Goal: Transaction & Acquisition: Purchase product/service

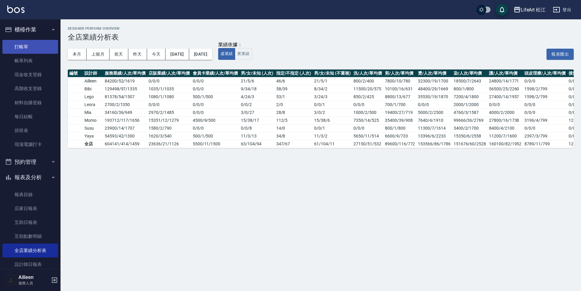
click at [29, 41] on link "打帳單" at bounding box center [30, 47] width 56 height 14
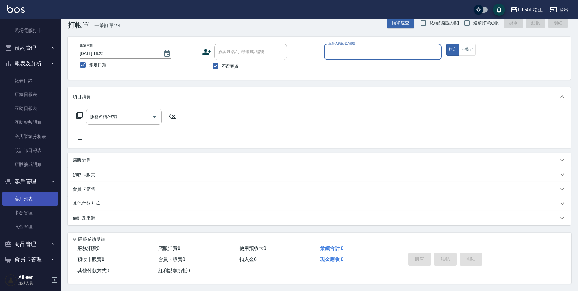
scroll to position [135, 0]
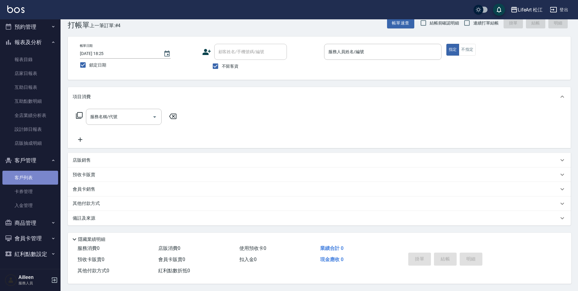
click at [40, 175] on link "客戶列表" at bounding box center [30, 178] width 56 height 14
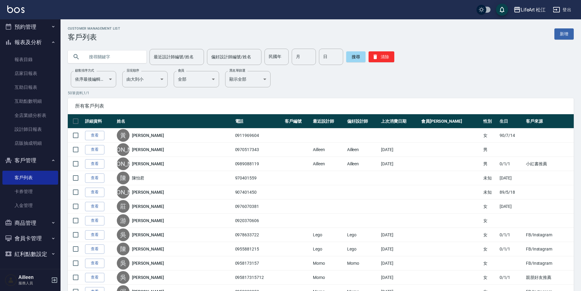
click at [116, 57] on input "text" at bounding box center [113, 57] width 57 height 16
type input "v"
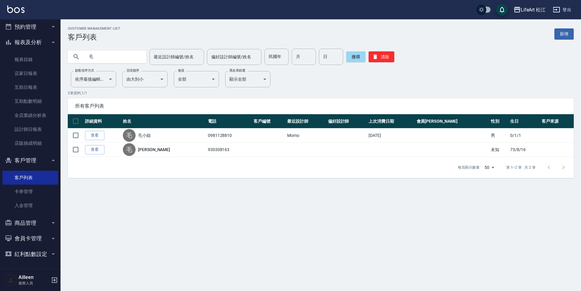
click at [529, 15] on button "LifeArt 松江" at bounding box center [529, 10] width 37 height 12
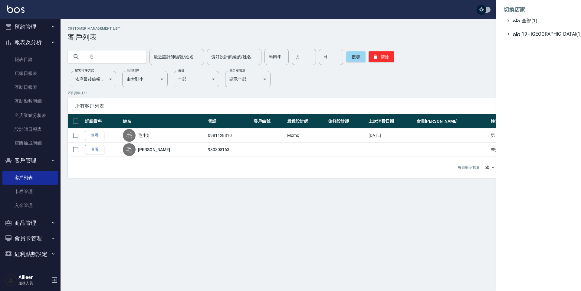
click at [97, 58] on div at bounding box center [290, 145] width 581 height 291
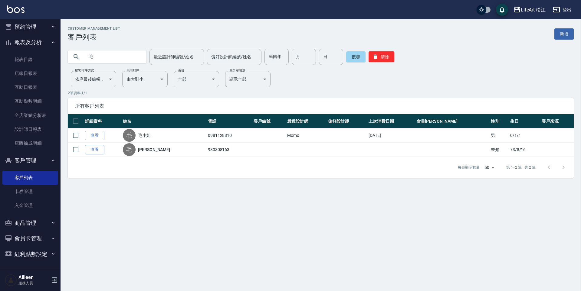
click at [100, 60] on input "毛" at bounding box center [113, 57] width 57 height 16
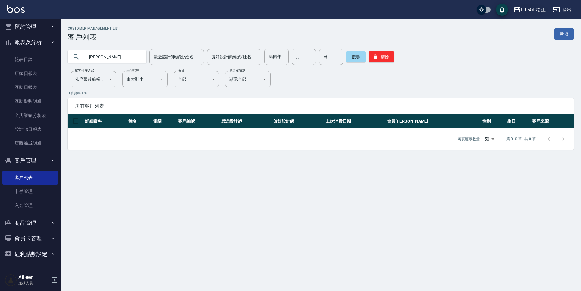
type input "毛筑"
click at [532, 8] on div "LifeArt 松江" at bounding box center [532, 10] width 25 height 8
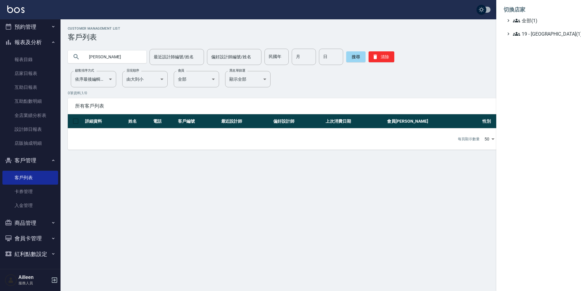
click at [463, 29] on div at bounding box center [290, 145] width 581 height 291
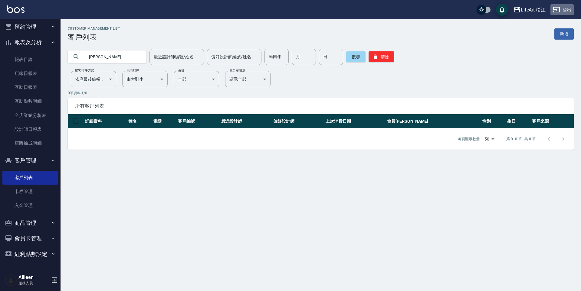
click at [562, 10] on button "登出" at bounding box center [561, 9] width 23 height 11
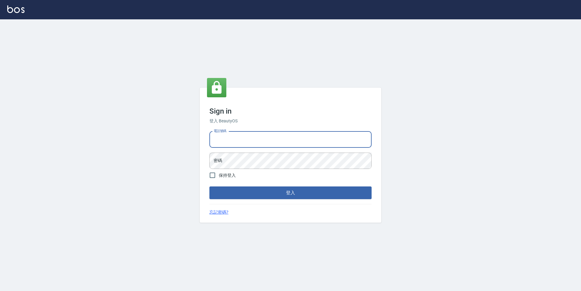
click at [230, 138] on input "電話號碼" at bounding box center [290, 140] width 162 height 16
type input "ㄎ"
type input "s"
click at [229, 141] on input "091159786" at bounding box center [290, 140] width 162 height 16
type input "0911597786"
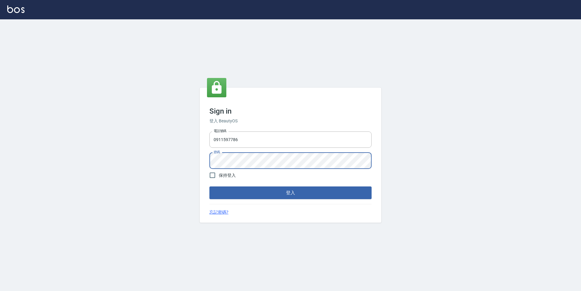
click at [209, 187] on button "登入" at bounding box center [290, 193] width 162 height 13
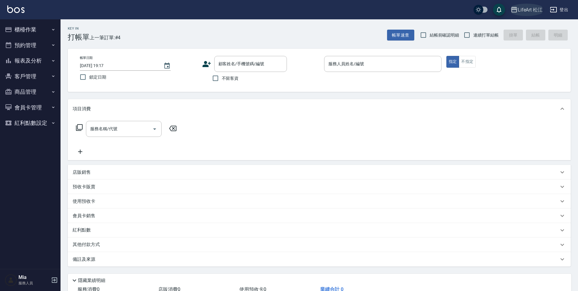
click at [529, 9] on div "LifeArt 松江" at bounding box center [529, 10] width 25 height 8
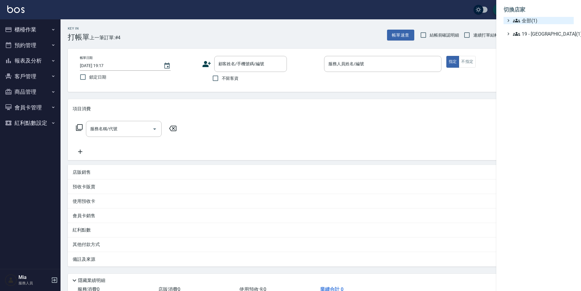
click at [527, 21] on span "全部(1)" at bounding box center [542, 20] width 58 height 7
click at [508, 23] on div "全部(1)" at bounding box center [538, 20] width 70 height 7
click at [251, 37] on div at bounding box center [290, 145] width 581 height 291
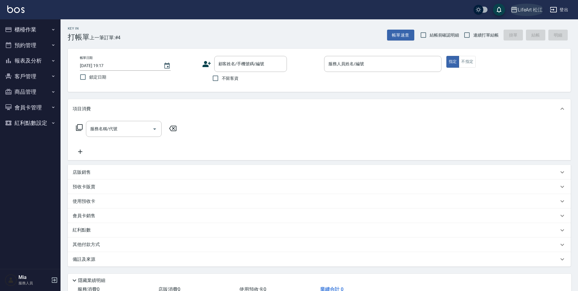
click at [526, 12] on div "LifeArt 松江" at bounding box center [529, 10] width 25 height 8
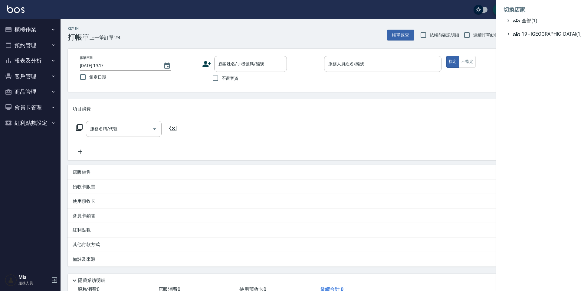
click at [526, 11] on li "切換店家" at bounding box center [538, 9] width 70 height 15
click at [518, 38] on ul "切換店家 全部(1) 19 - 新城區(1)" at bounding box center [538, 20] width 85 height 40
click at [518, 36] on icon at bounding box center [516, 33] width 7 height 7
click at [526, 20] on span "全部(1)" at bounding box center [542, 20] width 58 height 7
click at [527, 27] on span "LifeArt 松江" at bounding box center [541, 27] width 59 height 7
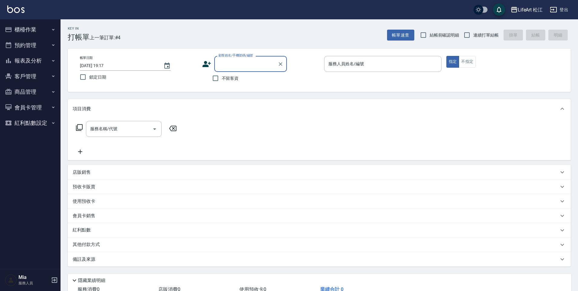
click at [37, 77] on button "客戶管理" at bounding box center [30, 77] width 56 height 16
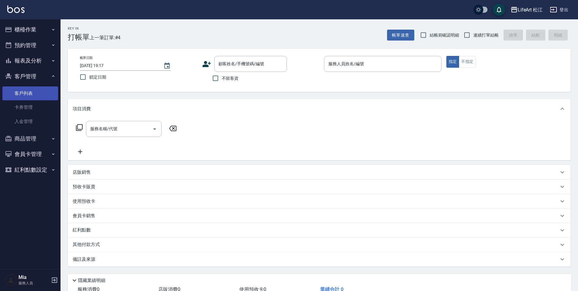
click at [34, 95] on link "客戶列表" at bounding box center [30, 93] width 56 height 14
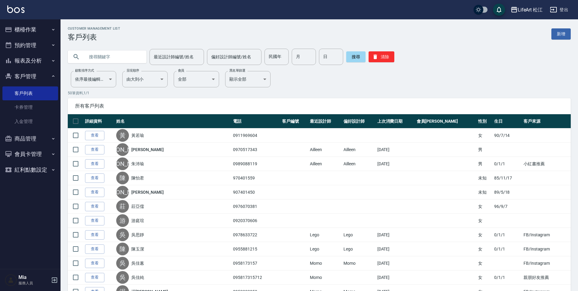
click at [95, 55] on input "text" at bounding box center [113, 57] width 57 height 16
type input "g"
type input "ㄎ"
click at [114, 58] on input "text" at bounding box center [113, 57] width 57 height 16
type input "毛"
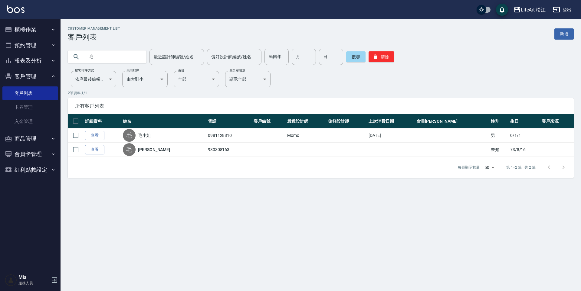
click at [109, 54] on input "毛" at bounding box center [113, 57] width 57 height 16
type input "d"
type input "0928863715"
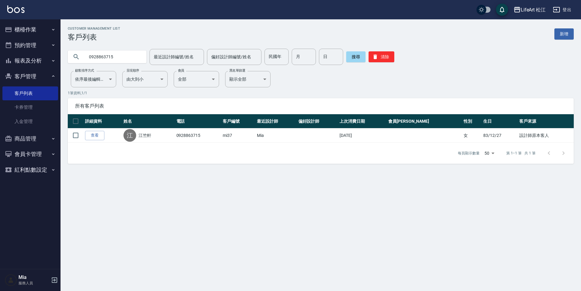
click at [91, 135] on link "查看" at bounding box center [94, 135] width 19 height 9
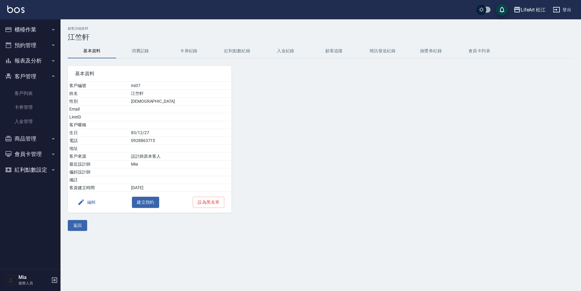
click at [142, 53] on button "消費記錄" at bounding box center [140, 51] width 48 height 15
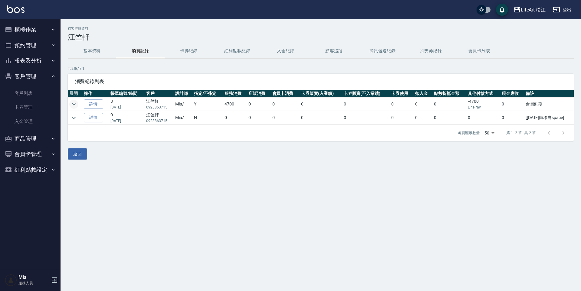
click at [76, 105] on icon "expand row" at bounding box center [73, 104] width 7 height 7
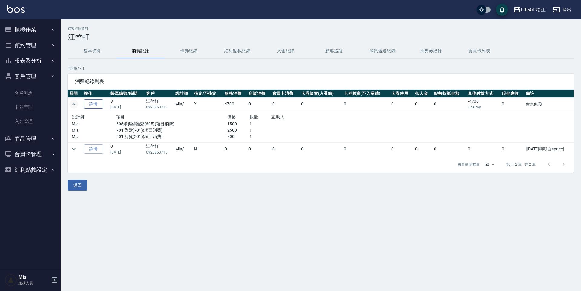
click at [93, 104] on link "詳情" at bounding box center [93, 103] width 19 height 9
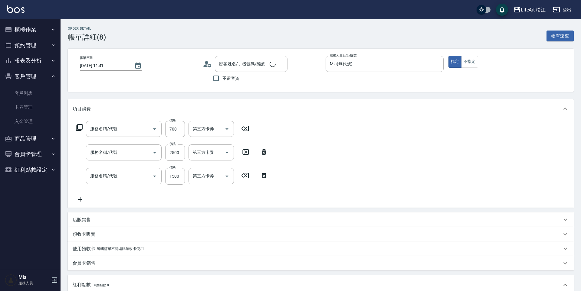
type input "[DATE] 11:41"
type input "Mia(無代號)"
type input "5"
type input "會員到期"
type input "設計師原本客人"
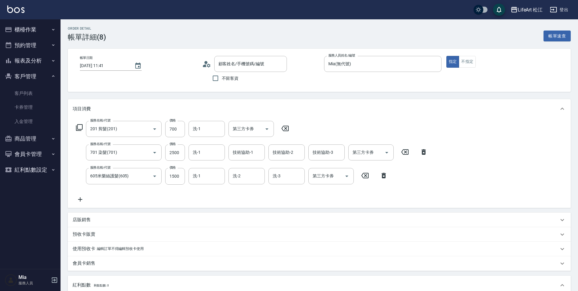
type input "201 剪髮(201)"
type input "701 染髮(701)"
type input "605米樂絲護髮(605)"
type input "[PERSON_NAME]/0928863715/mi37"
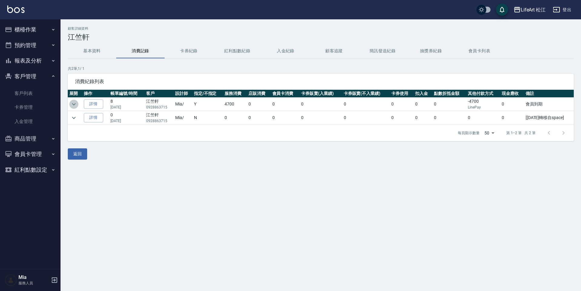
click at [70, 106] on icon "expand row" at bounding box center [73, 104] width 7 height 7
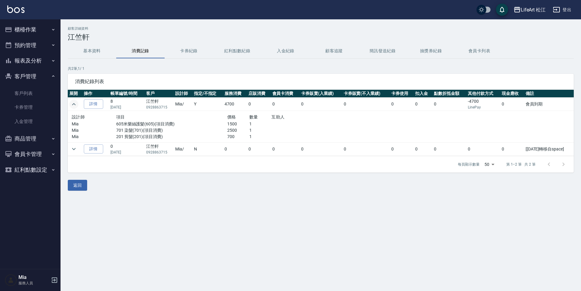
click at [71, 107] on icon "expand row" at bounding box center [73, 104] width 7 height 7
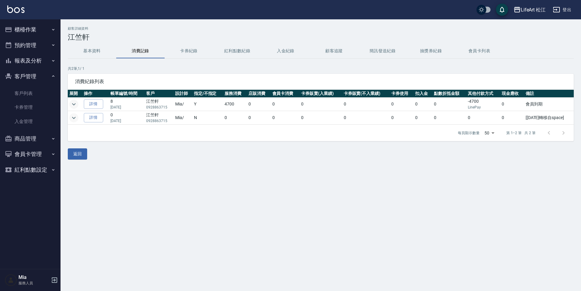
click at [75, 119] on icon "expand row" at bounding box center [73, 117] width 7 height 7
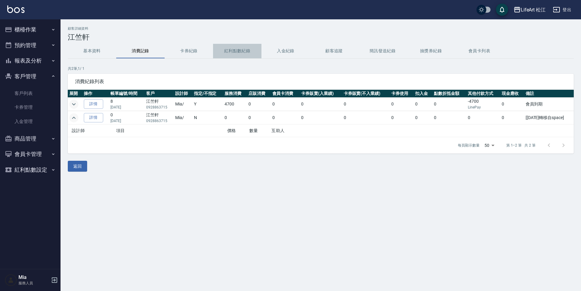
click at [235, 48] on button "紅利點數紀錄" at bounding box center [237, 51] width 48 height 15
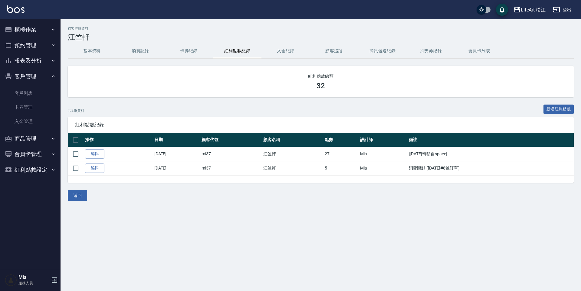
click at [246, 121] on div "紅利點數紀錄" at bounding box center [321, 125] width 506 height 16
click at [239, 96] on div "紅利點數餘額 32" at bounding box center [321, 81] width 506 height 31
click at [122, 110] on div "共 2 筆資料 新增紅利點數" at bounding box center [321, 111] width 506 height 12
click at [137, 51] on button "消費記錄" at bounding box center [140, 51] width 48 height 15
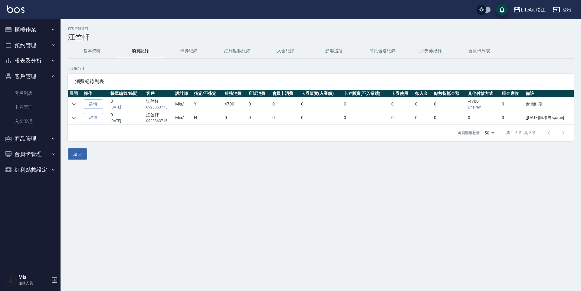
click at [241, 43] on div "顧客詳細資料 [PERSON_NAME] 基本資料 消費記錄 卡券紀錄 紅利點數紀錄 入金紀錄 顧客追蹤 簡訊發送紀錄 抽獎券紀錄 會員卡列表 共 2 筆, …" at bounding box center [320, 93] width 520 height 133
click at [243, 53] on button "紅利點數紀錄" at bounding box center [237, 51] width 48 height 15
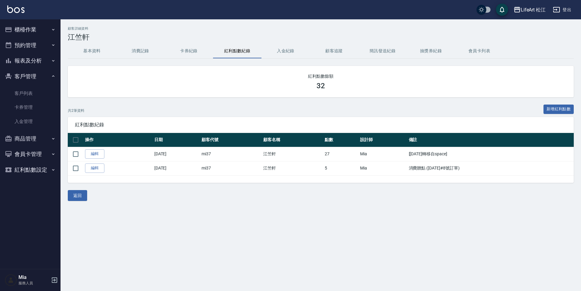
click at [330, 88] on div "32" at bounding box center [320, 86] width 491 height 8
drag, startPoint x: 285, startPoint y: 85, endPoint x: 360, endPoint y: 86, distance: 74.7
click at [360, 86] on div "32" at bounding box center [320, 86] width 491 height 8
click at [354, 87] on div "32" at bounding box center [320, 86] width 491 height 8
drag, startPoint x: 304, startPoint y: 86, endPoint x: 343, endPoint y: 90, distance: 39.5
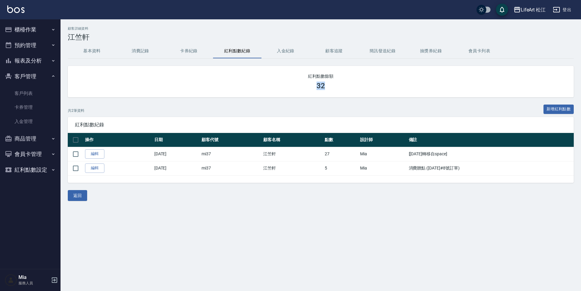
click at [343, 90] on div "32" at bounding box center [320, 86] width 491 height 8
click at [291, 95] on div "紅利點數餘額 32" at bounding box center [321, 81] width 506 height 31
click at [93, 50] on button "基本資料" at bounding box center [92, 51] width 48 height 15
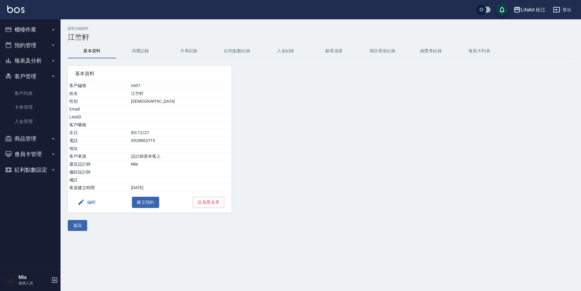
click at [21, 35] on button "櫃檯作業" at bounding box center [30, 30] width 56 height 16
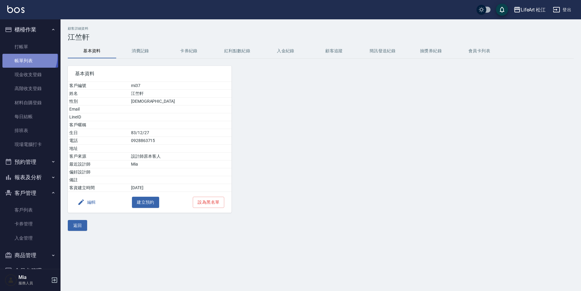
click at [25, 57] on link "帳單列表" at bounding box center [30, 61] width 56 height 14
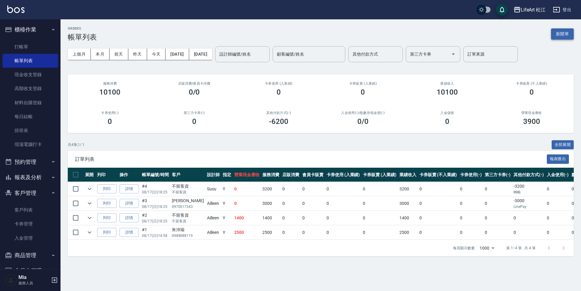
click at [555, 36] on button "新開單" at bounding box center [562, 33] width 23 height 11
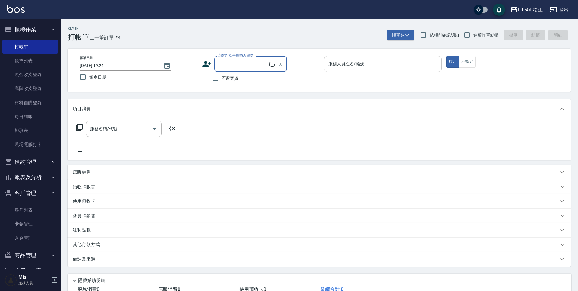
click at [341, 69] on input "服務人員姓名/編號" at bounding box center [383, 64] width 112 height 11
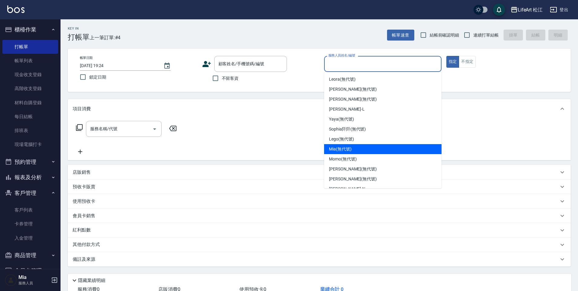
drag, startPoint x: 338, startPoint y: 150, endPoint x: 333, endPoint y: 150, distance: 5.1
click at [338, 150] on span "Mia (無代號)" at bounding box center [340, 149] width 23 height 6
type input "Mia(無代號)"
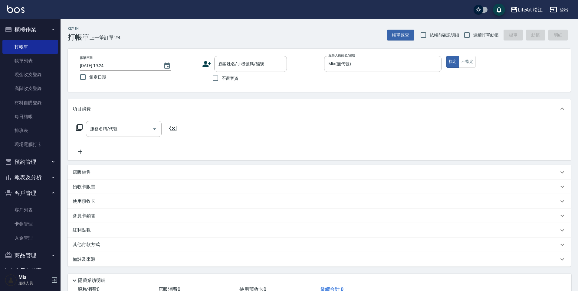
click at [221, 85] on div "帳單日期 [DATE] 19:24 鎖定日期 顧客姓名/手機號碼/編號 顧客姓名/手機號碼/編號 不留客資 服務人員姓名/編號 [PERSON_NAME](無…" at bounding box center [319, 70] width 503 height 43
click at [216, 76] on input "不留客資" at bounding box center [215, 78] width 13 height 13
checkbox input "true"
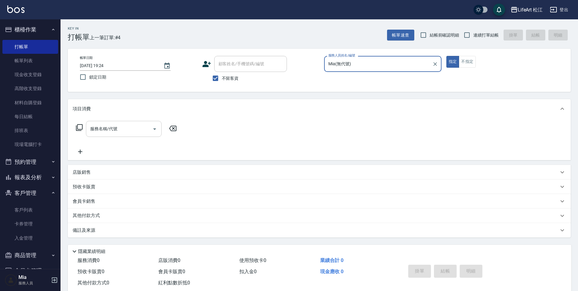
click at [125, 130] on input "服務名稱/代號" at bounding box center [119, 129] width 61 height 11
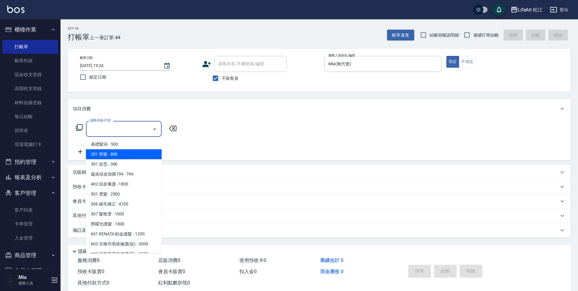
click at [121, 156] on span "201 剪髮 - 800" at bounding box center [124, 154] width 76 height 10
type input "201 剪髮(201)"
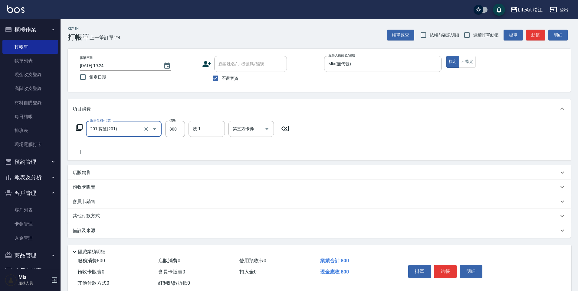
click at [80, 154] on icon at bounding box center [80, 151] width 15 height 7
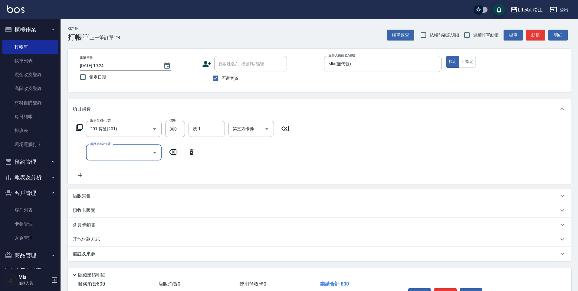
click at [93, 153] on input "服務名稱/代號" at bounding box center [119, 152] width 61 height 11
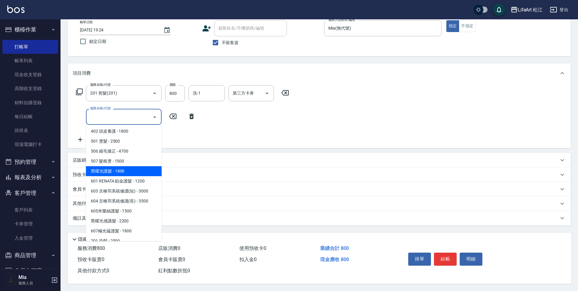
scroll to position [68, 0]
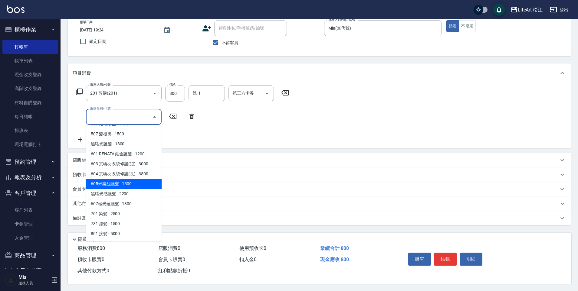
click at [119, 179] on span "605米樂絲護髮 - 1500" at bounding box center [124, 184] width 76 height 10
type input "605米樂絲護髮(605)"
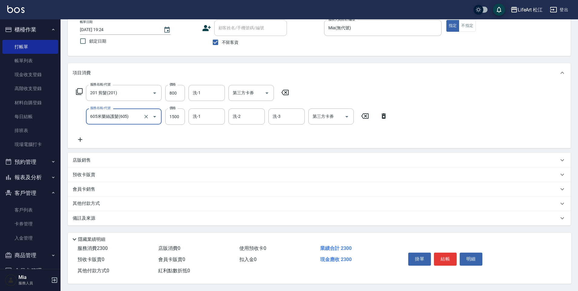
click at [95, 217] on p "備註及來源" at bounding box center [84, 218] width 23 height 6
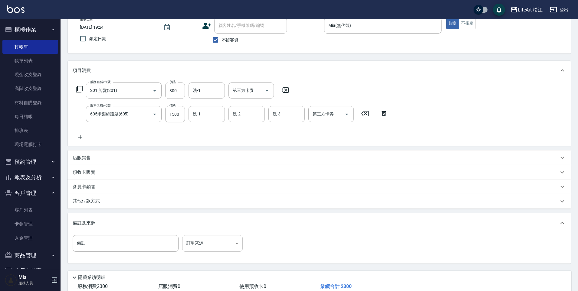
click at [205, 246] on body "LifeArt 松江 登出 櫃檯作業 打帳單 帳單列表 現金收支登錄 高階收支登錄 材料自購登錄 每日結帳 排班表 現場電腦打卡 預約管理 預約管理 單日預約…" at bounding box center [289, 146] width 578 height 368
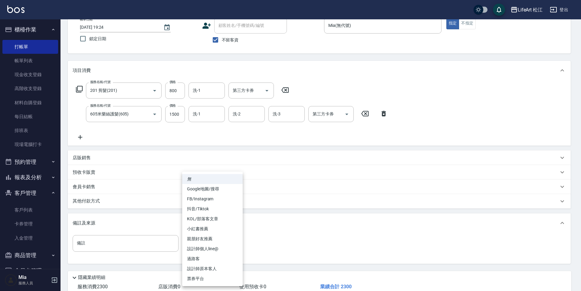
click at [215, 267] on li "設計師原本客人" at bounding box center [212, 269] width 60 height 10
type input "設計師原本客人"
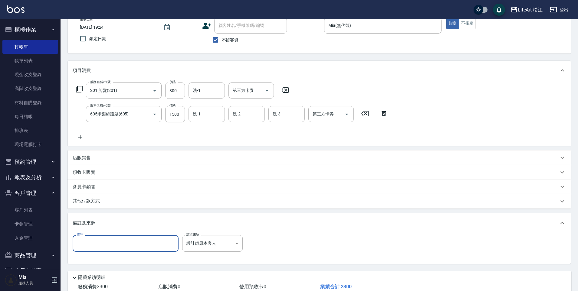
click at [103, 240] on input "備註" at bounding box center [126, 243] width 106 height 16
type input "d"
type input "廣告回流"
click at [99, 205] on div "其他付款方式" at bounding box center [319, 201] width 503 height 15
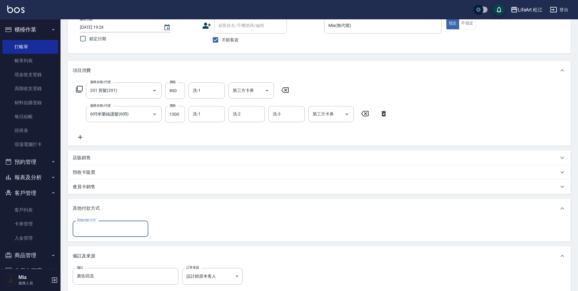
scroll to position [0, 0]
click at [111, 225] on input "其他付款方式" at bounding box center [110, 228] width 70 height 11
click at [102, 239] on span "轉帳" at bounding box center [111, 244] width 76 height 10
type input "轉帳"
click at [177, 232] on input "0" at bounding box center [174, 229] width 45 height 16
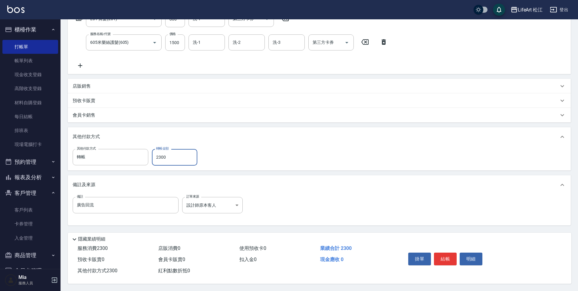
scroll to position [113, 0]
type input "2300"
click at [449, 259] on button "結帳" at bounding box center [445, 259] width 23 height 13
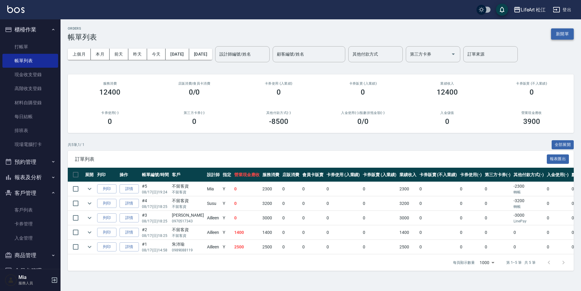
click at [567, 34] on button "新開單" at bounding box center [562, 33] width 23 height 11
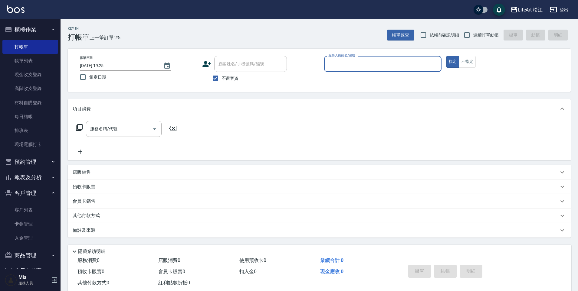
click at [228, 79] on span "不留客資" at bounding box center [230, 78] width 17 height 6
click at [222, 79] on input "不留客資" at bounding box center [215, 78] width 13 height 13
checkbox input "false"
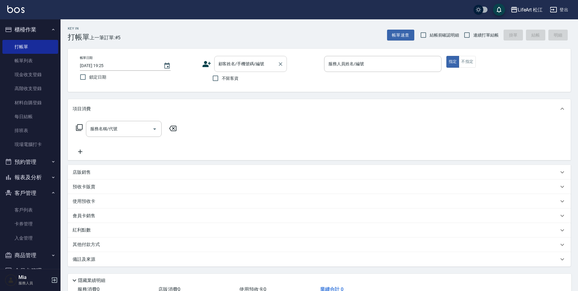
click at [234, 68] on input "顧客姓名/手機號碼/編號" at bounding box center [246, 64] width 58 height 11
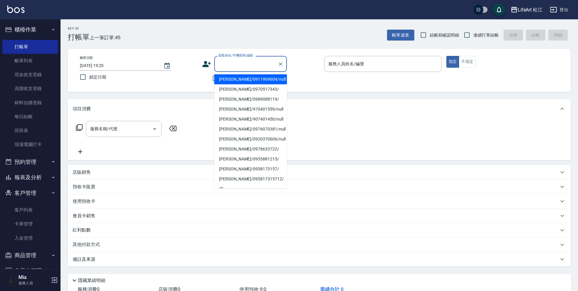
type input "c"
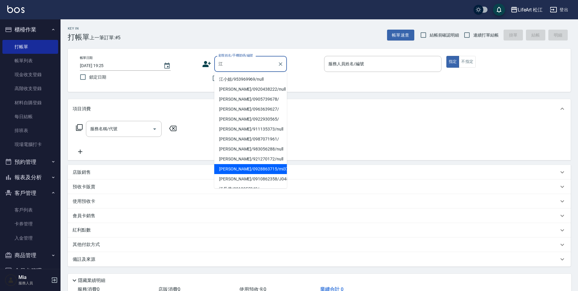
click at [235, 169] on li "[PERSON_NAME]/0928863715/mi37" at bounding box center [250, 169] width 73 height 10
type input "[PERSON_NAME]/0928863715/mi37"
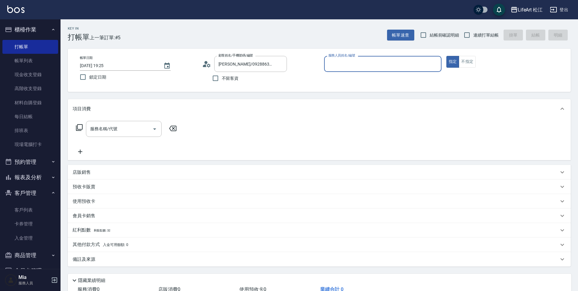
click at [340, 67] on input "服務人員姓名/編號" at bounding box center [383, 64] width 112 height 11
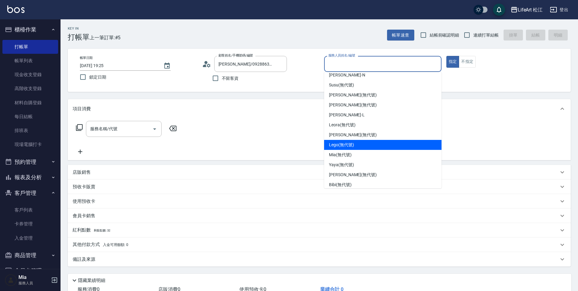
scroll to position [58, 0]
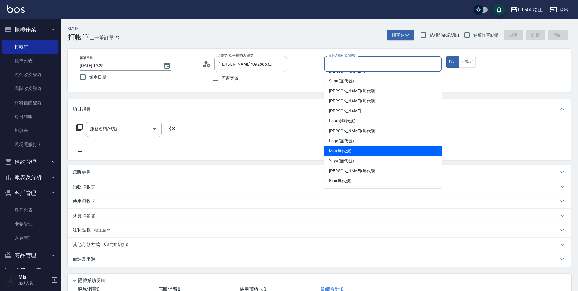
click at [352, 150] on div "Mia (無代號)" at bounding box center [382, 151] width 117 height 10
type input "Mia(無代號)"
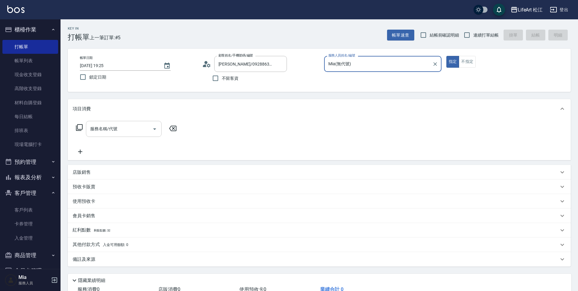
click at [108, 135] on div "服務名稱/代號" at bounding box center [124, 129] width 76 height 16
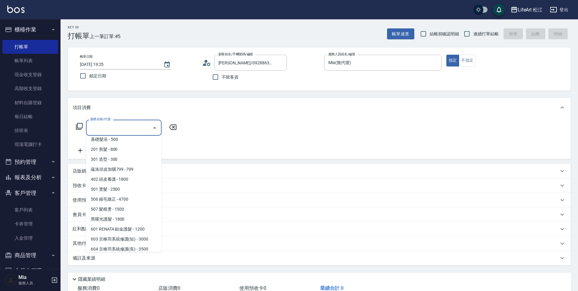
scroll to position [0, 0]
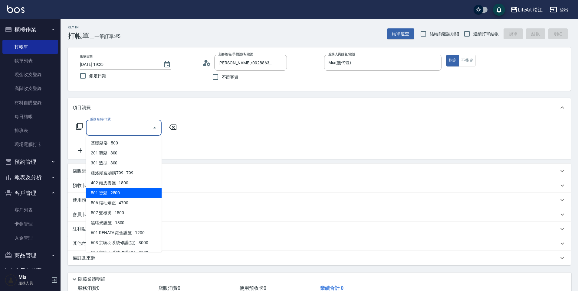
click at [124, 192] on span "501 燙髮 - 2500" at bounding box center [124, 193] width 76 height 10
type input "501 燙髮(501)"
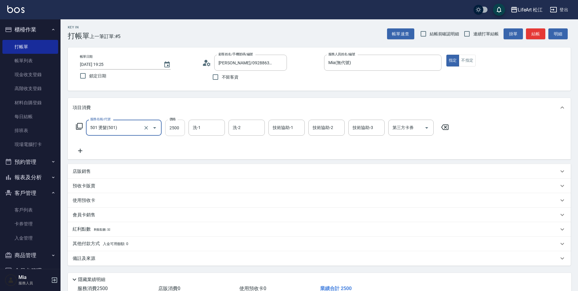
click at [176, 130] on input "2500" at bounding box center [175, 128] width 20 height 16
type input "2000"
click at [85, 149] on icon at bounding box center [80, 150] width 15 height 7
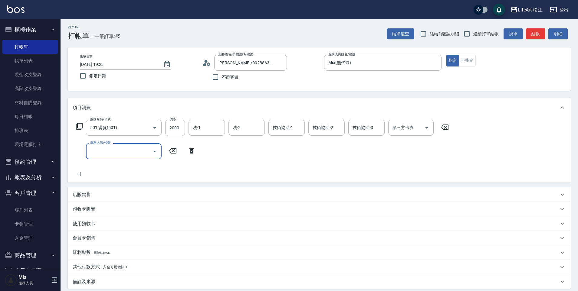
click at [120, 159] on div "服務名稱/代號" at bounding box center [124, 151] width 76 height 16
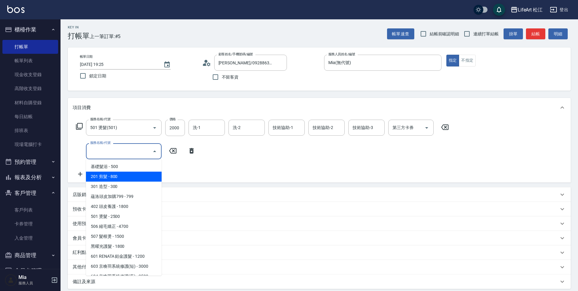
click at [122, 172] on span "201 剪髮 - 800" at bounding box center [124, 177] width 76 height 10
type input "201 剪髮(201)"
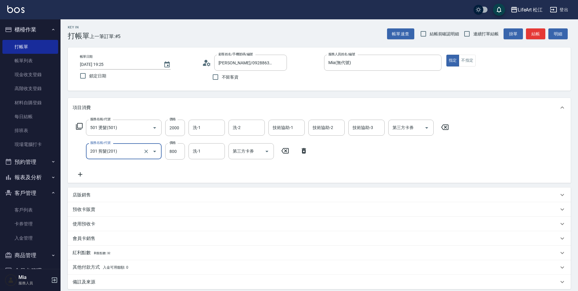
scroll to position [68, 0]
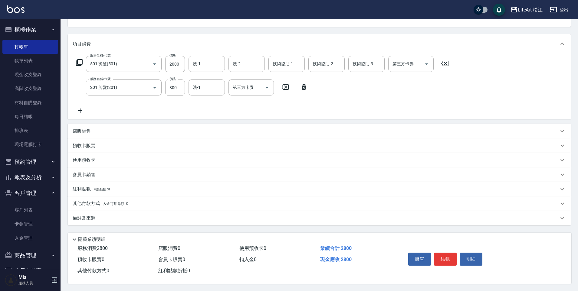
click at [99, 215] on div "備註及來源" at bounding box center [316, 218] width 486 height 6
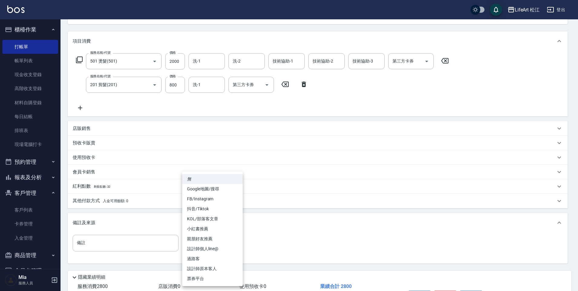
click at [201, 241] on body "LifeArt 松江 登出 櫃檯作業 打帳單 帳單列表 現金收支登錄 高階收支登錄 材料自購登錄 每日結帳 排班表 現場電腦打卡 預約管理 預約管理 單日預約…" at bounding box center [289, 130] width 578 height 397
click at [207, 269] on li "設計師原本客人" at bounding box center [212, 269] width 60 height 10
type input "設計師原本客人"
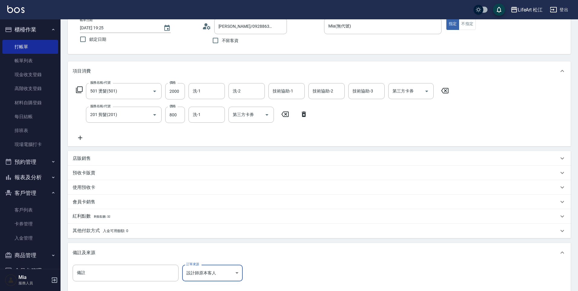
scroll to position [106, 0]
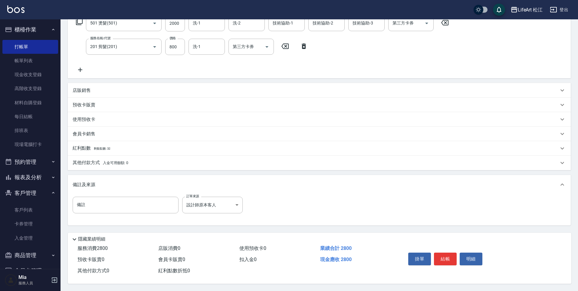
click at [95, 164] on p "其他付款方式 入金可用餘額: 0" at bounding box center [101, 163] width 56 height 7
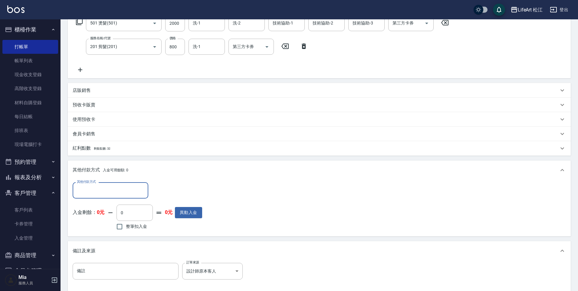
scroll to position [0, 0]
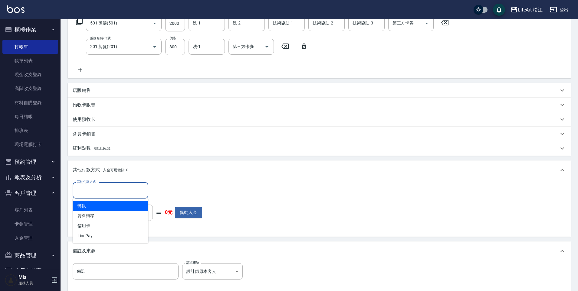
click at [112, 190] on input "其他付款方式" at bounding box center [110, 190] width 70 height 11
click at [106, 204] on span "轉帳" at bounding box center [111, 206] width 76 height 10
type input "轉帳"
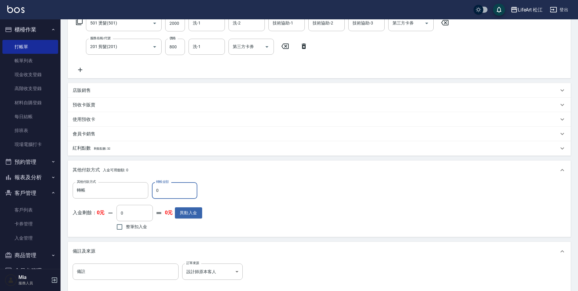
click at [84, 147] on p "紅利點數 剩餘點數: 32" at bounding box center [92, 148] width 38 height 7
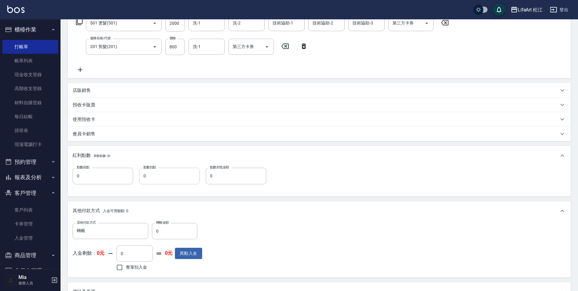
click at [161, 172] on input "0" at bounding box center [169, 176] width 60 height 16
click at [93, 176] on input "0" at bounding box center [103, 176] width 60 height 16
type input "5"
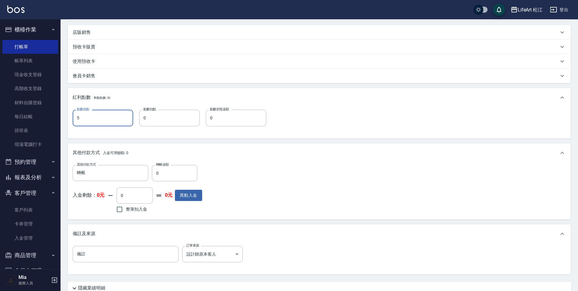
scroll to position [216, 0]
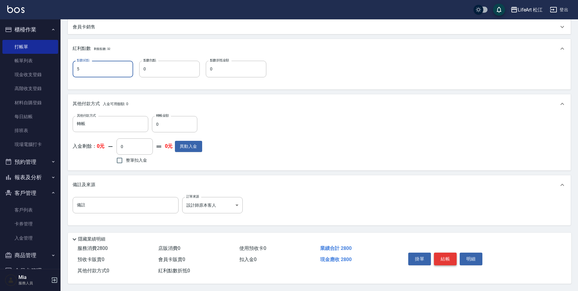
click at [441, 256] on button "結帳" at bounding box center [445, 259] width 23 height 13
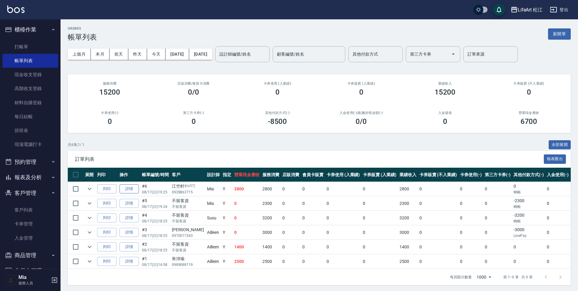
click at [123, 190] on link "詳情" at bounding box center [128, 188] width 19 height 9
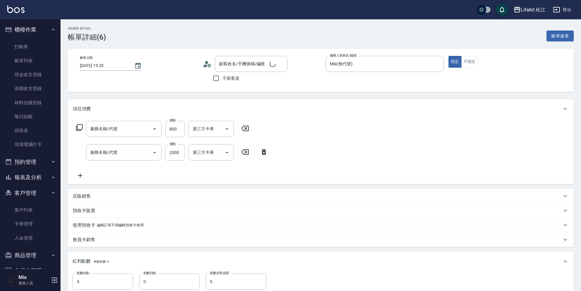
type input "[DATE] 19:25"
type input "Mia(無代號)"
type input "5"
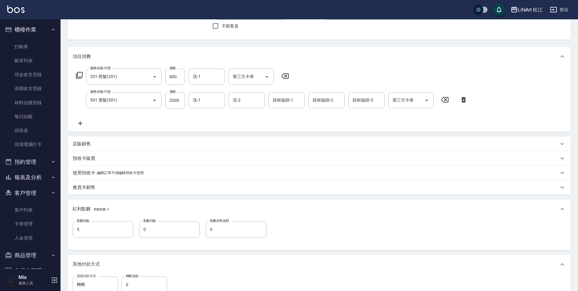
type input "201 剪髮(201)"
type input "501 燙髮(501)"
type input "[PERSON_NAME]/0928863715/mi37"
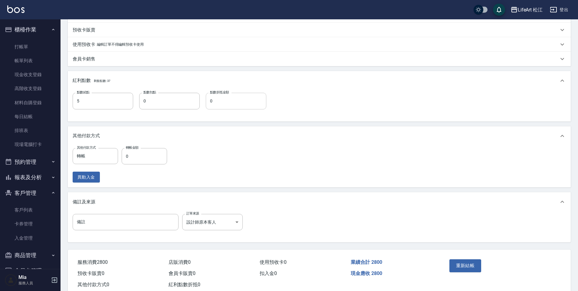
click at [243, 99] on input "0" at bounding box center [236, 101] width 60 height 16
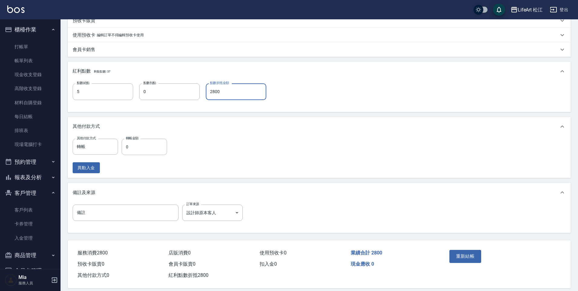
scroll to position [197, 0]
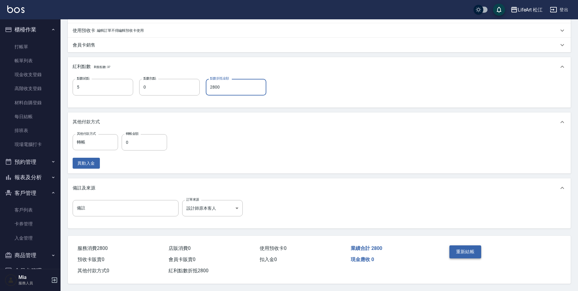
type input "2800"
click at [477, 251] on button "重新結帳" at bounding box center [465, 252] width 32 height 13
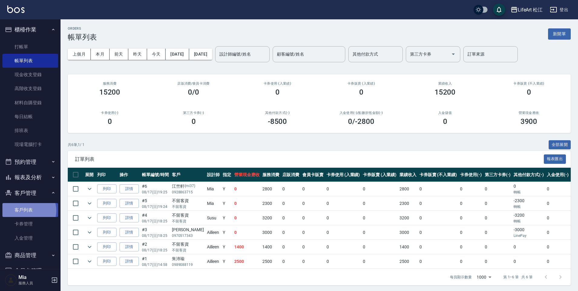
click at [26, 210] on link "客戶列表" at bounding box center [30, 210] width 56 height 14
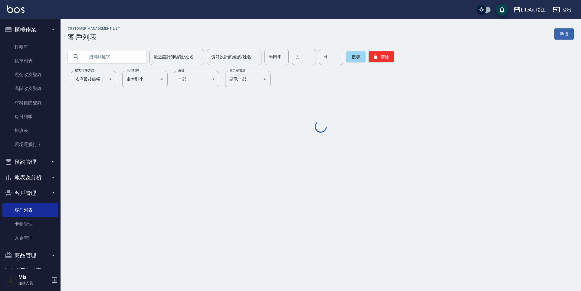
click at [122, 53] on input "text" at bounding box center [113, 57] width 57 height 16
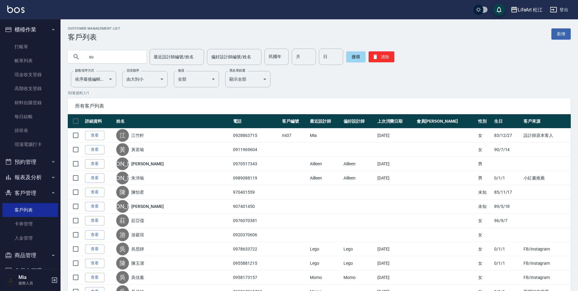
type input "s"
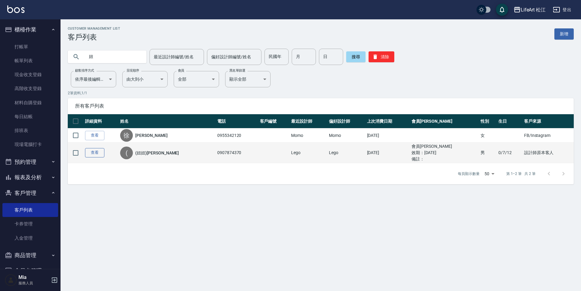
type input "妞"
click at [96, 154] on link "查看" at bounding box center [94, 152] width 19 height 9
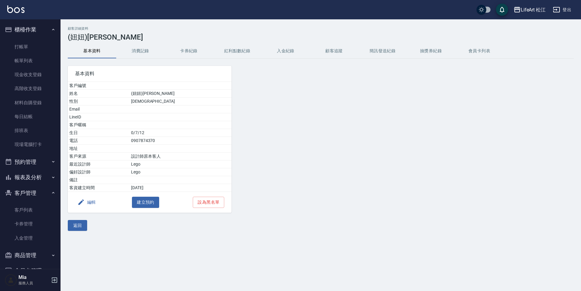
click at [195, 49] on button "卡券紀錄" at bounding box center [188, 51] width 48 height 15
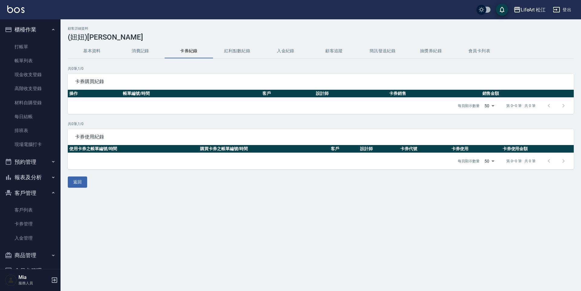
click at [137, 51] on button "消費記錄" at bounding box center [140, 51] width 48 height 15
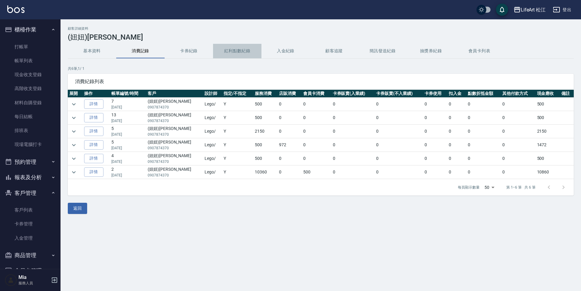
click at [225, 50] on button "紅利點數紀錄" at bounding box center [237, 51] width 48 height 15
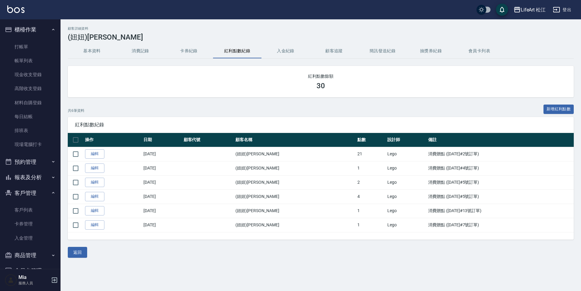
click at [91, 48] on button "基本資料" at bounding box center [92, 51] width 48 height 15
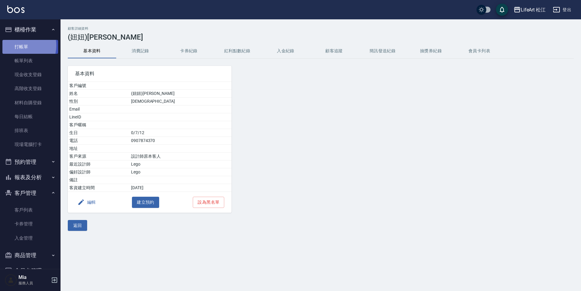
click at [18, 45] on link "打帳單" at bounding box center [30, 47] width 56 height 14
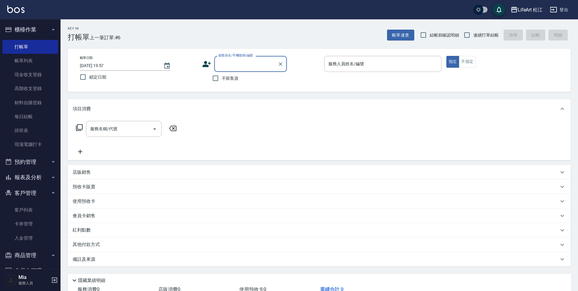
click at [206, 63] on icon at bounding box center [206, 64] width 8 height 6
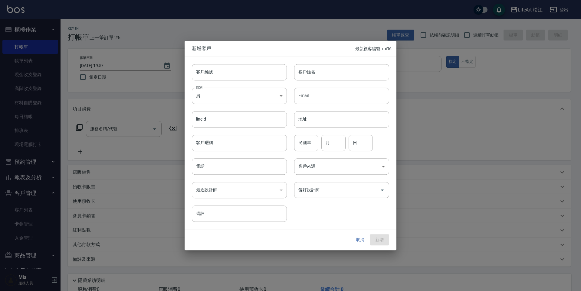
click at [220, 30] on div at bounding box center [290, 145] width 581 height 291
click at [245, 38] on div at bounding box center [290, 145] width 581 height 291
click at [364, 241] on button "取消" at bounding box center [359, 240] width 19 height 11
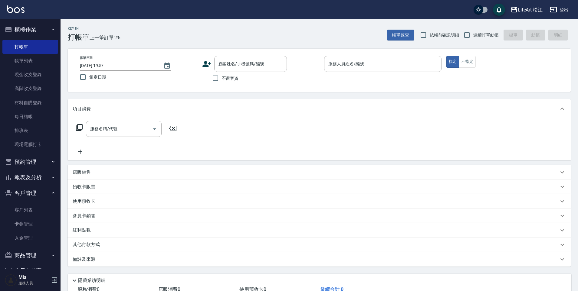
click at [243, 55] on div "帳單日期 [DATE] 19:57 鎖定日期 顧客姓名/手機號碼/編號 顧客姓名/手機號碼/編號 不留客資 服務人員姓名/編號 服務人員姓名/編號 指定 不指定" at bounding box center [319, 70] width 503 height 43
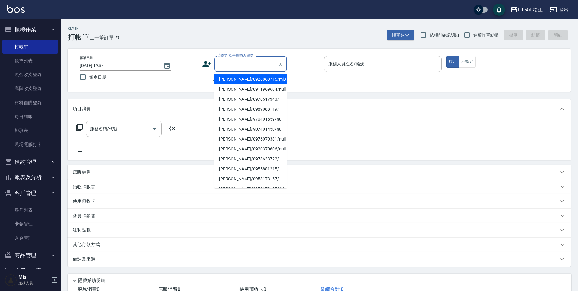
click at [249, 63] on input "顧客姓名/手機號碼/編號" at bounding box center [246, 64] width 58 height 11
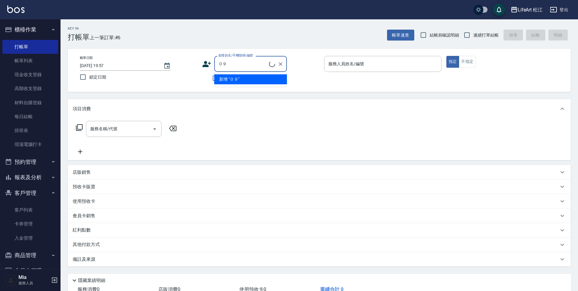
type input "０"
click at [227, 78] on li "新增 "0926724737"" at bounding box center [250, 79] width 73 height 10
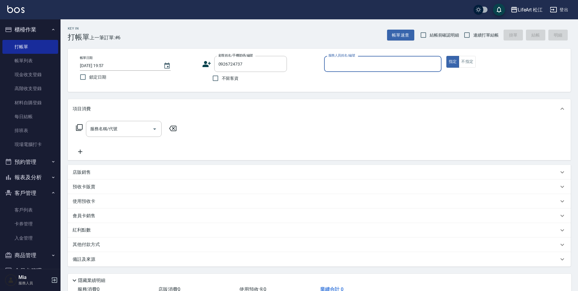
type input "0926724737"
click at [210, 65] on icon at bounding box center [206, 64] width 9 height 9
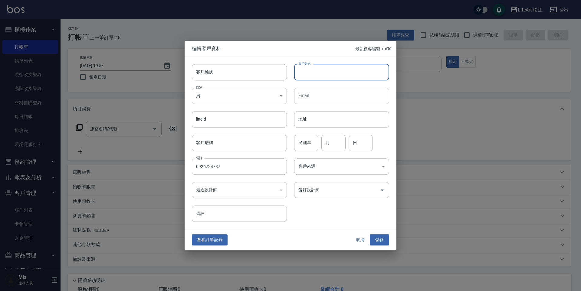
type input "0926724737"
click at [298, 67] on div "客戶姓名 客戶姓名" at bounding box center [341, 72] width 95 height 16
type input "正"
type input "ㄓ"
type input "[PERSON_NAME]"
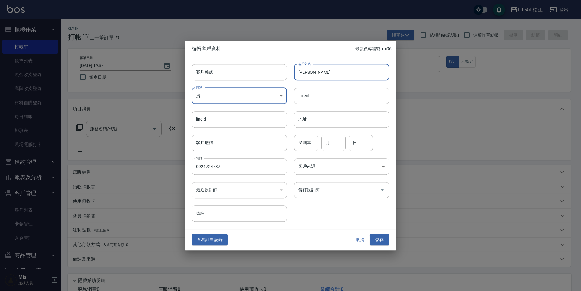
click at [265, 95] on body "LifeArt 松江 登出 櫃檯作業 打帳單 帳單列表 現金收支登錄 高階收支登錄 材料自購登錄 每日結帳 排班表 現場電腦打卡 預約管理 預約管理 單日預約…" at bounding box center [290, 166] width 581 height 332
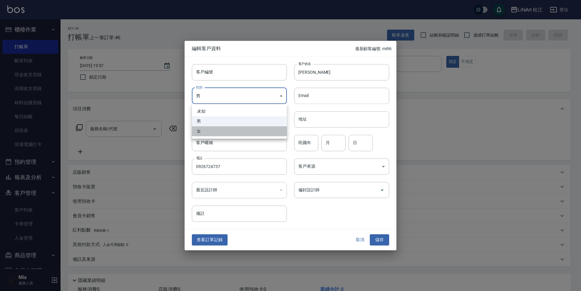
click at [235, 128] on li "女" at bounding box center [239, 131] width 95 height 10
type input "[DEMOGRAPHIC_DATA]"
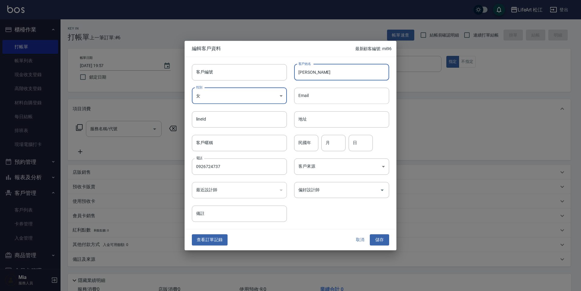
click at [299, 72] on input "[PERSON_NAME]" at bounding box center [341, 72] width 95 height 16
type input "[PERSON_NAME][PERSON_NAME]"
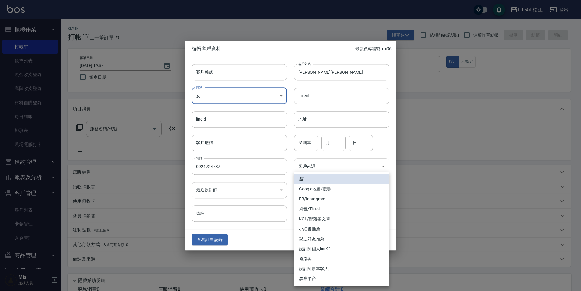
click at [334, 173] on body "LifeArt 松江 登出 櫃檯作業 打帳單 帳單列表 現金收支登錄 高階收支登錄 材料自購登錄 每日結帳 排班表 現場電腦打卡 預約管理 預約管理 單日預約…" at bounding box center [290, 166] width 581 height 332
click at [329, 188] on li "Google地圖/搜尋" at bounding box center [341, 189] width 95 height 10
type input "Google地圖/搜尋"
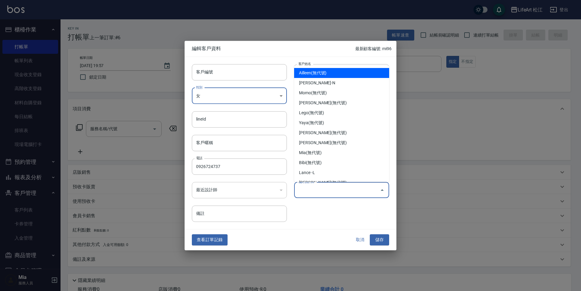
click at [329, 188] on input "偏好設計師" at bounding box center [337, 190] width 80 height 11
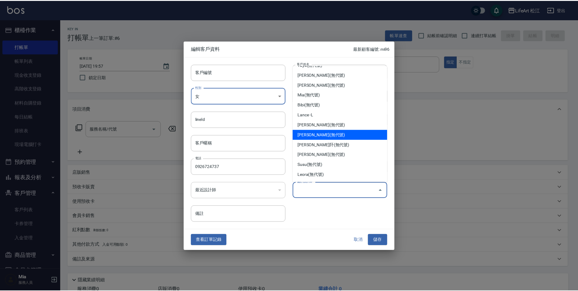
scroll to position [45, 0]
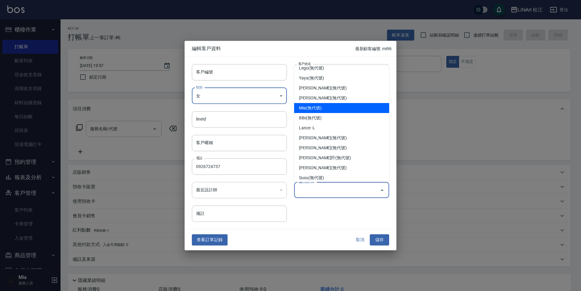
click at [383, 110] on ul "Ailleen(無代號) [PERSON_NAME](無代號) [PERSON_NAME](無代號) Lego(無代號) [PERSON_NAME](無代號)…" at bounding box center [341, 124] width 95 height 116
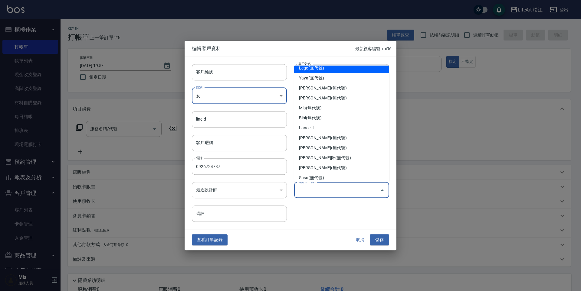
click at [328, 68] on li "Lego(無代號)" at bounding box center [341, 68] width 95 height 10
type input "Lego"
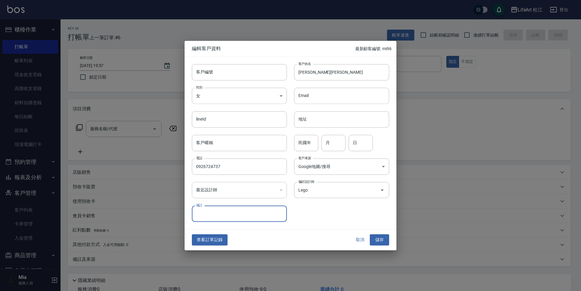
click at [319, 142] on div "民國年 民國年 月 月 日 日" at bounding box center [338, 140] width 102 height 24
click at [315, 143] on input "民國年" at bounding box center [306, 143] width 24 height 16
type input "６"
type input "67"
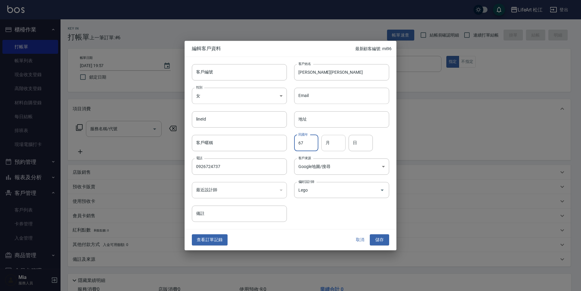
click at [324, 143] on input "月" at bounding box center [333, 143] width 24 height 16
type input "8"
click at [356, 146] on input "日" at bounding box center [360, 143] width 24 height 16
type input "5"
click at [240, 215] on input "備註" at bounding box center [239, 214] width 95 height 16
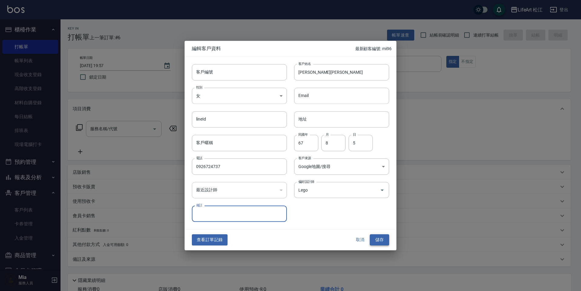
click at [376, 239] on button "儲存" at bounding box center [378, 240] width 19 height 11
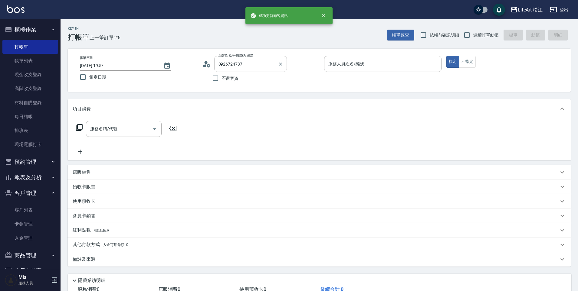
click at [243, 63] on input "0926724737" at bounding box center [246, 64] width 58 height 11
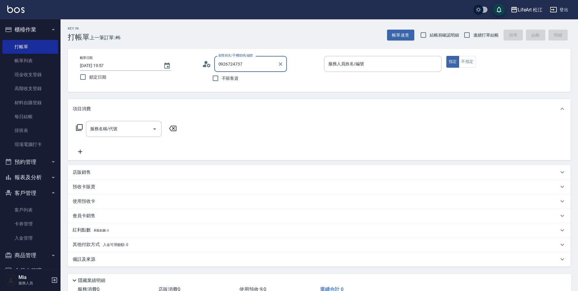
click at [243, 63] on input "0926724737" at bounding box center [246, 64] width 58 height 11
click at [248, 66] on input "顧客姓名/手機號碼/編號" at bounding box center [246, 64] width 58 height 11
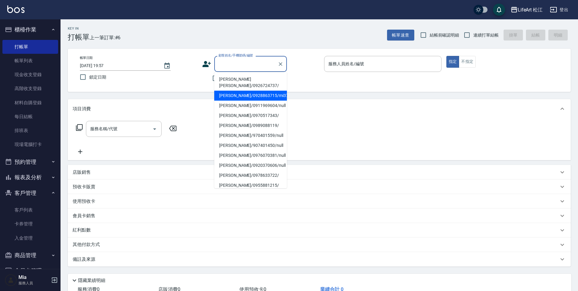
paste input "0926724737"
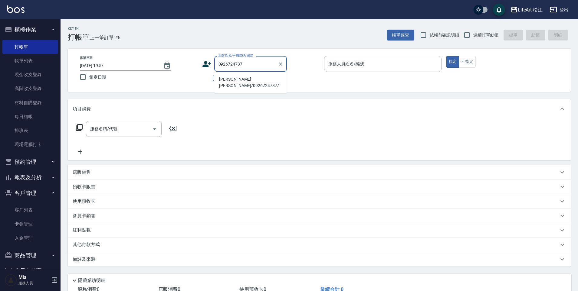
click at [252, 82] on li "[PERSON_NAME][PERSON_NAME]/0926724737/" at bounding box center [250, 82] width 73 height 16
type input "[PERSON_NAME][PERSON_NAME]/0926724737/"
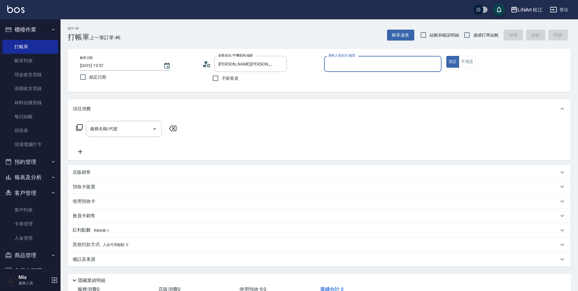
type input "Lego(無代號)"
click at [143, 123] on div "服務名稱/代號" at bounding box center [124, 129] width 76 height 16
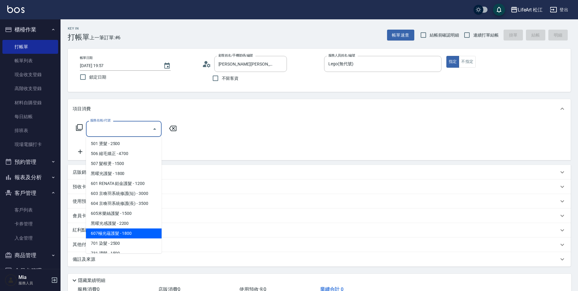
scroll to position [68, 0]
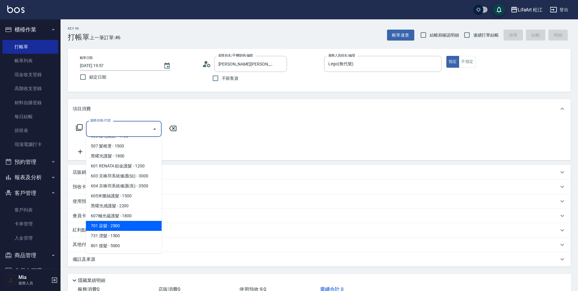
click at [113, 227] on span "701 染髮 - 2500" at bounding box center [124, 226] width 76 height 10
type input "701 染髮(701)"
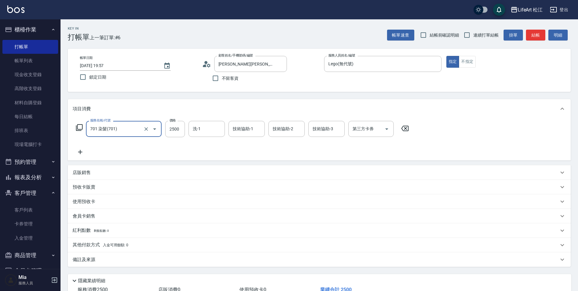
click at [83, 148] on div "服務名稱/代號 701 染髮(701) 服務名稱/代號 價格 2500 價格 洗-1 洗-1 技術協助-1 技術協助-1 技術協助-2 技術協助-2 技術協助…" at bounding box center [243, 138] width 340 height 35
click at [83, 149] on icon at bounding box center [80, 151] width 15 height 7
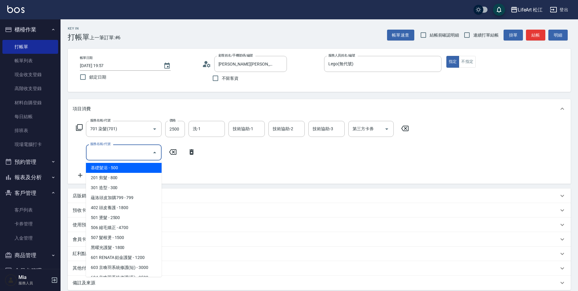
click at [122, 149] on input "服務名稱/代號" at bounding box center [119, 152] width 61 height 11
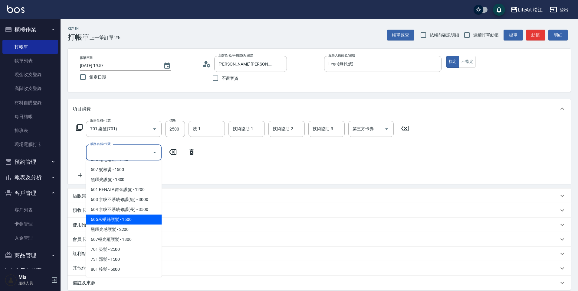
click at [139, 219] on span "605米樂絲護髮 - 1500" at bounding box center [124, 220] width 76 height 10
type input "605米樂絲護髮(605)"
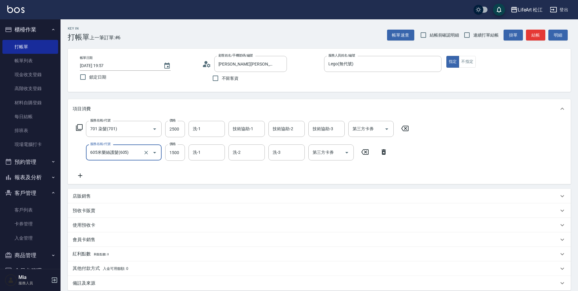
click at [88, 238] on p "會員卡銷售" at bounding box center [84, 240] width 23 height 6
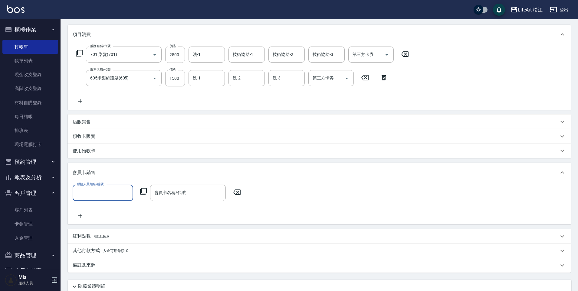
scroll to position [124, 0]
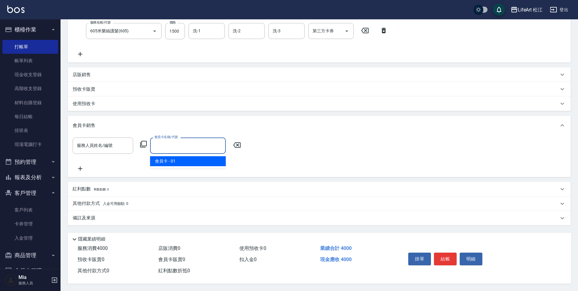
click at [173, 144] on input "會員卡名稱/代號" at bounding box center [188, 145] width 70 height 11
click at [173, 156] on span "會員卡 - 01" at bounding box center [188, 161] width 76 height 10
type input "會員卡-0天"
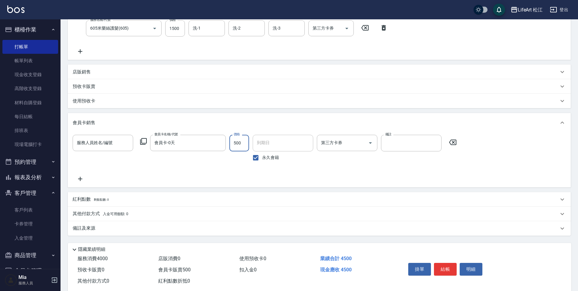
click at [61, 130] on div "Key In 打帳單 上一筆訂單:#6 帳單速查 結帳前確認明細 連續打單結帳 掛單 結帳 明細 帳單日期 [DATE] 19:57 鎖定日期 顧客姓名/手機…" at bounding box center [318, 98] width 517 height 406
click at [98, 143] on input "服務人員姓名/編號" at bounding box center [102, 143] width 55 height 11
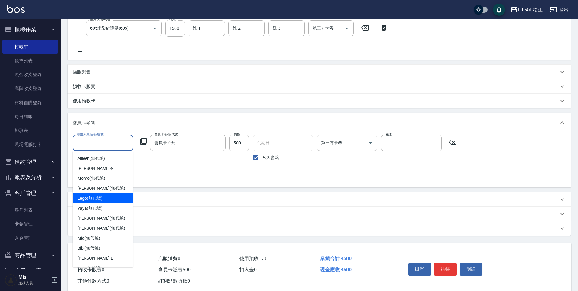
click at [98, 197] on span "Lego (無代號)" at bounding box center [89, 198] width 25 height 6
type input "Lego(無代號)"
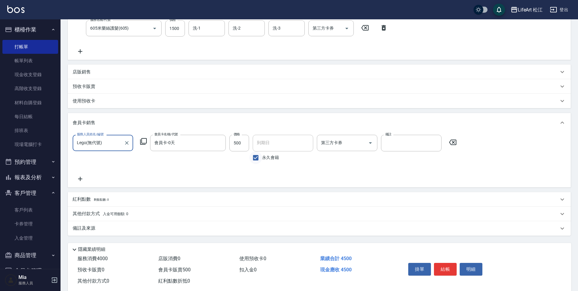
click at [256, 156] on input "永久會籍" at bounding box center [255, 157] width 13 height 13
checkbox input "false"
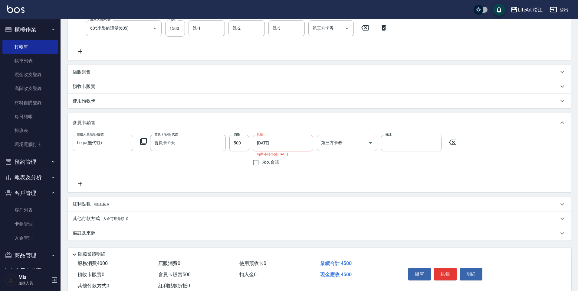
click at [273, 148] on input "[DATE]" at bounding box center [280, 143] width 56 height 16
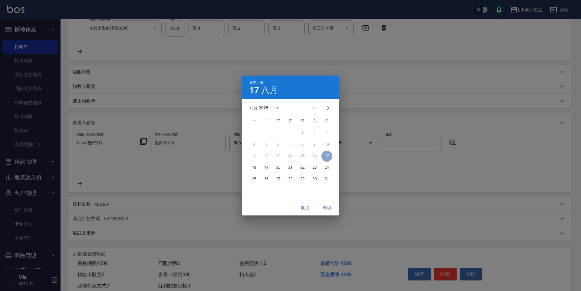
click at [274, 148] on div "4 5 6 7 8 9 10" at bounding box center [290, 144] width 97 height 11
click at [276, 107] on icon "calendar view is open, switch to year view" at bounding box center [277, 108] width 7 height 7
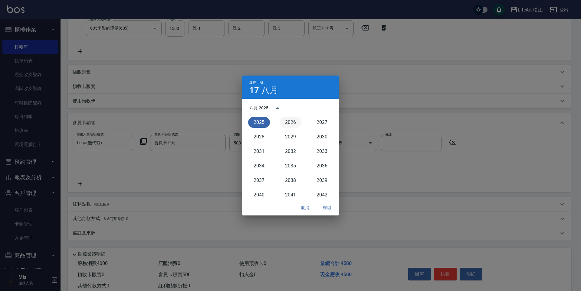
click at [289, 122] on button "2026" at bounding box center [290, 122] width 22 height 11
type input "[DATE]"
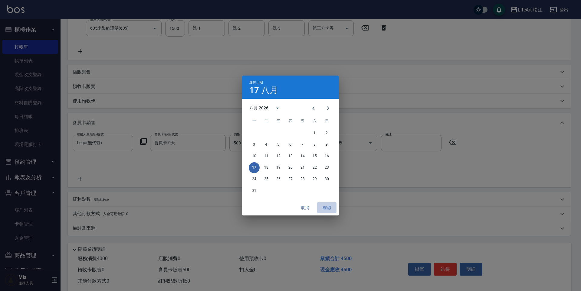
click at [330, 205] on button "確認" at bounding box center [326, 207] width 19 height 11
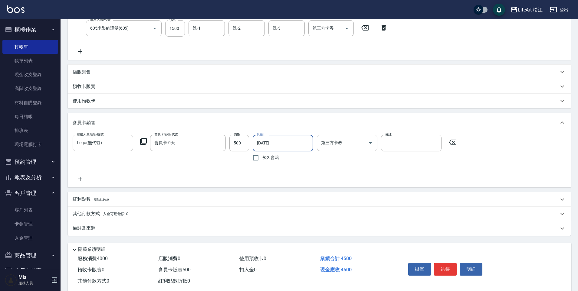
click at [85, 71] on p "店販銷售" at bounding box center [82, 72] width 18 height 6
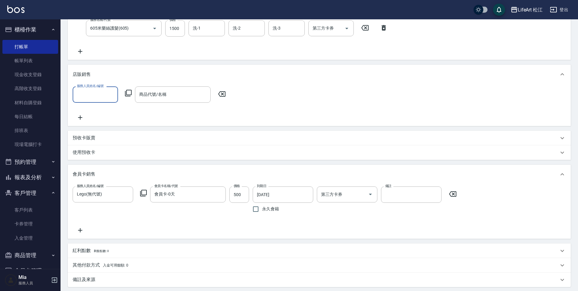
scroll to position [0, 0]
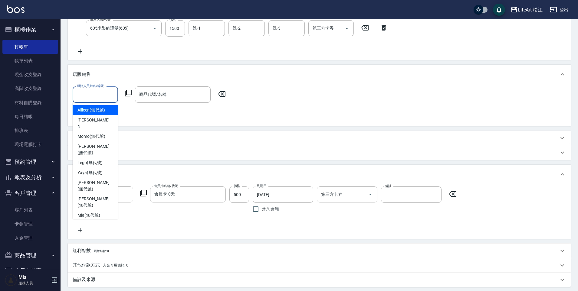
click at [92, 89] on input "服務人員姓名/編號" at bounding box center [95, 94] width 40 height 11
click at [97, 160] on span "Lego (無代號)" at bounding box center [89, 163] width 25 height 6
type input "Lego(無代號)"
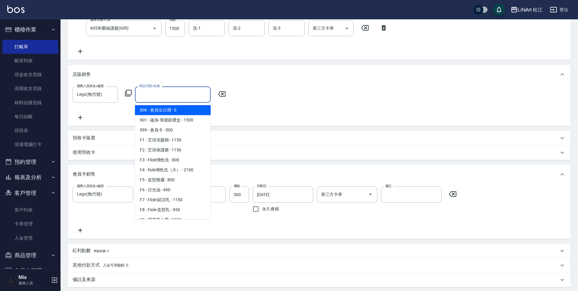
click at [172, 98] on input "商品代號/名稱" at bounding box center [173, 94] width 70 height 11
click at [178, 112] on span "006 - 會員生日禮 - 0" at bounding box center [173, 110] width 76 height 10
type input "會員生日禮"
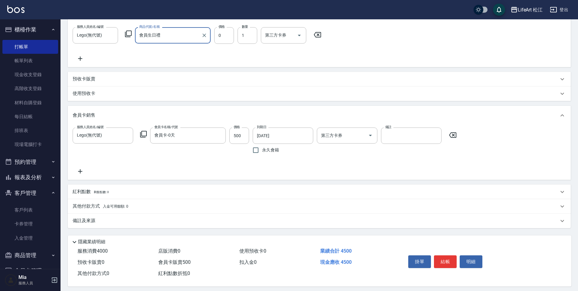
scroll to position [189, 0]
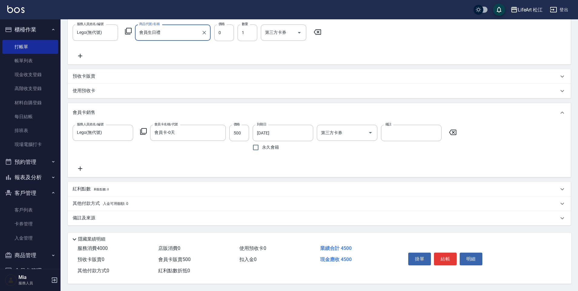
click at [86, 186] on p "紅利點數 剩餘點數: 0" at bounding box center [91, 189] width 36 height 7
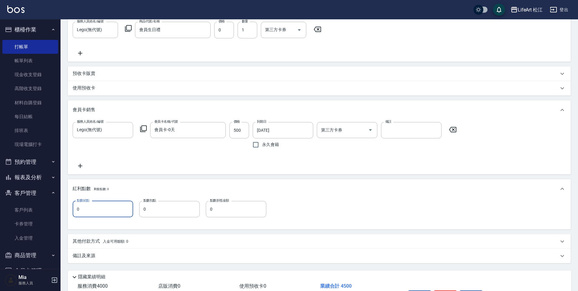
click at [124, 207] on input "0" at bounding box center [103, 209] width 60 height 16
type input "14"
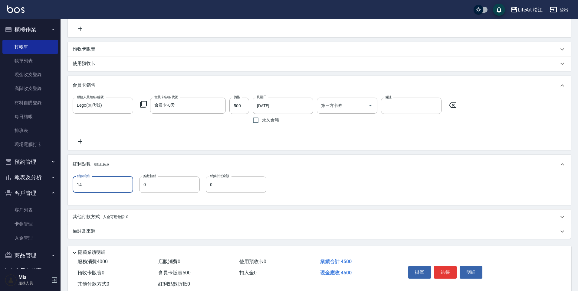
scroll to position [229, 0]
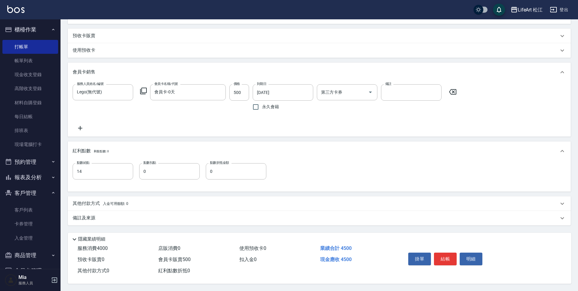
click at [77, 215] on p "備註及來源" at bounding box center [84, 218] width 23 height 6
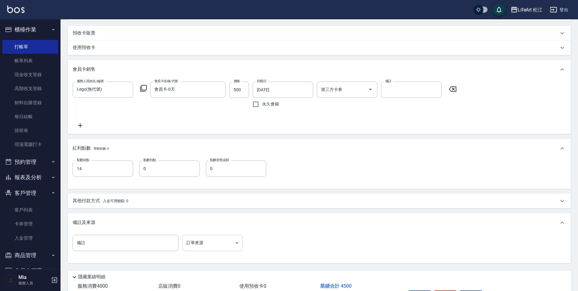
click at [208, 245] on body "LifeArt 松江 登出 櫃檯作業 打帳單 帳單列表 現金收支登錄 高階收支登錄 材料自購登錄 每日結帳 排班表 現場電腦打卡 預約管理 預約管理 單日預約…" at bounding box center [289, 50] width 578 height 558
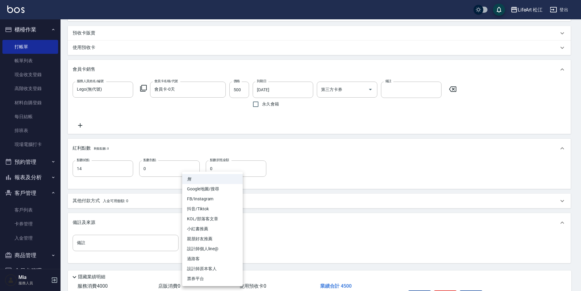
click at [207, 187] on li "Google地圖/搜尋" at bounding box center [212, 189] width 60 height 10
type input "Google地圖/搜尋"
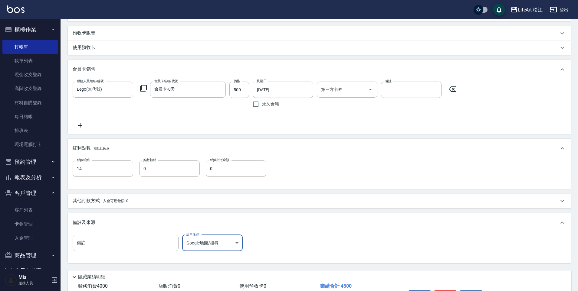
click at [85, 202] on p "其他付款方式 入金可用餘額: 0" at bounding box center [101, 201] width 56 height 7
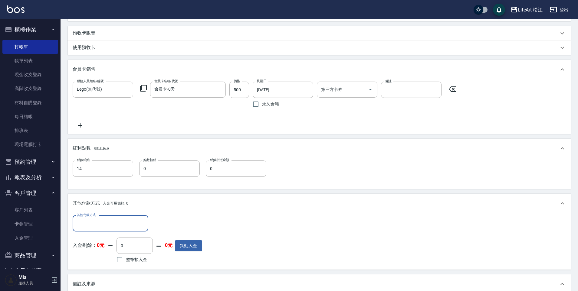
scroll to position [0, 0]
click at [88, 217] on div "其他付款方式" at bounding box center [111, 224] width 76 height 16
click at [91, 267] on span "LinePay" at bounding box center [111, 269] width 76 height 10
type input "LinePay"
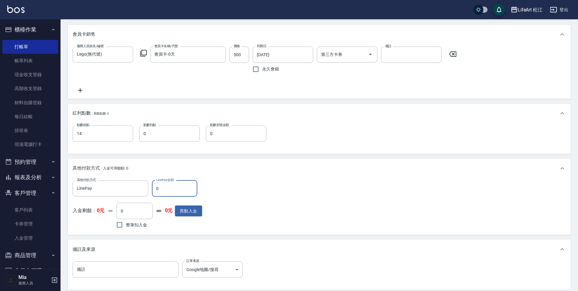
scroll to position [295, 0]
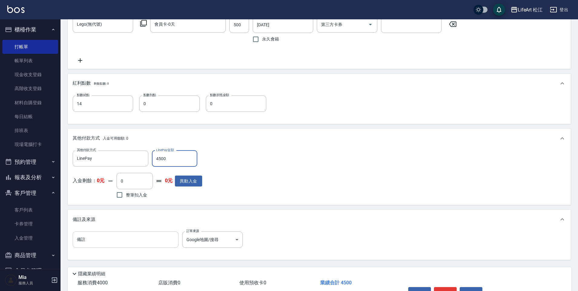
type input "4500"
click at [156, 237] on input "備註" at bounding box center [126, 240] width 106 height 16
type input "1"
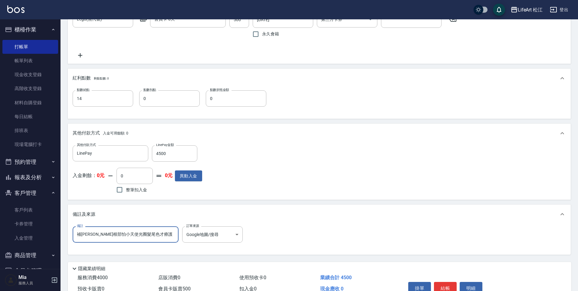
scroll to position [332, 0]
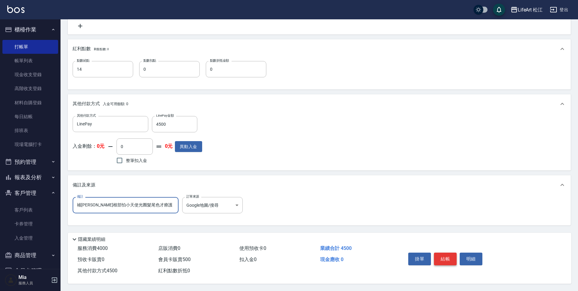
type input "補[PERSON_NAME]根部怕小天使光圈髮尾色才療護"
click at [439, 258] on button "結帳" at bounding box center [445, 259] width 23 height 13
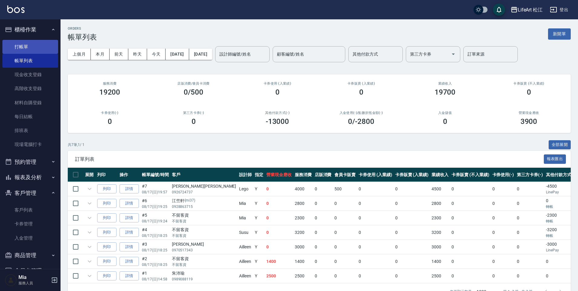
click at [29, 50] on link "打帳單" at bounding box center [30, 47] width 56 height 14
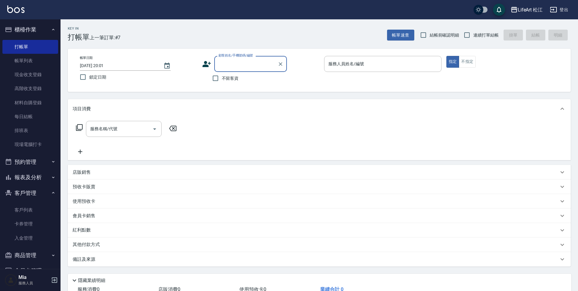
click at [209, 61] on icon at bounding box center [206, 64] width 9 height 9
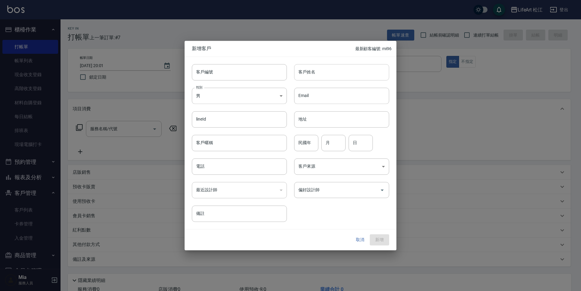
click at [327, 68] on input "客戶姓名" at bounding box center [341, 72] width 95 height 16
type input "ㄍ"
type input "e"
type input "[PERSON_NAME]"
click at [320, 161] on body "LifeArt 松江 登出 櫃檯作業 打帳單 帳單列表 現金收支登錄 高階收支登錄 材料自購登錄 每日結帳 排班表 現場電腦打卡 預約管理 預約管理 單日預約…" at bounding box center [290, 166] width 581 height 332
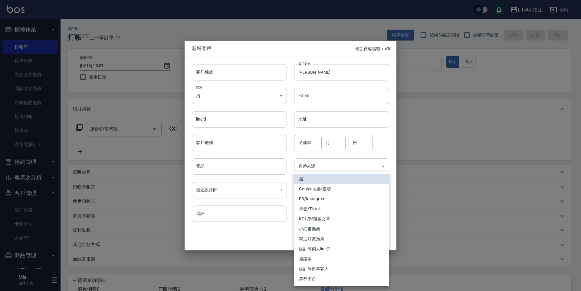
click at [315, 199] on li "FB/Instagram" at bounding box center [341, 199] width 95 height 10
type input "FB/Instagram"
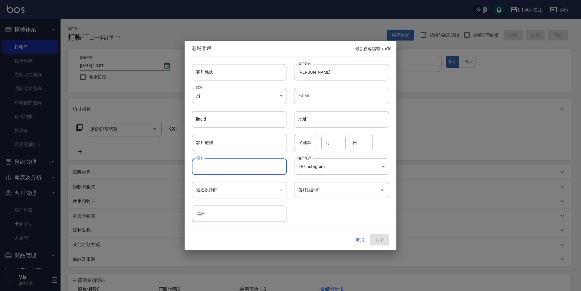
click at [220, 167] on input "電話" at bounding box center [239, 166] width 95 height 16
type input "0963816162"
click at [323, 193] on input "偏好設計師" at bounding box center [337, 190] width 80 height 11
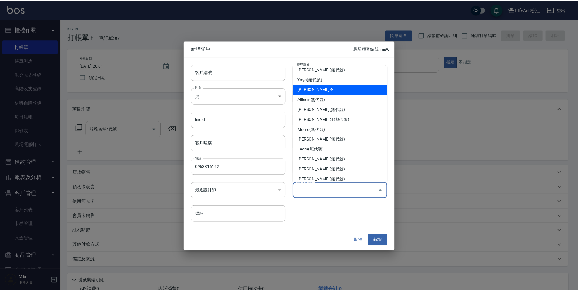
scroll to position [58, 0]
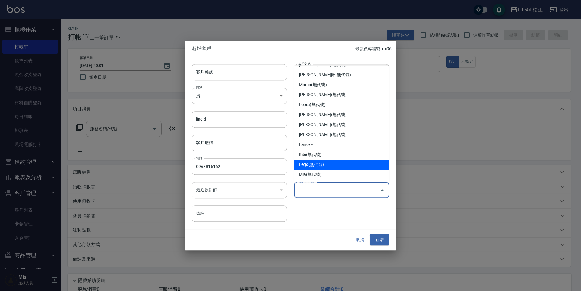
click at [328, 164] on li "Lego(無代號)" at bounding box center [341, 165] width 95 height 10
type input "Lego"
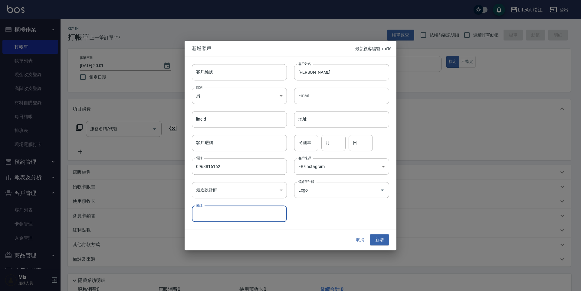
click at [259, 220] on input "備註" at bounding box center [239, 214] width 95 height 16
click at [259, 218] on input "備註" at bounding box center [239, 214] width 95 height 16
type input "ㄜ"
type input "在律所工作"
click at [379, 240] on button "新增" at bounding box center [378, 240] width 19 height 11
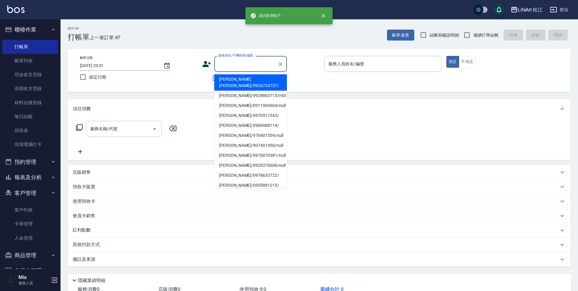
click at [248, 68] on input "顧客姓名/手機號碼/編號" at bounding box center [246, 64] width 58 height 11
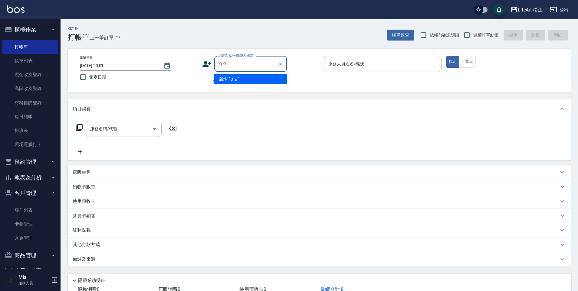
type input "０"
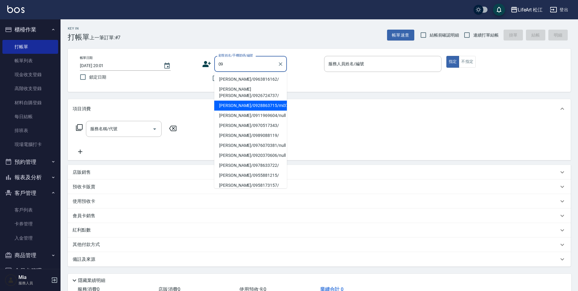
click at [252, 79] on li "[PERSON_NAME]/0963816162/" at bounding box center [250, 79] width 73 height 10
type input "[PERSON_NAME]/0963816162/"
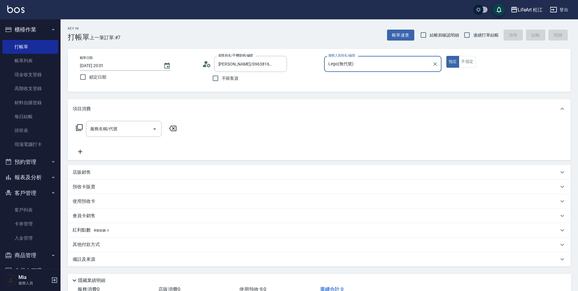
type input "Lego(無代號)"
click at [123, 126] on input "服務名稱/代號" at bounding box center [119, 129] width 61 height 11
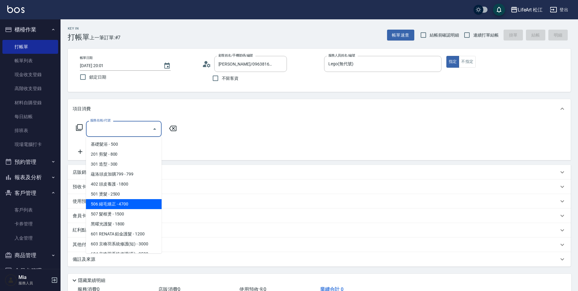
scroll to position [56, 0]
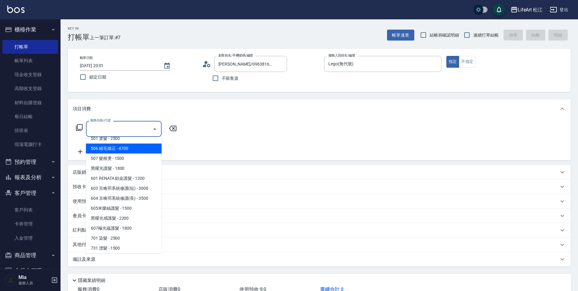
click at [126, 151] on span "506 縮毛矯正 - 4700" at bounding box center [124, 149] width 76 height 10
type input "506 縮毛矯正 (506)"
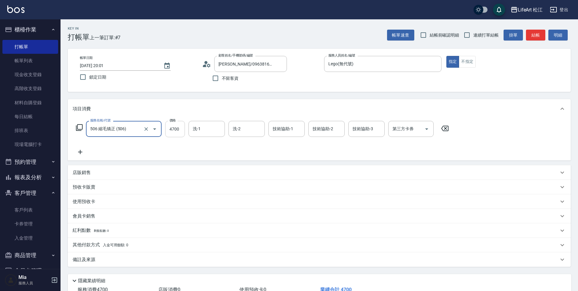
click at [184, 131] on input "4700" at bounding box center [175, 129] width 20 height 16
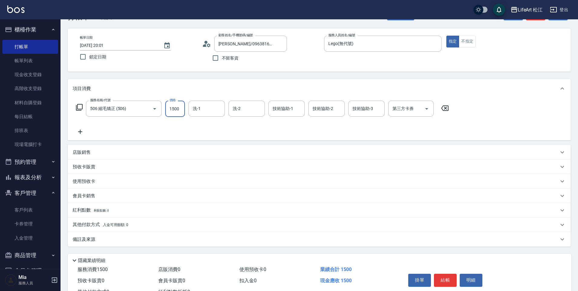
scroll to position [44, 0]
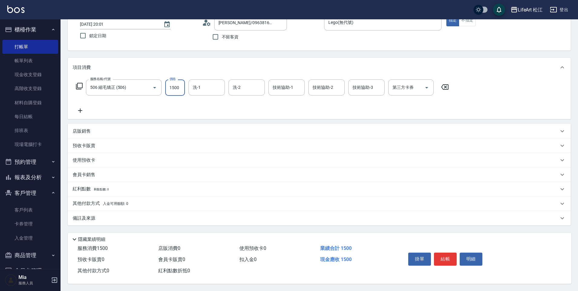
type input "1500"
click at [95, 215] on div "備註及來源" at bounding box center [316, 218] width 486 height 6
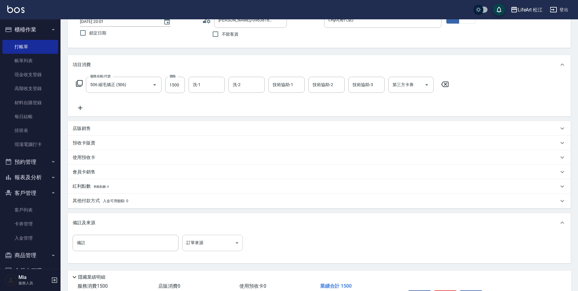
click at [214, 242] on body "LifeArt 松江 登出 櫃檯作業 打帳單 帳單列表 現金收支登錄 高階收支登錄 材料自購登錄 每日結帳 排班表 現場電腦打卡 預約管理 預約管理 單日預約…" at bounding box center [289, 142] width 578 height 373
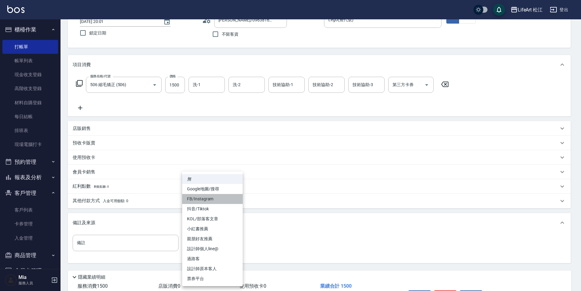
click at [219, 201] on li "FB/Instagram" at bounding box center [212, 199] width 60 height 10
type input "FB/Instagram"
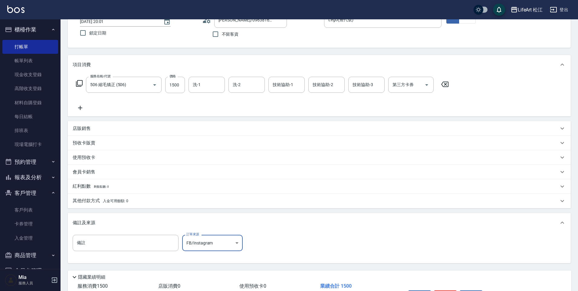
click at [89, 199] on p "其他付款方式 入金可用餘額: 0" at bounding box center [101, 201] width 56 height 7
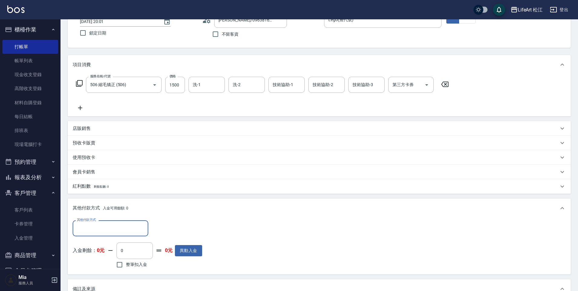
scroll to position [0, 0]
click at [93, 222] on label "其他付款方式" at bounding box center [86, 220] width 19 height 5
click at [93, 223] on input "其他付款方式" at bounding box center [110, 228] width 70 height 11
click at [93, 233] on input "其他付款方式" at bounding box center [110, 228] width 70 height 11
click at [92, 247] on span "轉帳" at bounding box center [111, 244] width 76 height 10
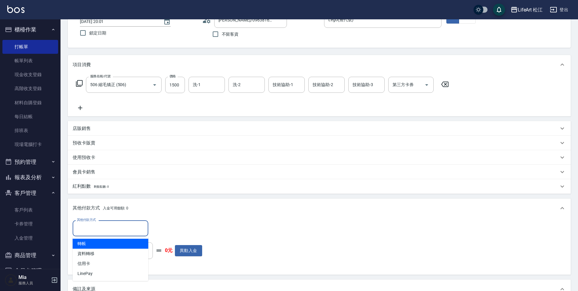
type input "轉帳"
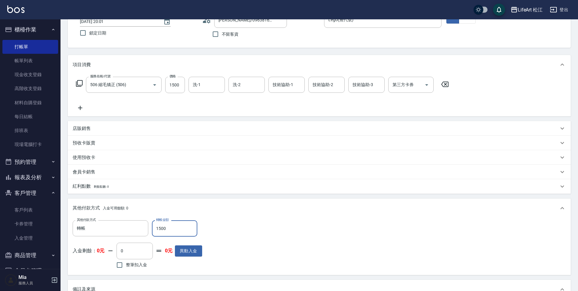
scroll to position [151, 0]
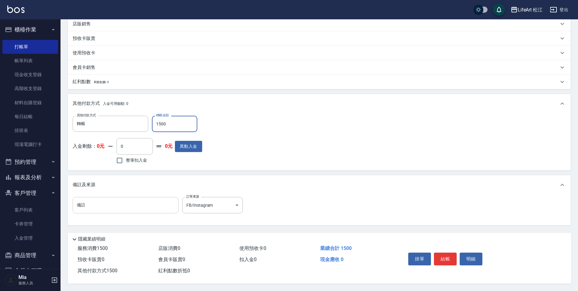
type input "1500"
click at [146, 197] on input "備註" at bounding box center [126, 205] width 106 height 16
type input "r"
type input "剪到鎖骨"
click at [441, 257] on button "結帳" at bounding box center [445, 259] width 23 height 13
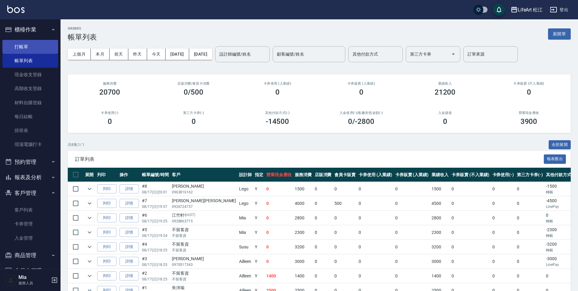
click at [24, 45] on link "打帳單" at bounding box center [30, 47] width 56 height 14
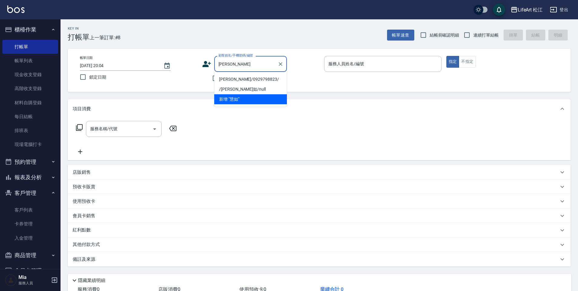
click at [256, 76] on li "[PERSON_NAME]/0929798823/" at bounding box center [250, 79] width 73 height 10
type input "[PERSON_NAME]/0929798823/"
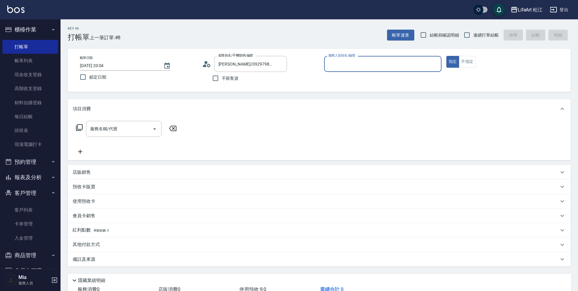
type input "Lego(無代號)"
click at [209, 65] on icon at bounding box center [209, 65] width 4 height 4
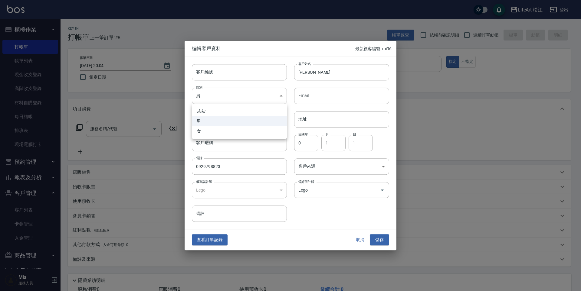
click at [228, 98] on body "LifeArt 松江 登出 櫃檯作業 打帳單 帳單列表 現金收支登錄 高階收支登錄 材料自購登錄 每日結帳 排班表 現場電腦打卡 預約管理 預約管理 單日預約…" at bounding box center [290, 166] width 581 height 332
click at [220, 128] on li "女" at bounding box center [239, 131] width 95 height 10
type input "[DEMOGRAPHIC_DATA]"
click at [299, 74] on input "[PERSON_NAME]" at bounding box center [341, 72] width 95 height 16
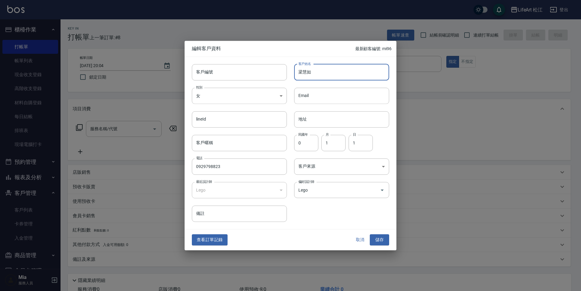
type input "梁慧如"
click at [303, 153] on div "客戶來源 ​ 客戶來源" at bounding box center [338, 163] width 102 height 24
click at [306, 146] on input "0" at bounding box center [306, 143] width 24 height 16
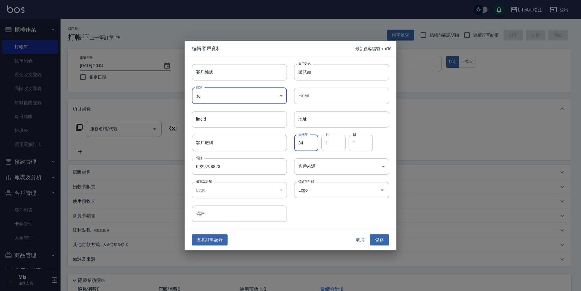
type input "84"
click at [327, 146] on input "1" at bounding box center [333, 143] width 24 height 16
click at [327, 145] on input "1" at bounding box center [333, 143] width 24 height 16
type input "12"
click at [352, 142] on input "1" at bounding box center [360, 143] width 24 height 16
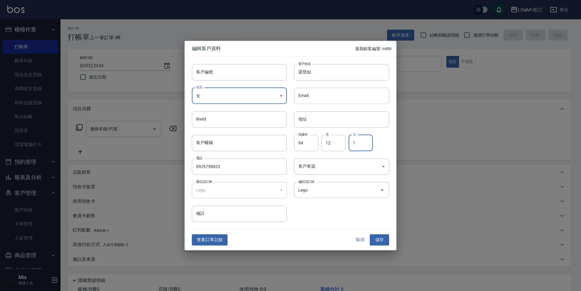
click at [352, 142] on input "1" at bounding box center [360, 143] width 24 height 16
type input "28"
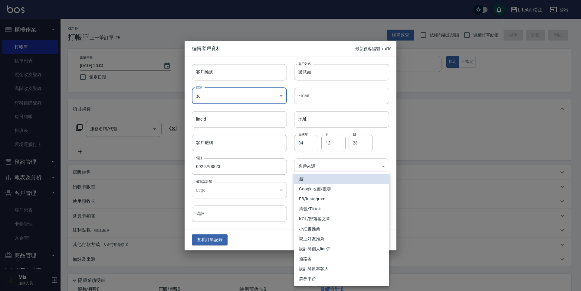
click at [359, 160] on body "LifeArt 松江 登出 櫃檯作業 打帳單 帳單列表 現金收支登錄 高階收支登錄 材料自購登錄 每日結帳 排班表 現場電腦打卡 預約管理 預約管理 單日預約…" at bounding box center [290, 166] width 581 height 332
click at [325, 270] on li "設計師原本客人" at bounding box center [341, 269] width 95 height 10
drag, startPoint x: 343, startPoint y: 163, endPoint x: 342, endPoint y: 167, distance: 3.7
click at [343, 163] on body "LifeArt 松江 登出 櫃檯作業 打帳單 帳單列表 現金收支登錄 高階收支登錄 材料自購登錄 每日結帳 排班表 現場電腦打卡 預約管理 預約管理 單日預約…" at bounding box center [290, 166] width 581 height 332
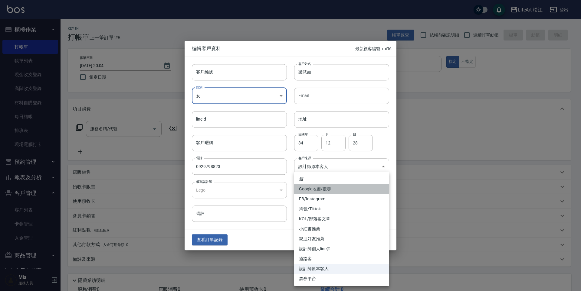
click at [321, 190] on li "Google地圖/搜尋" at bounding box center [341, 189] width 95 height 10
type input "Google地圖/搜尋"
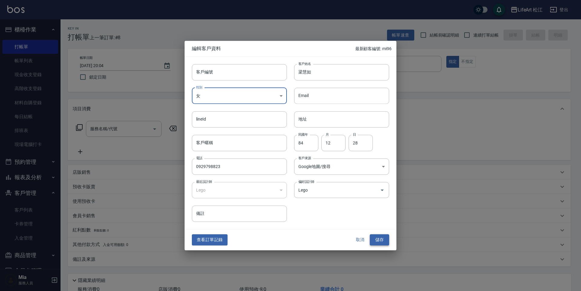
click at [380, 236] on button "儲存" at bounding box center [378, 240] width 19 height 11
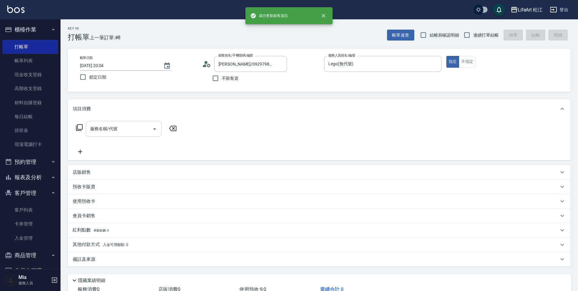
click at [134, 127] on input "服務名稱/代號" at bounding box center [119, 129] width 61 height 11
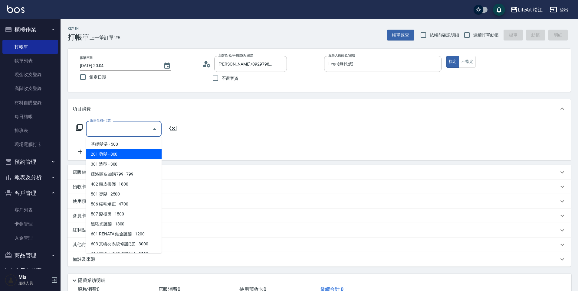
click at [88, 152] on span "201 剪髮 - 800" at bounding box center [124, 154] width 76 height 10
type input "201 剪髮(201)"
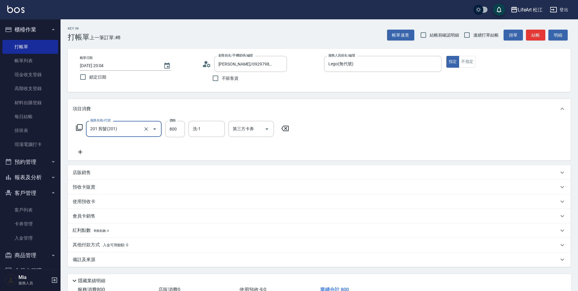
click at [77, 152] on icon at bounding box center [80, 151] width 15 height 7
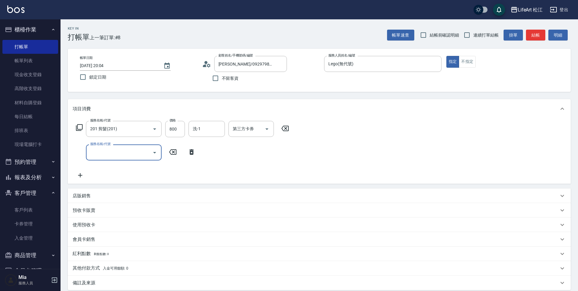
click at [127, 155] on input "服務名稱/代號" at bounding box center [119, 152] width 61 height 11
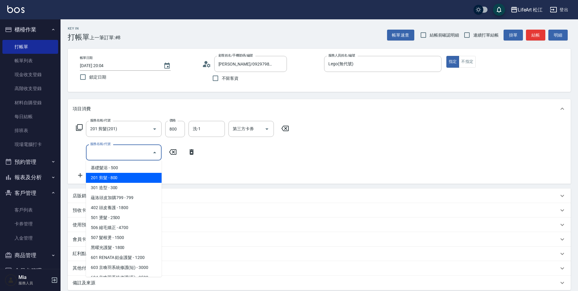
click at [127, 176] on span "201 剪髮 - 800" at bounding box center [124, 178] width 76 height 10
type input "201 剪髮(201)"
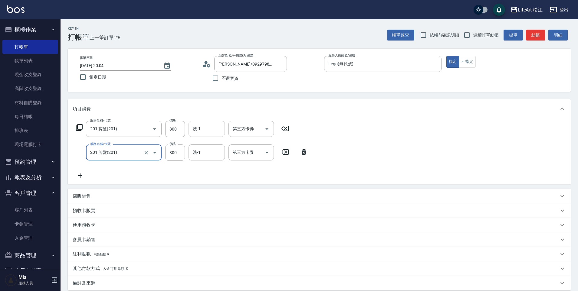
click at [198, 132] on input "洗-1" at bounding box center [206, 129] width 31 height 11
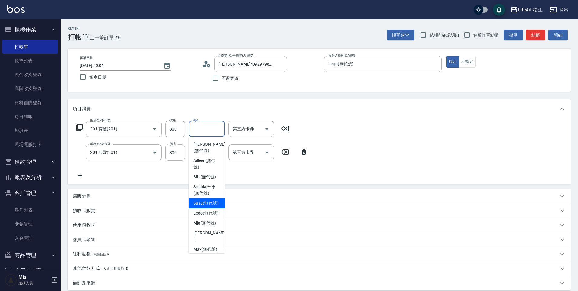
click at [205, 200] on span "Susu (無代號)" at bounding box center [205, 203] width 25 height 6
type input "Susu(無代號)"
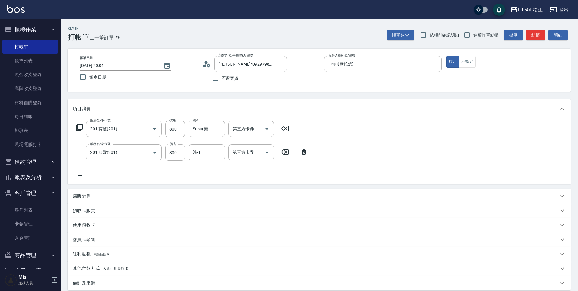
click at [83, 174] on icon at bounding box center [80, 175] width 15 height 7
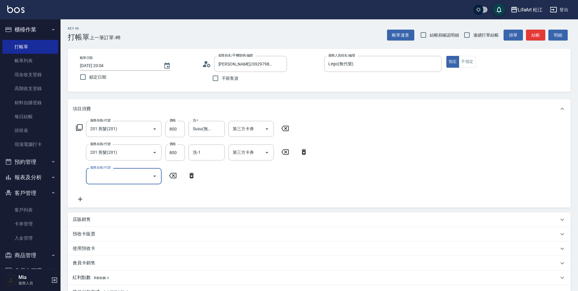
click at [133, 182] on div "服務名稱/代號" at bounding box center [124, 176] width 76 height 16
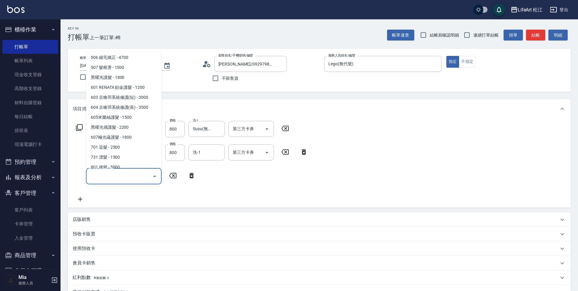
scroll to position [68, 0]
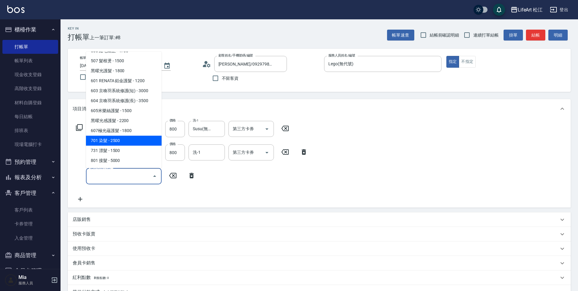
click at [131, 142] on span "701 染髮 - 2500" at bounding box center [124, 141] width 76 height 10
type input "701 染髮(701)"
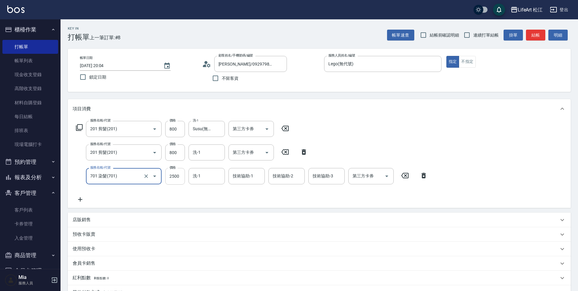
click at [182, 177] on input "2500" at bounding box center [175, 176] width 20 height 16
type input "2400"
click at [246, 177] on div "技術協助-1 技術協助-1" at bounding box center [246, 176] width 36 height 16
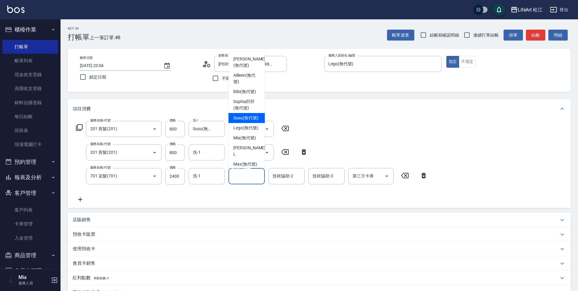
click at [254, 113] on div "Susu (無代號)" at bounding box center [246, 118] width 36 height 10
type input "Susu(無代號)"
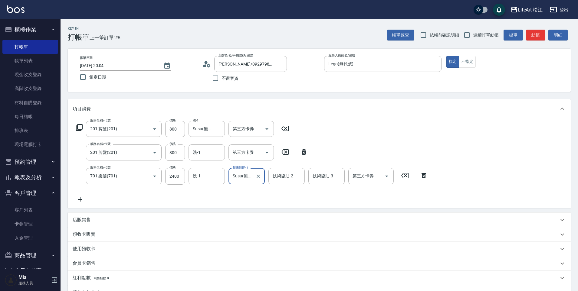
click at [80, 201] on icon at bounding box center [80, 199] width 4 height 4
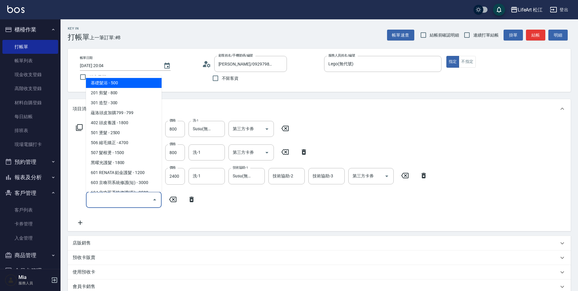
click at [125, 197] on input "服務名稱/代號" at bounding box center [119, 200] width 61 height 11
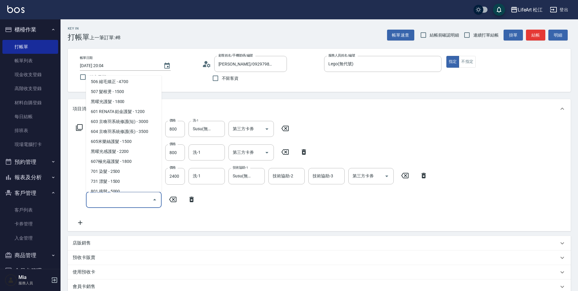
scroll to position [62, 0]
click at [140, 123] on span "603 京喚羽系統修護(短) - 3000" at bounding box center [124, 121] width 76 height 10
type input "603 京喚羽系統修護(短)(603)"
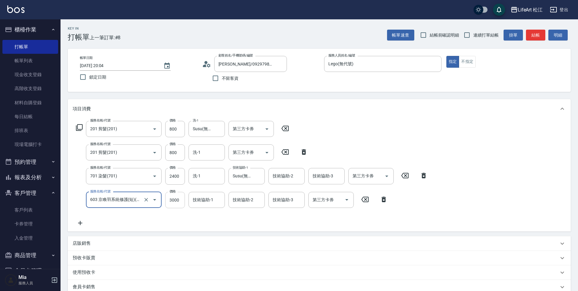
click at [177, 200] on input "3000" at bounding box center [175, 200] width 20 height 16
click at [216, 206] on div "技術協助-1" at bounding box center [206, 200] width 36 height 16
type input "2500"
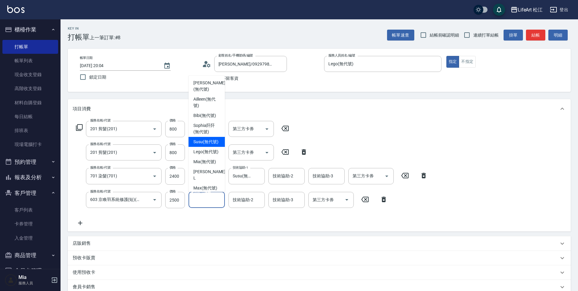
click at [201, 140] on span "Susu (無代號)" at bounding box center [205, 142] width 25 height 6
type input "Susu(無代號)"
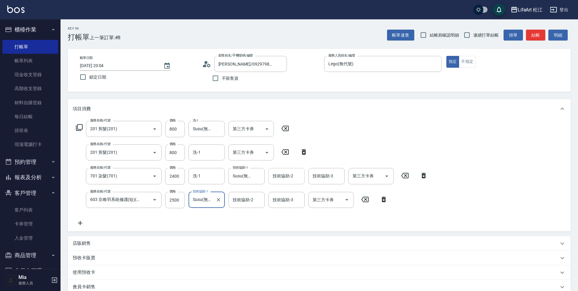
click at [281, 173] on div "技術協助-2 技術協助-2" at bounding box center [286, 176] width 36 height 16
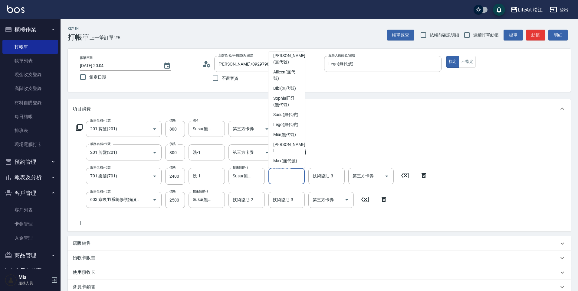
scroll to position [0, 0]
click at [291, 115] on span "Susu (無代號)" at bounding box center [285, 118] width 25 height 6
type input "Susu(無代號)"
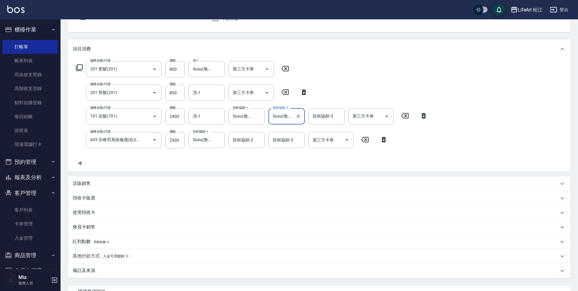
scroll to position [61, 0]
click at [88, 180] on p "店販銷售" at bounding box center [82, 182] width 18 height 6
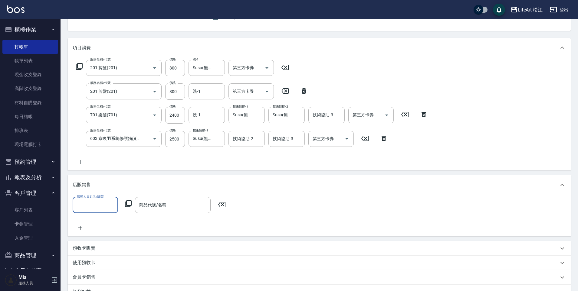
scroll to position [0, 0]
click at [108, 200] on input "服務人員姓名/編號" at bounding box center [95, 205] width 40 height 11
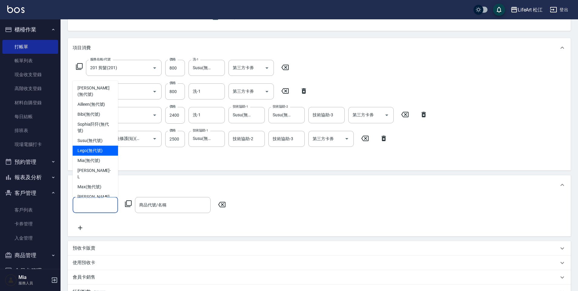
click at [109, 146] on div "Lego (無代號)" at bounding box center [95, 151] width 45 height 10
type input "Lego(無代號)"
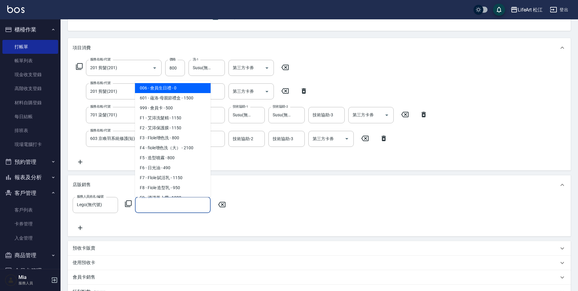
click at [168, 206] on input "商品代號/名稱" at bounding box center [173, 205] width 70 height 11
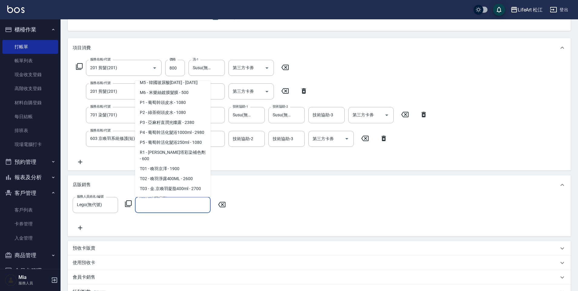
scroll to position [414, 0]
click at [182, 106] on span "P1 - 葡萄幹頭皮水 - 1080" at bounding box center [173, 101] width 76 height 10
type input "葡萄幹頭皮水"
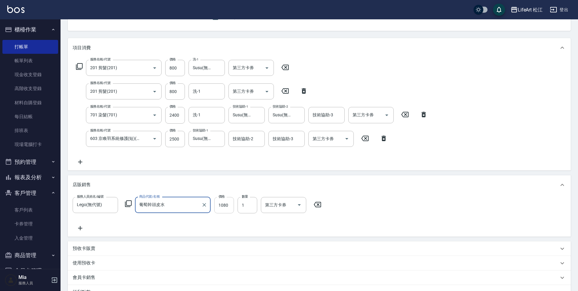
click at [228, 203] on input "1080" at bounding box center [224, 205] width 20 height 16
type input "972"
click at [83, 228] on icon at bounding box center [80, 228] width 15 height 7
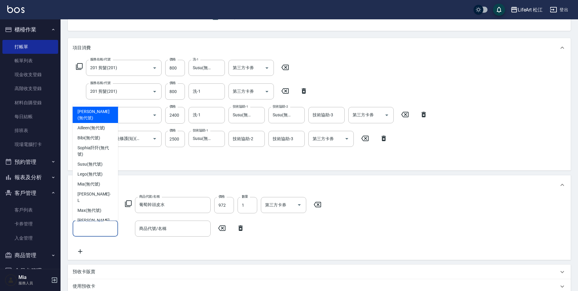
click at [83, 228] on input "服務人員姓名/編號" at bounding box center [95, 228] width 40 height 11
click at [92, 171] on span "Lego (無代號)" at bounding box center [89, 174] width 25 height 6
type input "Lego(無代號)"
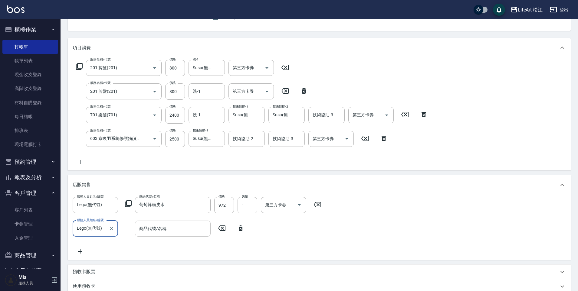
click at [176, 229] on input "商品代號/名稱" at bounding box center [173, 228] width 70 height 11
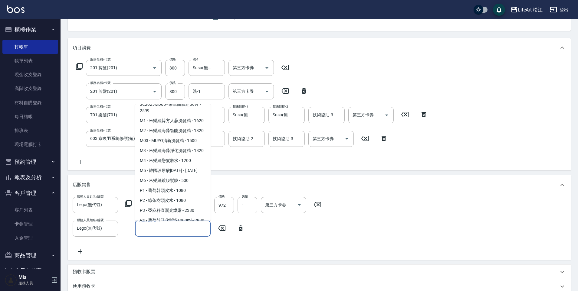
scroll to position [349, 0]
click at [187, 145] on span "M03 - MUYO清新洗髮精 - 1500" at bounding box center [173, 140] width 76 height 10
type input "MUYO清新洗髮精"
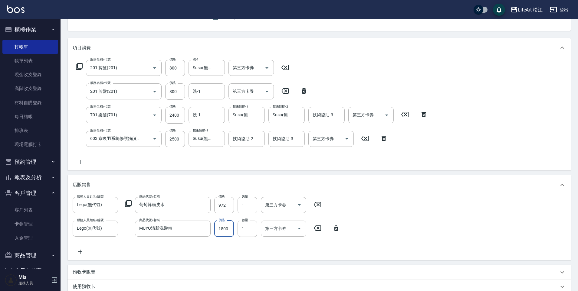
click at [220, 226] on input "1500" at bounding box center [224, 229] width 20 height 16
type input "1350"
click at [203, 229] on icon "Clear" at bounding box center [204, 229] width 6 height 6
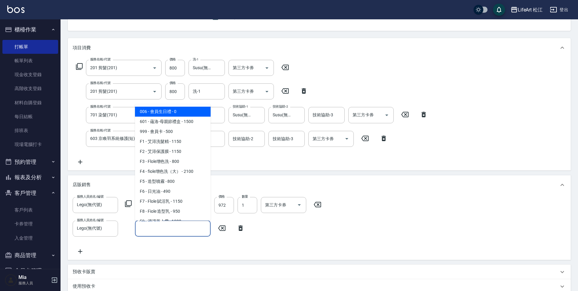
click at [201, 229] on input "商品代號/名稱" at bounding box center [173, 228] width 70 height 11
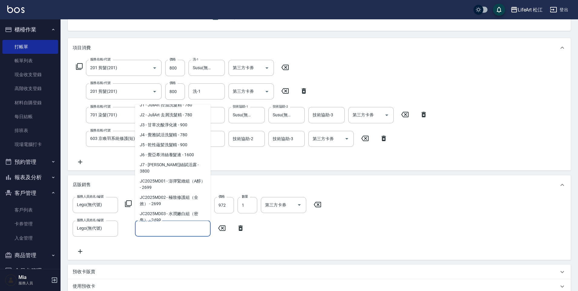
scroll to position [0, 0]
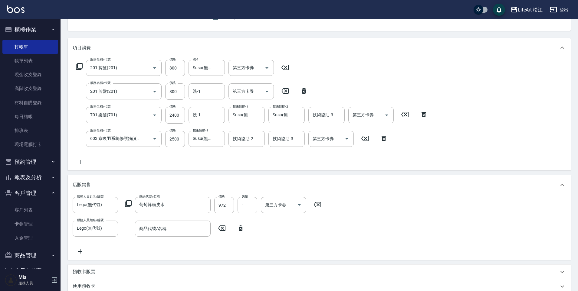
drag, startPoint x: 209, startPoint y: 212, endPoint x: 188, endPoint y: 258, distance: 50.0
click at [213, 152] on div "服務名稱/代號 201 剪髮(201) 服務名稱/代號 價格 800 價格 洗-1 Susu(無代號) 洗-1 第三方卡券 第三方卡券 服務名稱/代號 201…" at bounding box center [252, 113] width 358 height 106
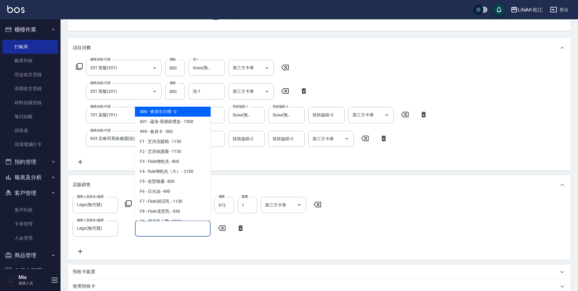
click at [188, 229] on input "商品代號/名稱" at bounding box center [173, 228] width 70 height 11
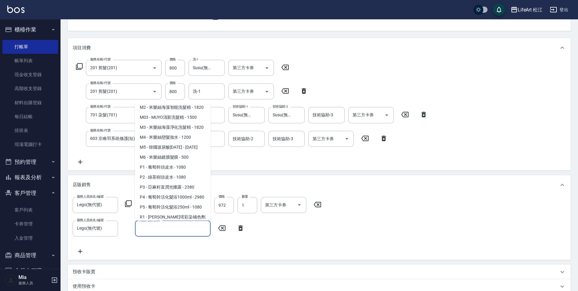
scroll to position [372, 0]
click at [195, 122] on span "M03 - MUYO清新洗髮精 - 1500" at bounding box center [173, 117] width 76 height 10
type input "MUYO清新洗髮精"
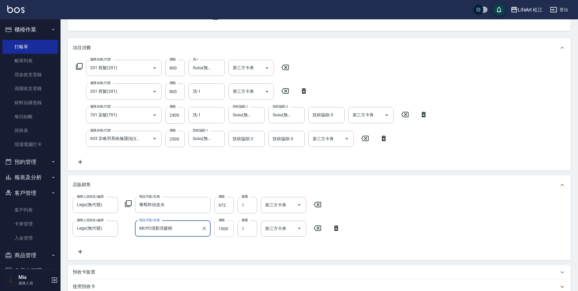
click at [226, 229] on input "1500" at bounding box center [224, 229] width 20 height 16
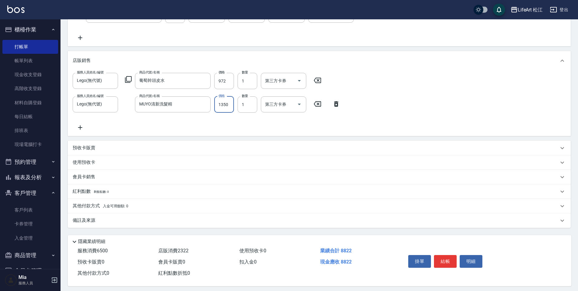
scroll to position [190, 0]
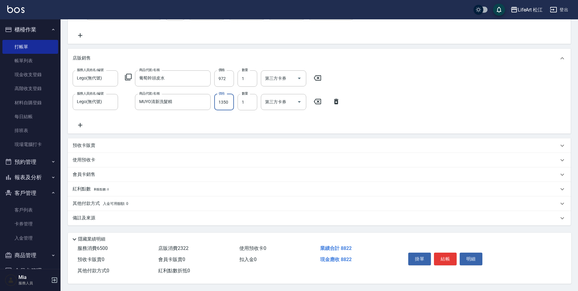
type input "1350"
click at [85, 171] on p "會員卡銷售" at bounding box center [84, 174] width 23 height 6
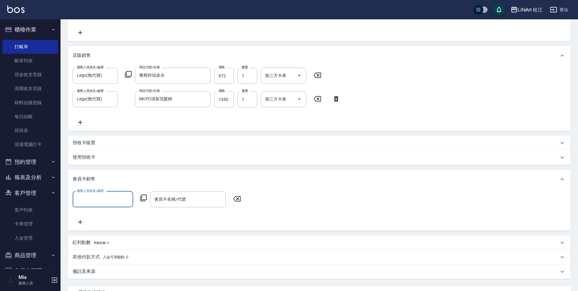
scroll to position [0, 0]
click at [98, 201] on input "服務人員姓名/編號" at bounding box center [102, 199] width 55 height 11
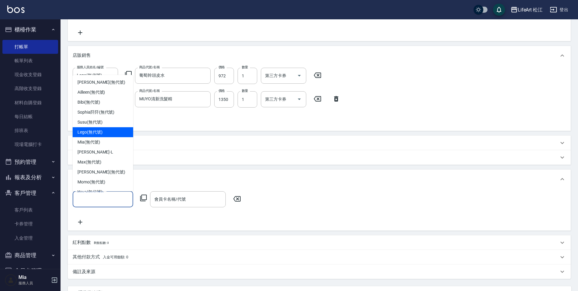
click at [106, 134] on div "Lego (無代號)" at bounding box center [103, 132] width 60 height 10
type input "Lego(無代號)"
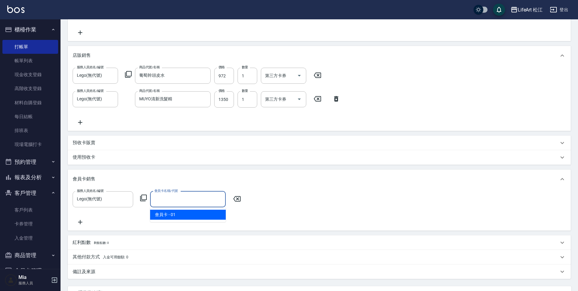
click at [192, 200] on input "會員卡名稱/代號" at bounding box center [188, 199] width 70 height 11
click at [190, 212] on span "會員卡 - 01" at bounding box center [188, 215] width 76 height 10
type input "會員卡-0天"
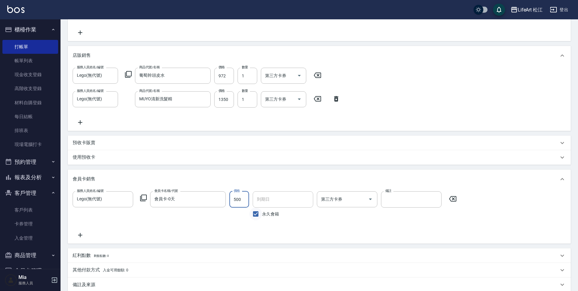
click at [254, 216] on input "永久會籍" at bounding box center [255, 214] width 13 height 13
checkbox input "false"
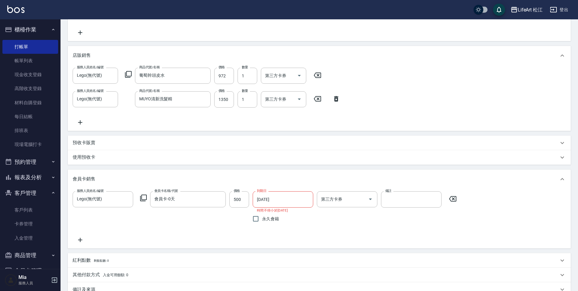
click at [273, 201] on input "[DATE]" at bounding box center [280, 199] width 56 height 16
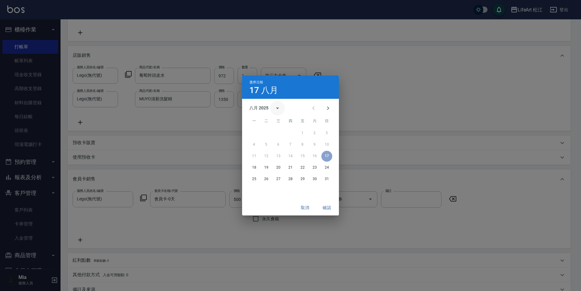
click at [278, 110] on icon "calendar view is open, switch to year view" at bounding box center [277, 108] width 7 height 7
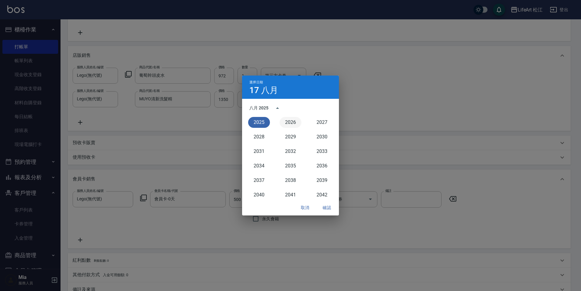
click at [287, 124] on button "2026" at bounding box center [290, 122] width 22 height 11
type input "[DATE]"
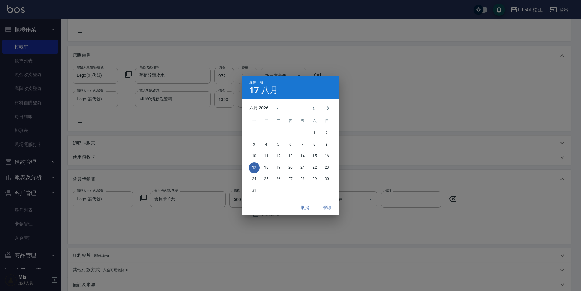
click at [327, 207] on button "確認" at bounding box center [326, 207] width 19 height 11
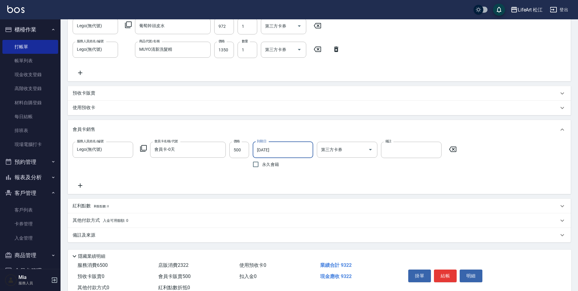
scroll to position [260, 0]
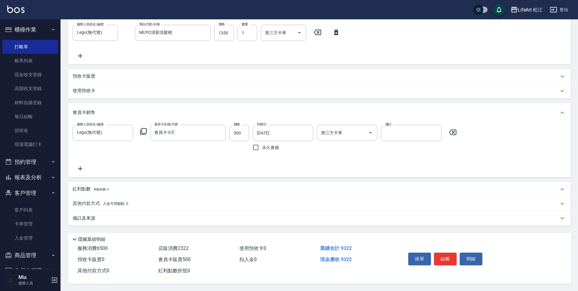
click at [82, 187] on p "紅利點數 剩餘點數: 0" at bounding box center [91, 189] width 36 height 7
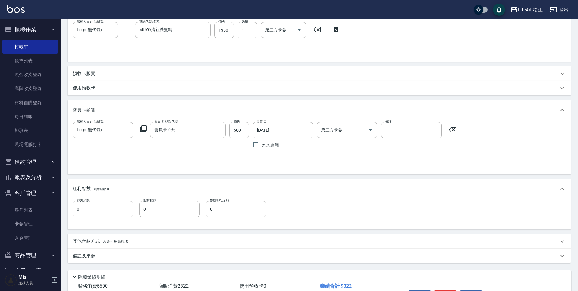
click at [89, 214] on input "0" at bounding box center [103, 209] width 60 height 16
type input "17"
click at [288, 244] on div "其他付款方式 入金可用餘額: 0" at bounding box center [319, 241] width 503 height 15
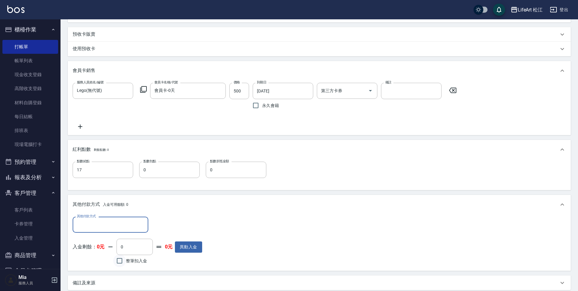
scroll to position [320, 0]
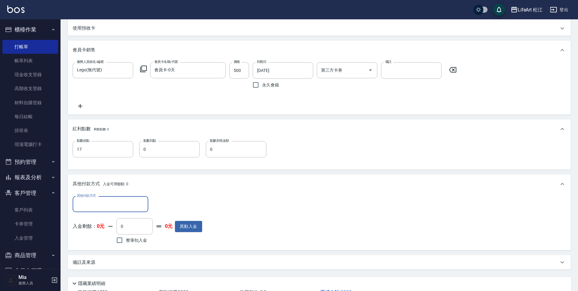
click at [117, 204] on input "其他付款方式" at bounding box center [110, 204] width 70 height 11
click at [99, 223] on span "轉帳" at bounding box center [111, 220] width 76 height 10
type input "轉帳"
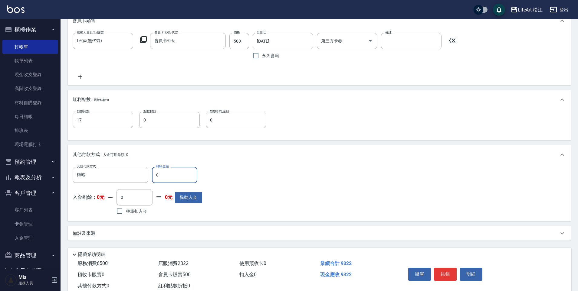
scroll to position [367, 0]
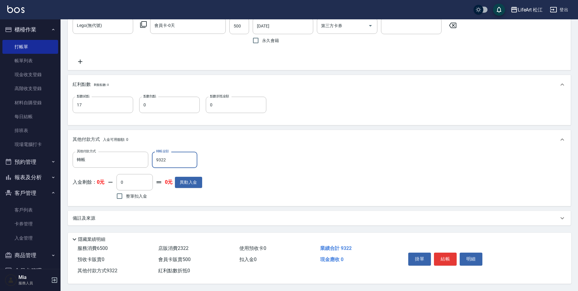
type input "9322"
click at [82, 216] on p "備註及來源" at bounding box center [84, 218] width 23 height 6
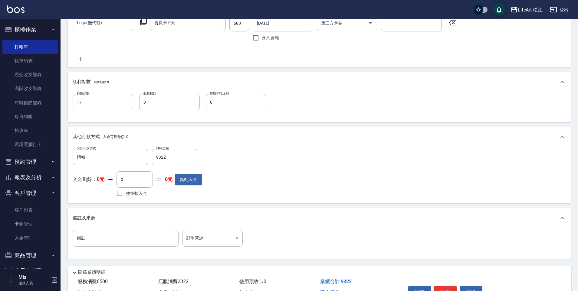
click at [203, 249] on div "備註 備註 訂單來源 ​ 訂單來源" at bounding box center [319, 242] width 493 height 24
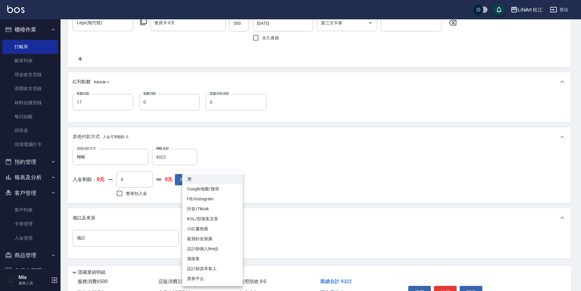
click at [204, 238] on li "親朋好友推薦" at bounding box center [212, 239] width 60 height 10
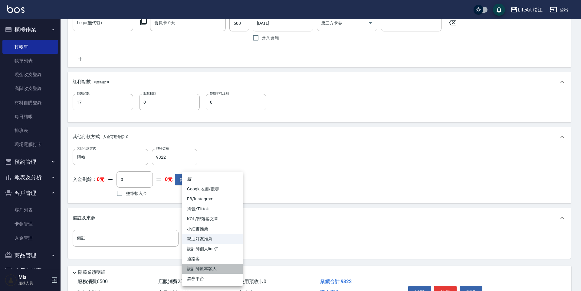
click at [207, 268] on li "設計師原本客人" at bounding box center [212, 269] width 60 height 10
type input "設計師原本客人"
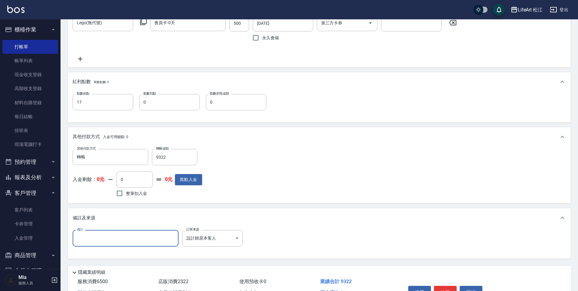
click at [139, 234] on input "備註" at bounding box center [126, 238] width 106 height 16
click at [102, 238] on input "備註" at bounding box center [126, 238] width 106 height 16
type input "5"
type input "奶1158813588"
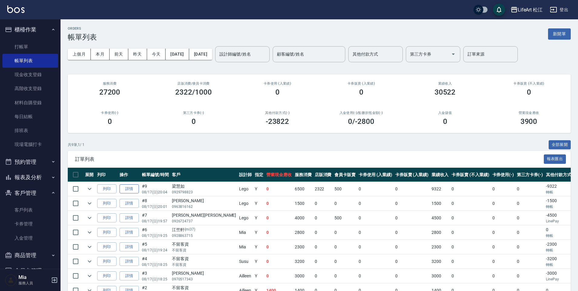
click at [121, 187] on link "詳情" at bounding box center [128, 188] width 19 height 9
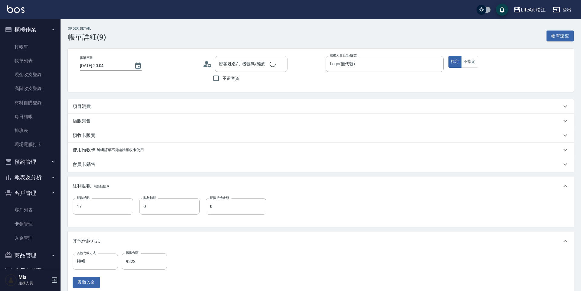
type input "[DATE] 20:04"
type input "Lego(無代號)"
type input "17"
type input "奶11＋58813588"
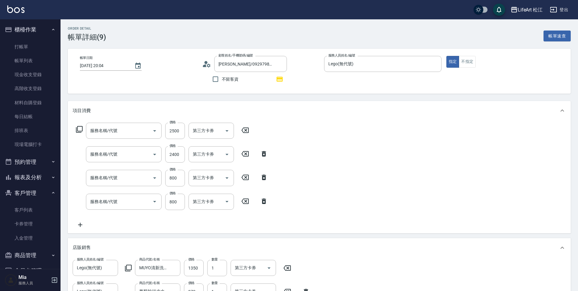
type input "[PERSON_NAME]/0929798823/"
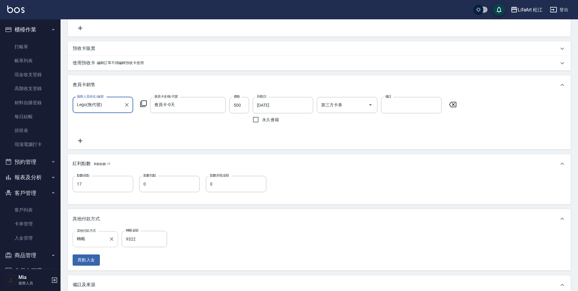
type input "603 京喚羽系統修護(短)(603)"
type input "701 染髮(701)"
type input "201 剪髮(201)"
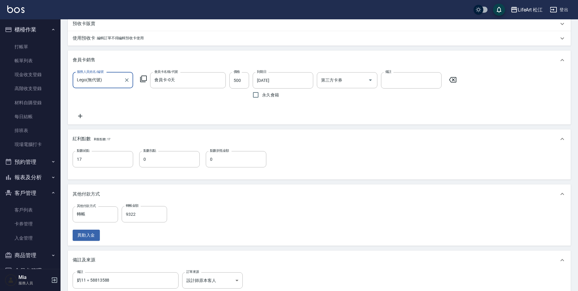
scroll to position [392, 0]
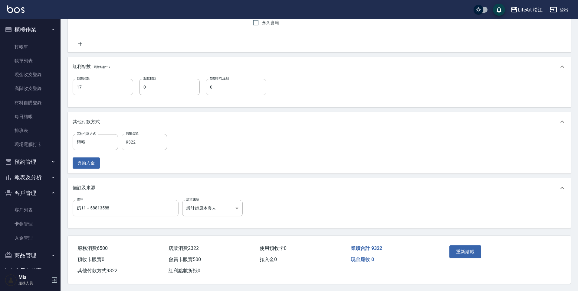
click at [89, 207] on input "奶11＋58813588" at bounding box center [126, 208] width 106 height 16
type input "奶11+5/88o/10 13+5/88"
click at [473, 247] on button "重新結帳" at bounding box center [465, 252] width 32 height 13
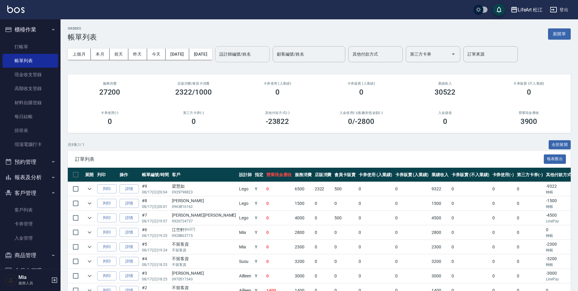
click at [259, 57] on input "設計師編號/姓名" at bounding box center [242, 54] width 49 height 11
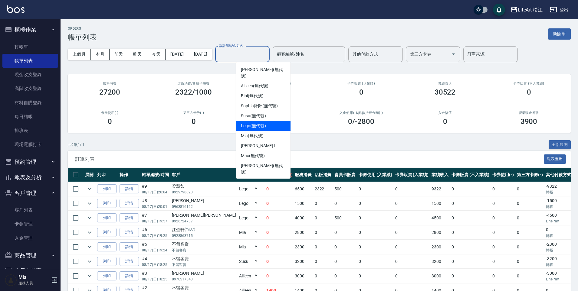
click at [258, 121] on div "Lego (無代號)" at bounding box center [263, 126] width 54 height 10
type input "Lego(無代號)"
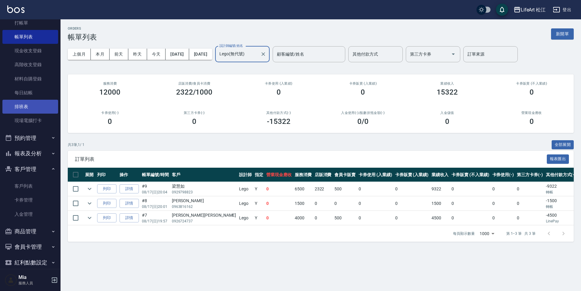
scroll to position [32, 0]
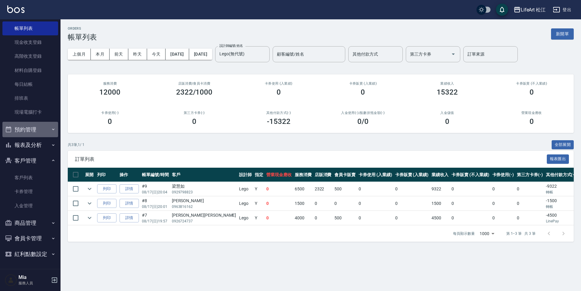
click at [36, 129] on button "預約管理" at bounding box center [30, 130] width 56 height 16
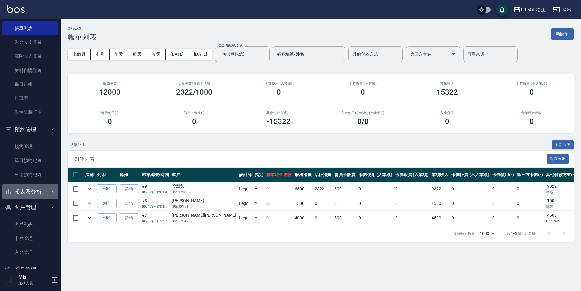
click at [31, 190] on button "報表及分析" at bounding box center [30, 192] width 56 height 16
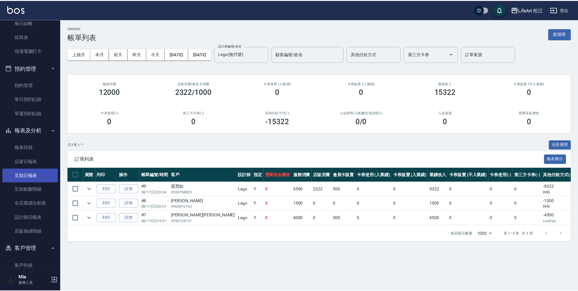
scroll to position [94, 0]
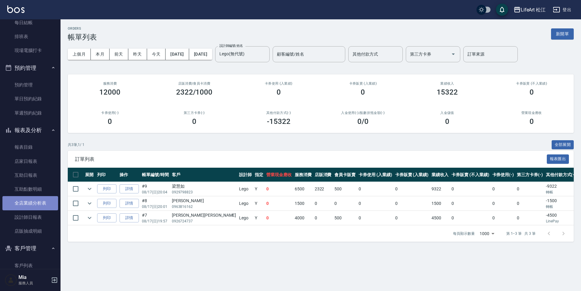
click at [40, 204] on link "全店業績分析表" at bounding box center [30, 203] width 56 height 14
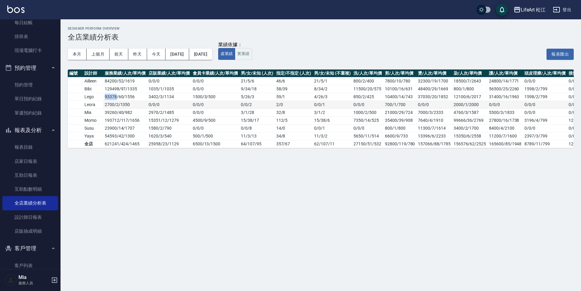
drag, startPoint x: 104, startPoint y: 94, endPoint x: 113, endPoint y: 102, distance: 11.8
click at [116, 98] on td "93378 / 60 / 1556" at bounding box center [125, 97] width 44 height 8
click at [28, 188] on link "互助點數明細" at bounding box center [30, 189] width 56 height 14
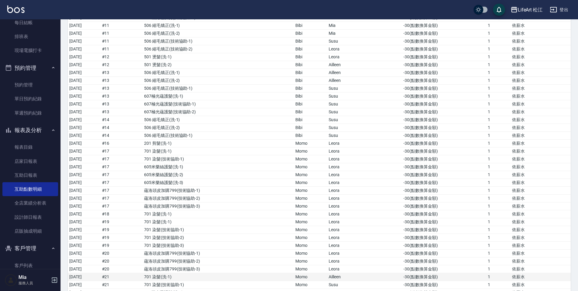
scroll to position [2620, 0]
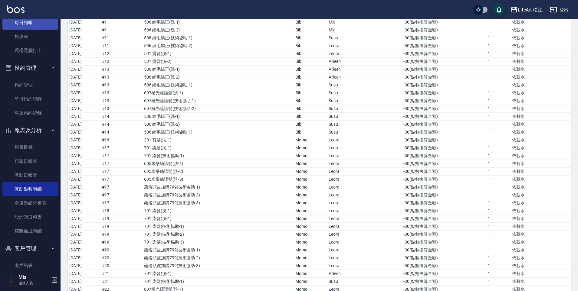
click at [18, 23] on link "每日結帳" at bounding box center [30, 23] width 56 height 14
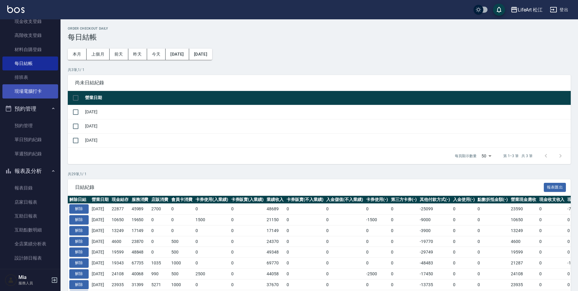
scroll to position [32, 0]
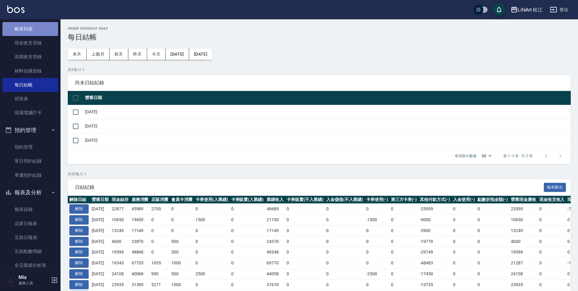
click at [34, 30] on link "帳單列表" at bounding box center [30, 29] width 56 height 14
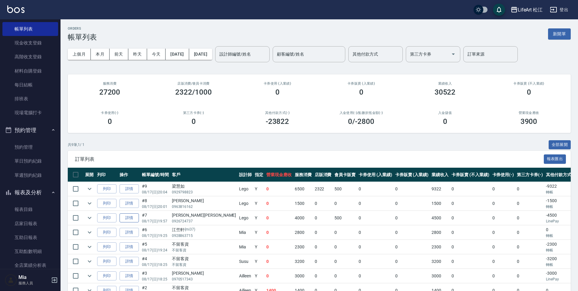
click at [137, 220] on link "詳情" at bounding box center [128, 217] width 19 height 9
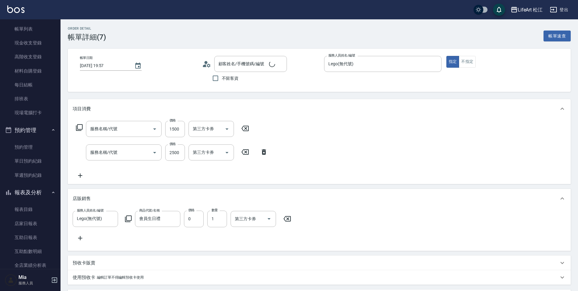
type input "[DATE] 19:57"
type input "Lego(無代號)"
type input "14"
type input "補[PERSON_NAME]根部怕小天使光圈髮尾色才療護"
type input "Google地圖/搜尋"
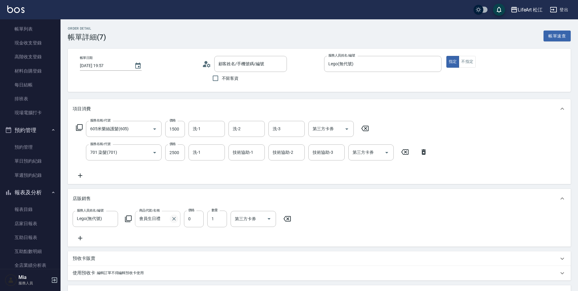
type input "605米樂絲護髮(605)"
type input "701 染髮(701)"
type input "[PERSON_NAME][PERSON_NAME]/0926724737/"
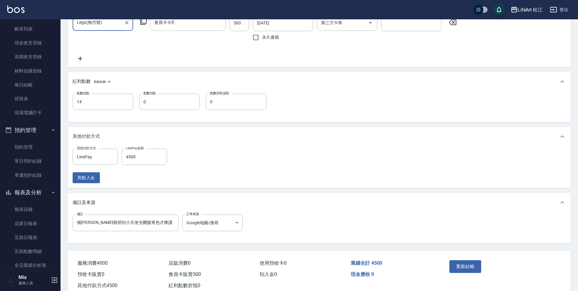
scroll to position [321, 0]
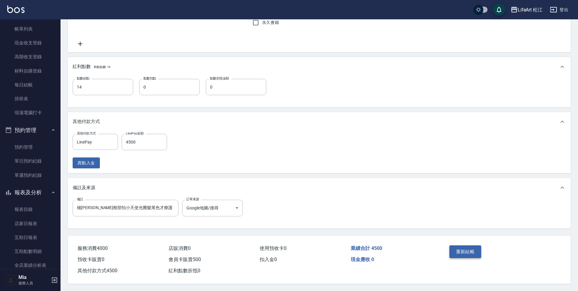
click at [467, 249] on button "重新結帳" at bounding box center [465, 252] width 32 height 13
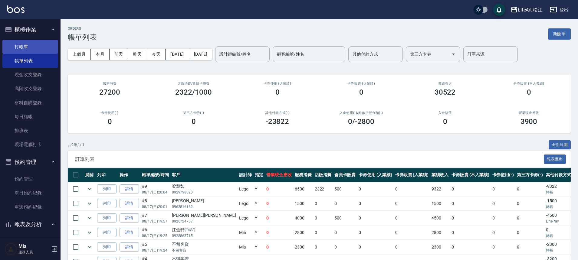
click at [36, 52] on link "打帳單" at bounding box center [30, 47] width 56 height 14
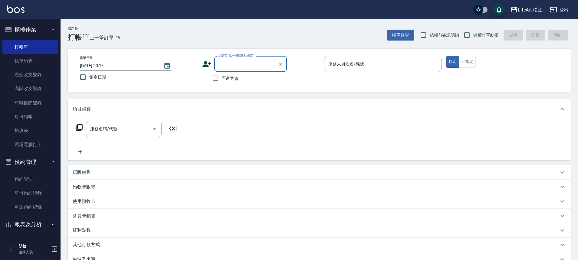
click at [230, 65] on input "顧客姓名/手機號碼/編號" at bounding box center [246, 64] width 58 height 11
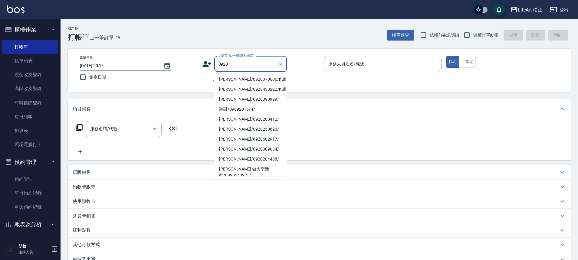
click at [236, 78] on li "[PERSON_NAME]/0920370606/null" at bounding box center [250, 79] width 73 height 10
type input "[PERSON_NAME]/0920370606/null"
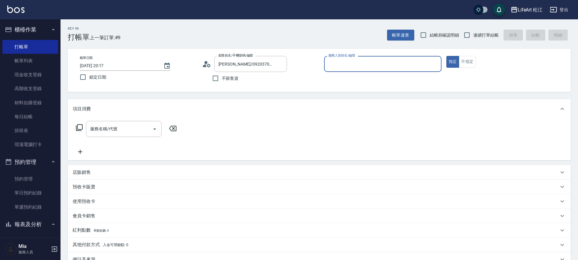
click at [385, 57] on div "服務人員姓名/編號" at bounding box center [382, 64] width 117 height 16
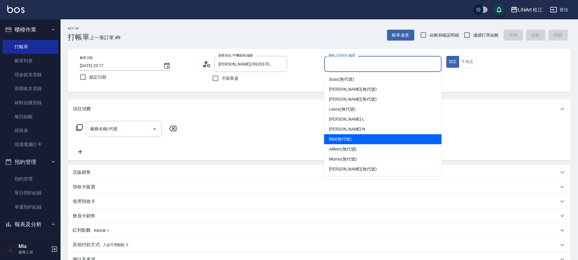
click at [370, 141] on div "Bibi (無代號)" at bounding box center [382, 139] width 117 height 10
type input "Bibi(無代號)"
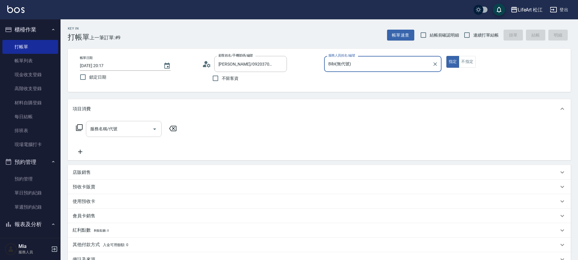
click at [119, 136] on div "服務名稱/代號" at bounding box center [124, 129] width 76 height 16
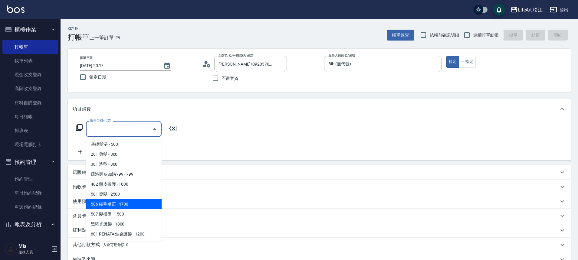
click at [118, 206] on span "506 縮毛矯正 - 4700" at bounding box center [124, 204] width 76 height 10
type input "506 縮毛矯正 (506)"
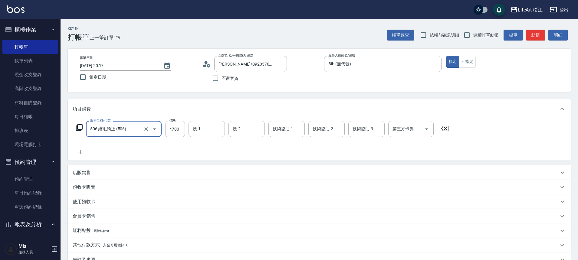
click at [174, 133] on input "4700" at bounding box center [175, 129] width 20 height 16
type input "2800"
click at [212, 132] on input "洗-1" at bounding box center [206, 129] width 31 height 11
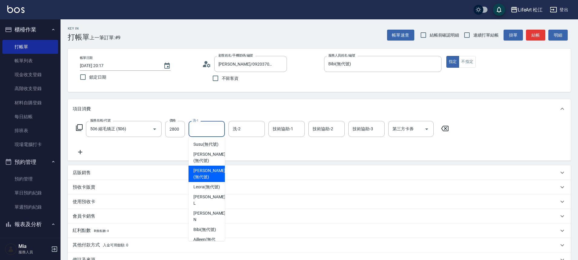
click at [207, 180] on span "[PERSON_NAME] (無代號)" at bounding box center [209, 174] width 32 height 13
type input "[PERSON_NAME](無代號)"
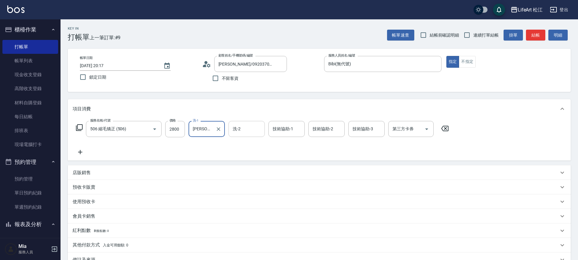
click at [246, 129] on input "洗-2" at bounding box center [246, 129] width 31 height 11
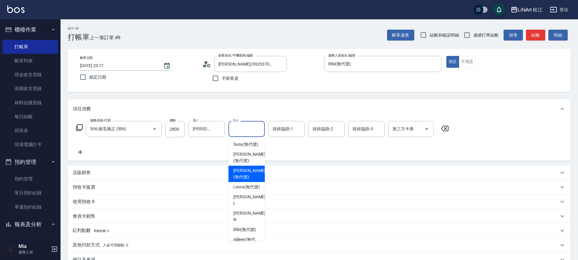
click at [246, 177] on span "[PERSON_NAME] (無代號)" at bounding box center [249, 174] width 32 height 13
type input "[PERSON_NAME](無代號)"
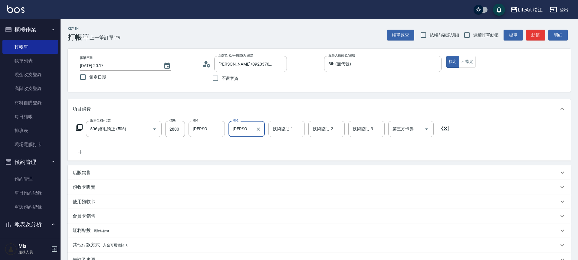
click at [278, 132] on input "技術協助-1" at bounding box center [286, 129] width 31 height 11
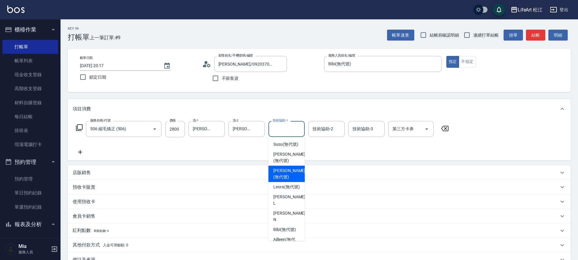
click at [288, 180] on span "[PERSON_NAME] (無代號)" at bounding box center [289, 174] width 32 height 13
type input "[PERSON_NAME](無代號)"
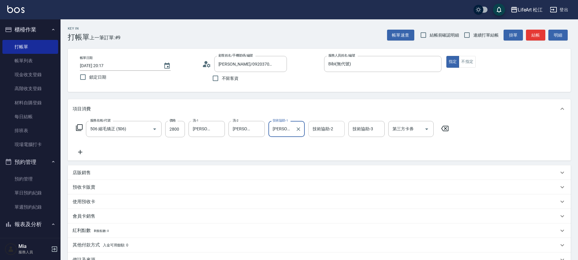
click at [335, 130] on input "技術協助-2" at bounding box center [326, 129] width 31 height 11
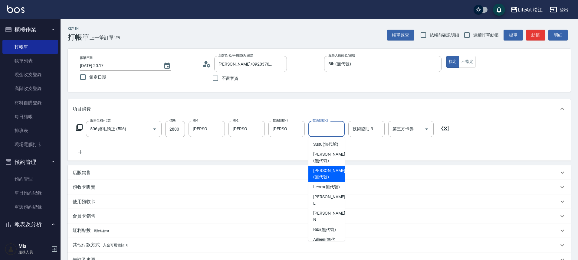
click at [331, 178] on span "[PERSON_NAME] (無代號)" at bounding box center [329, 174] width 32 height 13
type input "[PERSON_NAME](無代號)"
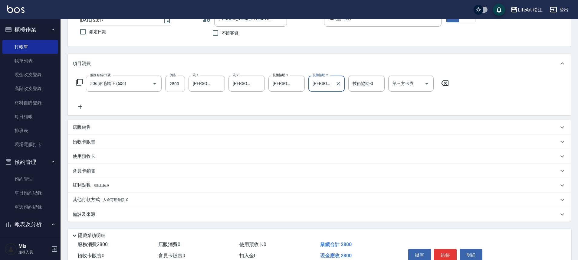
scroll to position [75, 0]
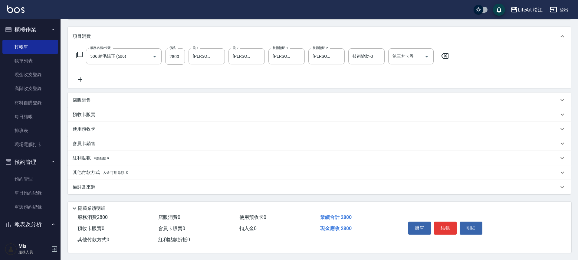
click at [117, 184] on div "備註及來源" at bounding box center [316, 187] width 486 height 6
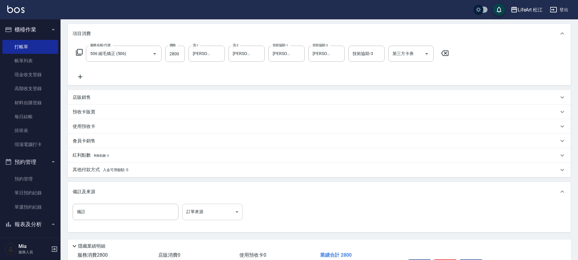
click at [215, 214] on body "LifeArt 松江 登出 櫃檯作業 打帳單 帳單列表 現金收支登錄 高階收支登錄 材料自購登錄 每日結帳 排班表 現場電腦打卡 預約管理 預約管理 單日預約…" at bounding box center [289, 111] width 578 height 373
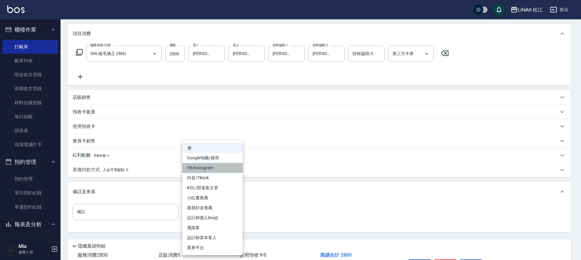
click at [217, 169] on li "FB/Instagram" at bounding box center [212, 168] width 60 height 10
type input "FB/Instagram"
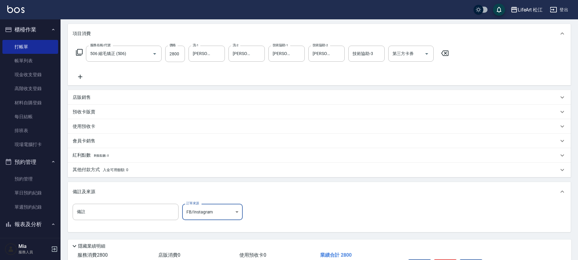
click at [103, 170] on span "入金可用餘額: 0" at bounding box center [116, 170] width 26 height 4
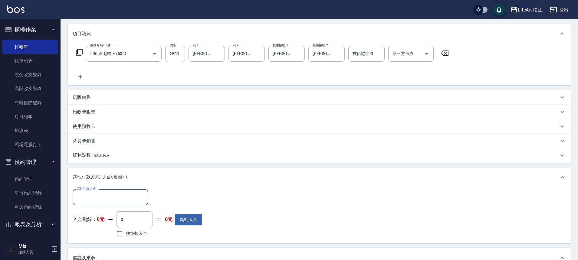
scroll to position [0, 0]
click at [115, 194] on input "其他付款方式" at bounding box center [110, 197] width 70 height 11
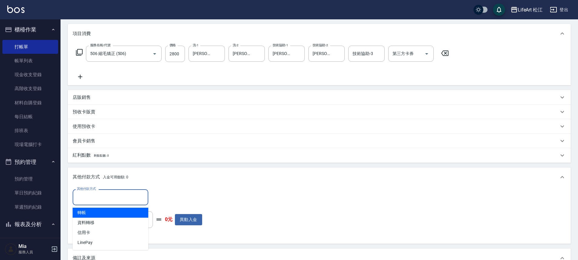
click at [111, 211] on span "轉帳" at bounding box center [111, 213] width 76 height 10
type input "轉帳"
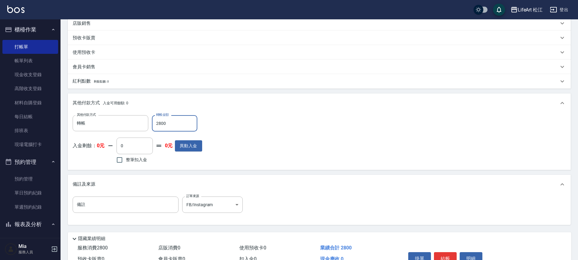
scroll to position [183, 0]
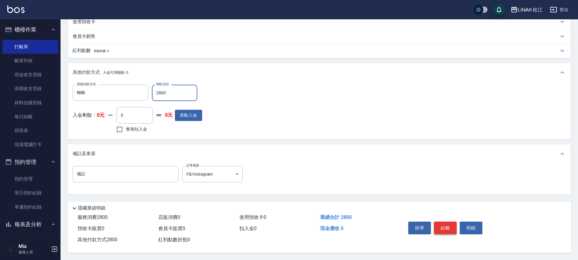
type input "2800"
click at [448, 228] on button "結帳" at bounding box center [445, 228] width 23 height 13
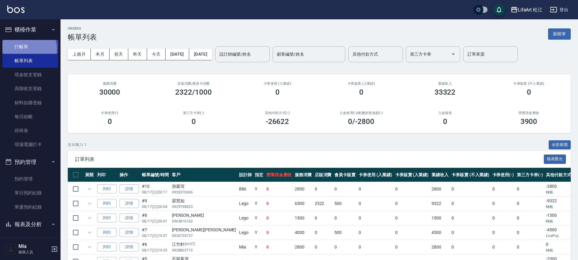
click at [21, 49] on link "打帳單" at bounding box center [30, 47] width 56 height 14
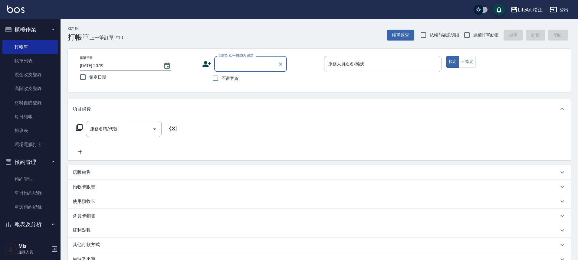
click at [229, 67] on input "顧客姓名/手機號碼/編號" at bounding box center [246, 64] width 58 height 11
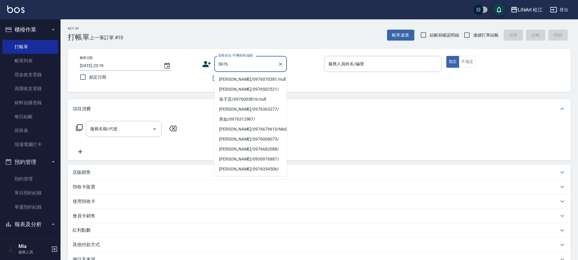
click at [238, 79] on li "[PERSON_NAME]/0976070381/null" at bounding box center [250, 79] width 73 height 10
type input "[PERSON_NAME]/0976070381/null"
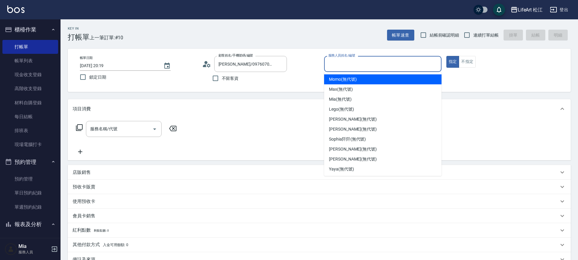
click at [381, 66] on input "服務人員姓名/編號" at bounding box center [383, 64] width 112 height 11
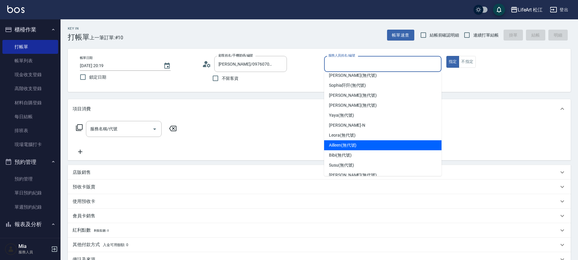
scroll to position [55, 0]
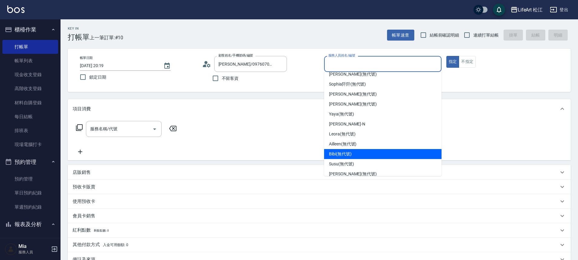
click at [354, 154] on div "Bibi (無代號)" at bounding box center [382, 154] width 117 height 10
type input "Bibi(無代號)"
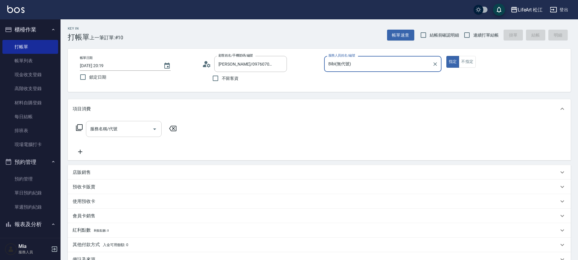
click at [122, 123] on div "服務名稱/代號" at bounding box center [124, 129] width 76 height 16
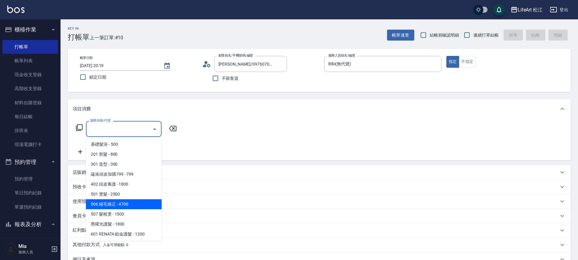
click at [137, 205] on span "506 縮毛矯正 - 4700" at bounding box center [124, 204] width 76 height 10
type input "506 縮毛矯正 (506)"
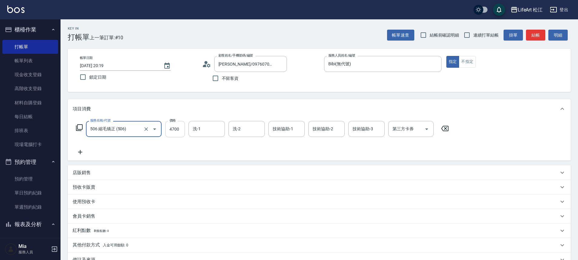
click at [165, 128] on input "4700" at bounding box center [175, 129] width 20 height 16
type input "1500"
click at [79, 154] on icon at bounding box center [80, 151] width 15 height 7
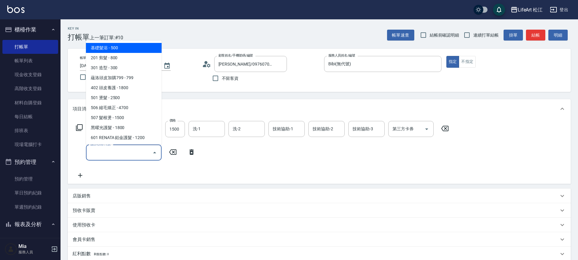
click at [116, 156] on input "服務名稱/代號" at bounding box center [119, 152] width 61 height 11
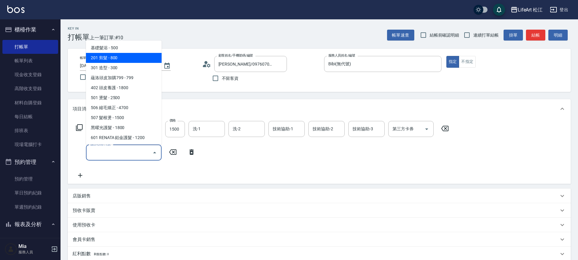
click at [126, 57] on span "201 剪髮 - 800" at bounding box center [124, 58] width 76 height 10
type input "201 剪髮(201)"
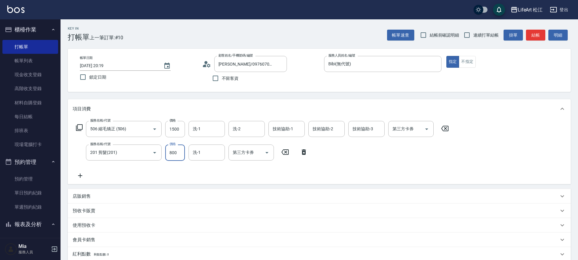
click at [179, 150] on input "800" at bounding box center [175, 153] width 20 height 16
click at [175, 165] on div "服務名稱/代號 506 縮毛矯正 (506) 服務名稱/代號 價格 1500 價格 洗-1 洗-1 洗-2 洗-2 技術協助-1 技術協助-1 技術協助-2 …" at bounding box center [262, 150] width 379 height 58
type input "500"
click at [83, 174] on icon at bounding box center [80, 175] width 15 height 7
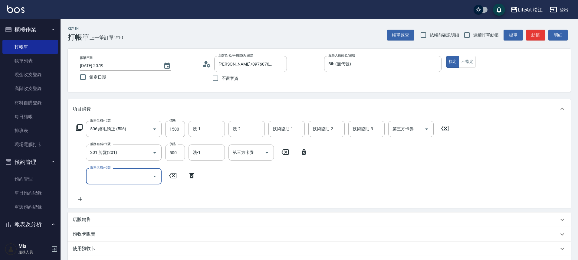
click at [130, 176] on input "服務名稱/代號" at bounding box center [119, 176] width 61 height 11
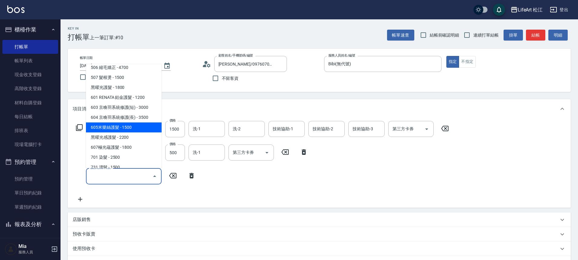
scroll to position [64, 0]
click at [132, 127] on span "605米樂絲護髮 - 1500" at bounding box center [124, 127] width 76 height 10
type input "605米樂絲護髮(605)"
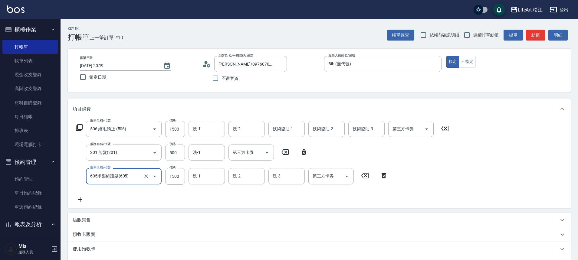
click at [211, 131] on input "洗-1" at bounding box center [206, 129] width 31 height 11
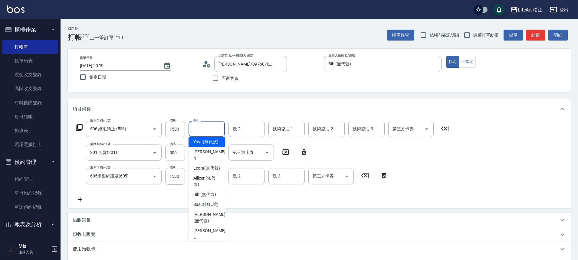
scroll to position [139, 0]
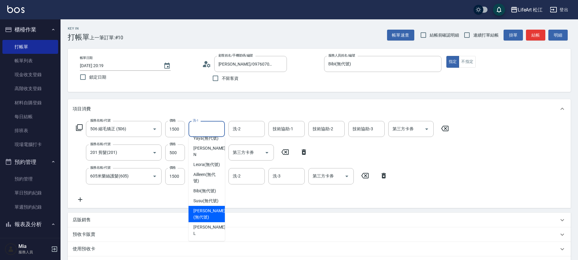
drag, startPoint x: 206, startPoint y: 228, endPoint x: 211, endPoint y: 216, distance: 13.1
click at [206, 220] on span "[PERSON_NAME] (無代號)" at bounding box center [209, 214] width 32 height 13
type input "[PERSON_NAME](無代號)"
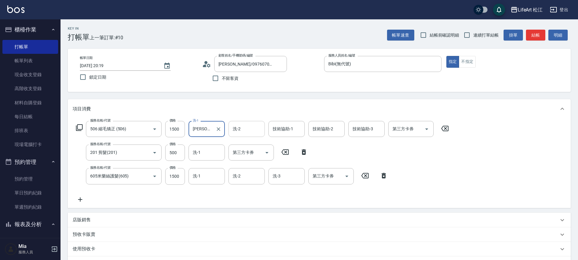
click at [246, 131] on input "洗-2" at bounding box center [246, 129] width 31 height 11
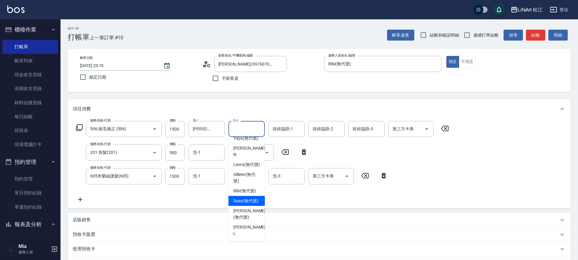
scroll to position [147, 0]
click at [249, 216] on span "[PERSON_NAME] (無代號)" at bounding box center [249, 214] width 32 height 13
type input "[PERSON_NAME](無代號)"
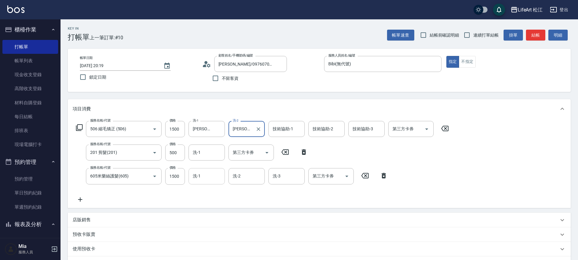
click at [209, 176] on input "洗-1" at bounding box center [206, 176] width 31 height 11
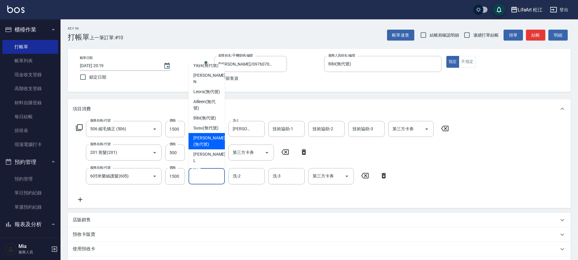
click at [208, 145] on span "[PERSON_NAME] (無代號)" at bounding box center [209, 141] width 32 height 13
type input "[PERSON_NAME](無代號)"
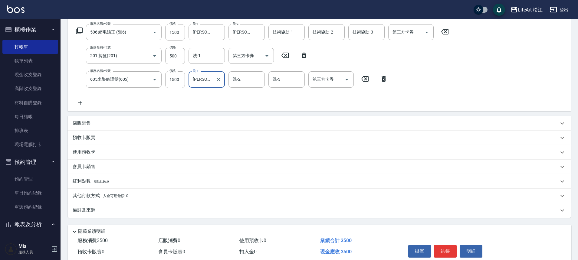
scroll to position [120, 0]
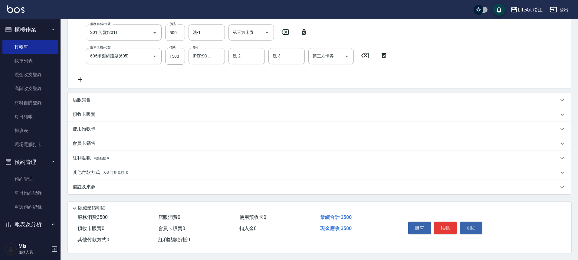
click at [141, 190] on div "備註及來源" at bounding box center [316, 187] width 486 height 6
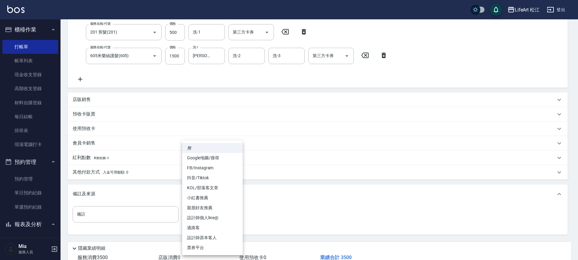
click at [226, 217] on body "LifeArt 松江 登出 櫃檯作業 打帳單 帳單列表 現金收支登錄 高階收支登錄 材料自購登錄 每日結帳 排班表 現場電腦打卡 預約管理 預約管理 單日預約…" at bounding box center [289, 90] width 578 height 421
drag, startPoint x: 235, startPoint y: 168, endPoint x: 232, endPoint y: 170, distance: 3.8
click at [235, 168] on li "FB/Instagram" at bounding box center [212, 168] width 60 height 10
type input "FB/Instagram"
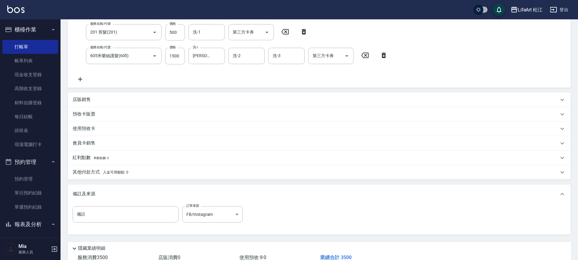
click at [184, 173] on div "其他付款方式 入金可用餘額: 0" at bounding box center [316, 172] width 486 height 7
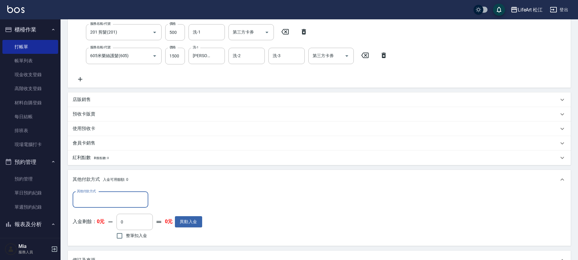
scroll to position [0, 0]
click at [127, 197] on input "其他付款方式" at bounding box center [110, 199] width 70 height 11
click at [106, 246] on span "LinePay" at bounding box center [111, 245] width 76 height 10
type input "LinePay"
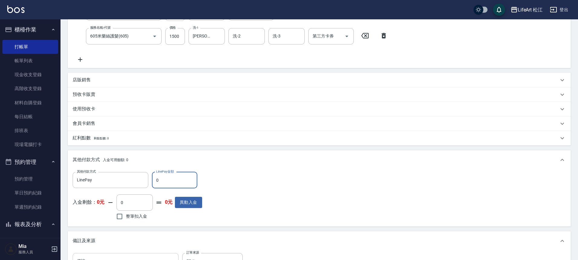
scroll to position [230, 0]
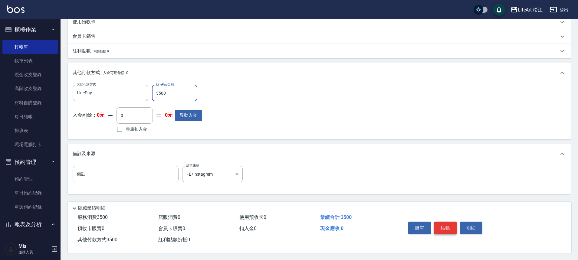
type input "3500"
click at [443, 225] on button "結帳" at bounding box center [445, 228] width 23 height 13
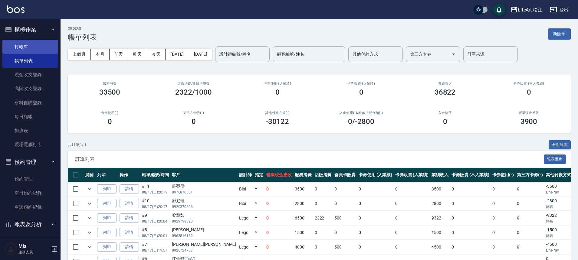
click at [40, 51] on link "打帳單" at bounding box center [30, 47] width 56 height 14
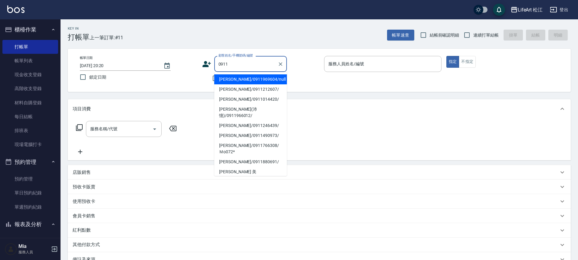
click at [258, 79] on li "[PERSON_NAME]/0911969604/null" at bounding box center [250, 79] width 73 height 10
type input "[PERSON_NAME]/0911969604/null"
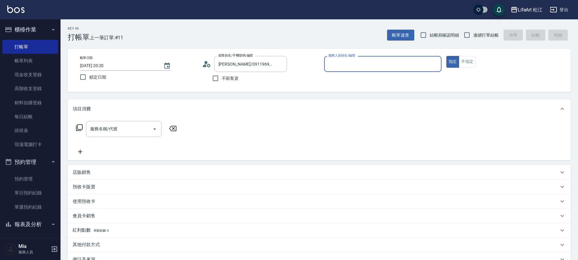
click at [348, 58] on div "服務人員姓名/編號 服務人員姓名/編號" at bounding box center [382, 64] width 117 height 16
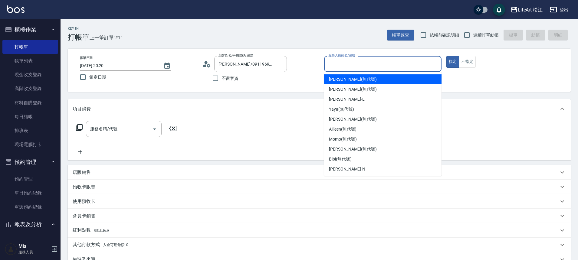
click at [349, 61] on input "服務人員姓名/編號" at bounding box center [383, 64] width 112 height 11
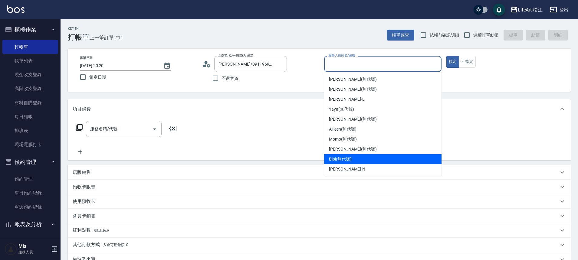
click at [351, 158] on span "Bibi (無代號)" at bounding box center [340, 159] width 23 height 6
type input "Bibi(無代號)"
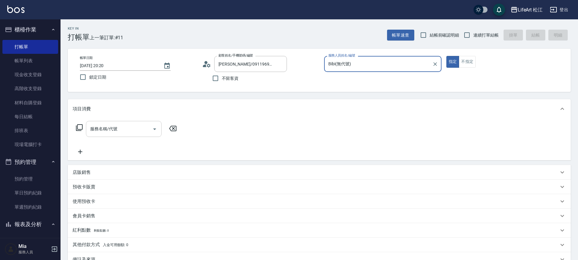
click at [130, 129] on input "服務名稱/代號" at bounding box center [119, 129] width 61 height 11
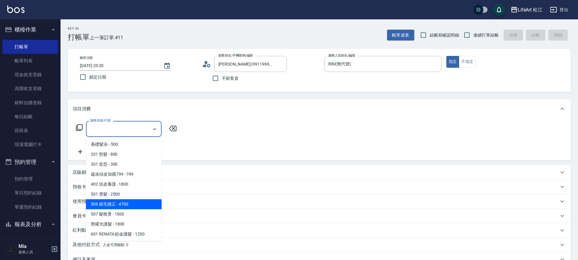
click at [131, 205] on span "506 縮毛矯正 - 4700" at bounding box center [124, 204] width 76 height 10
type input "506 縮毛矯正 (506)"
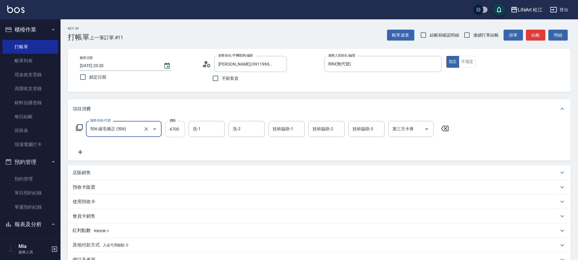
click at [165, 130] on input "4700" at bounding box center [175, 129] width 20 height 16
click at [166, 130] on input "4700" at bounding box center [175, 129] width 20 height 16
type input "1500"
click at [203, 128] on input "洗-1" at bounding box center [206, 129] width 31 height 11
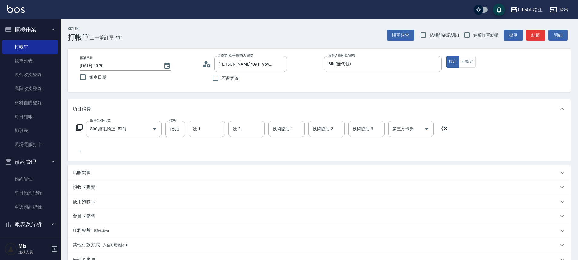
click at [83, 152] on icon at bounding box center [80, 151] width 15 height 7
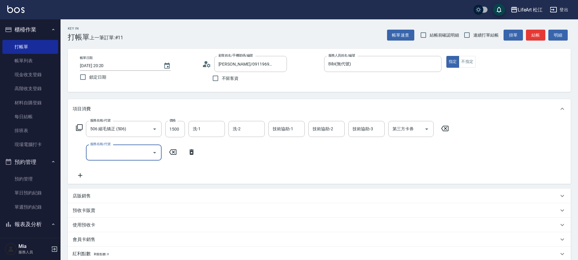
click at [110, 149] on input "服務名稱/代號" at bounding box center [119, 152] width 61 height 11
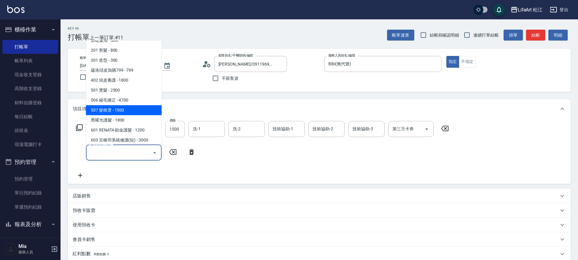
scroll to position [11, 0]
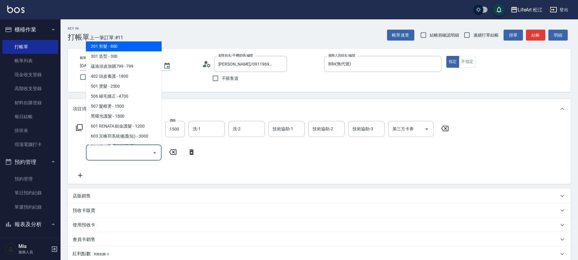
click at [125, 46] on span "201 剪髮 - 800" at bounding box center [124, 46] width 76 height 10
type input "201 剪髮(201)"
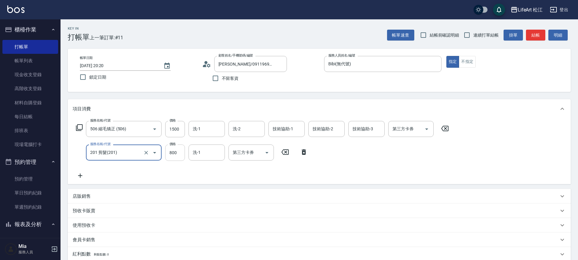
click at [175, 153] on input "800" at bounding box center [175, 153] width 20 height 16
type input "500"
click at [80, 177] on icon at bounding box center [80, 175] width 15 height 7
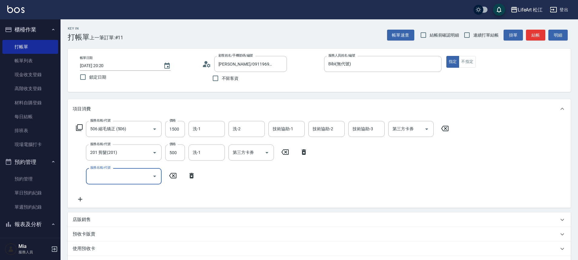
click at [134, 179] on input "服務名稱/代號" at bounding box center [119, 176] width 61 height 11
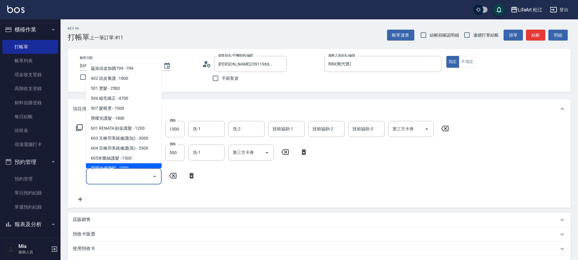
scroll to position [80, 0]
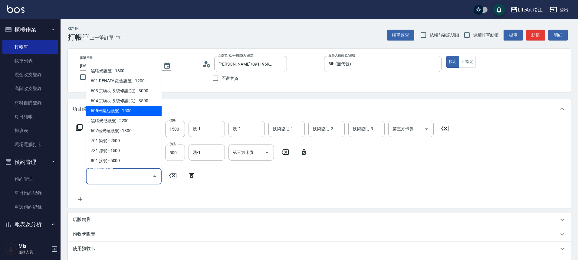
click at [130, 113] on span "605米樂絲護髮 - 1500" at bounding box center [124, 111] width 76 height 10
type input "605米樂絲護髮(605)"
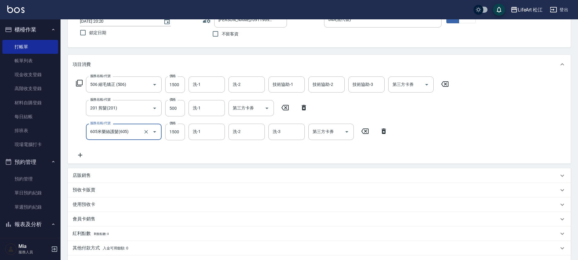
scroll to position [113, 0]
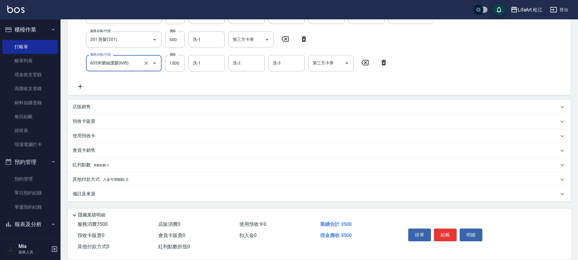
click at [167, 195] on div "備註及來源" at bounding box center [316, 194] width 486 height 6
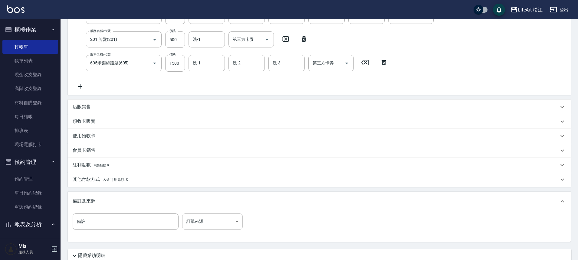
click at [213, 222] on body "LifeArt 松江 登出 櫃檯作業 打帳單 帳單列表 現金收支登錄 高階收支登錄 材料自購登錄 每日結帳 排班表 現場電腦打卡 預約管理 預約管理 單日預約…" at bounding box center [289, 97] width 578 height 421
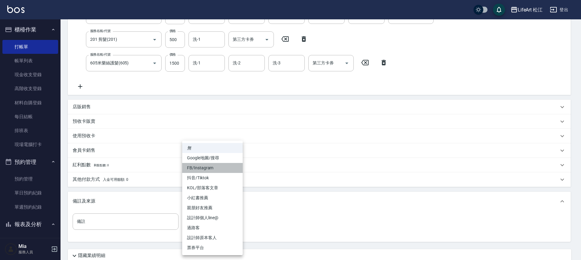
click at [219, 169] on li "FB/Instagram" at bounding box center [212, 168] width 60 height 10
type input "FB/Instagram"
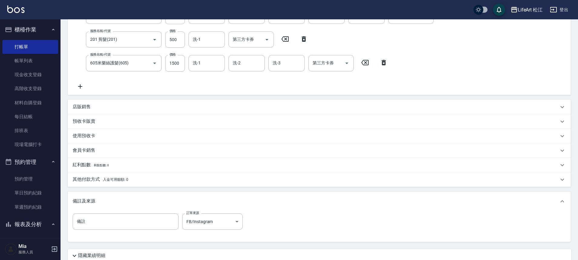
click at [179, 184] on div "其他付款方式 入金可用餘額: 0" at bounding box center [319, 179] width 503 height 15
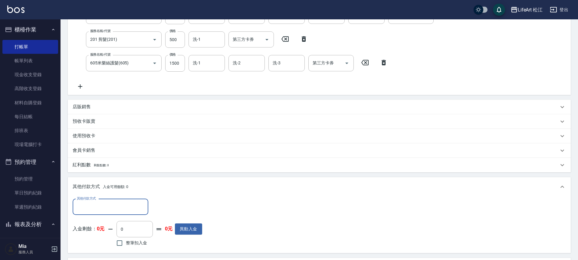
scroll to position [0, 0]
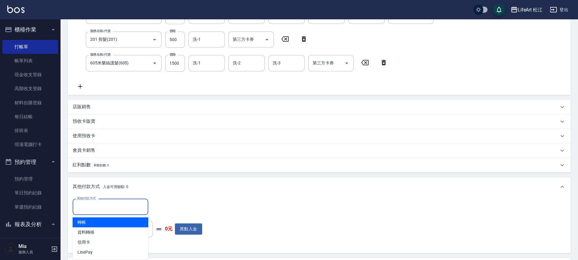
click at [132, 206] on input "其他付款方式" at bounding box center [110, 207] width 70 height 11
click at [119, 225] on span "轉帳" at bounding box center [111, 222] width 76 height 10
type input "轉帳"
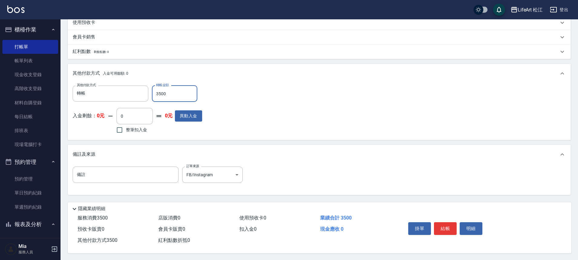
scroll to position [230, 0]
type input "3500"
click at [442, 226] on button "結帳" at bounding box center [445, 228] width 23 height 13
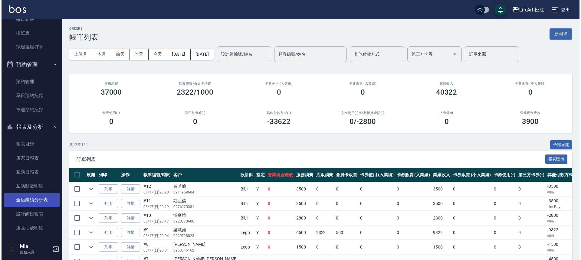
scroll to position [98, 0]
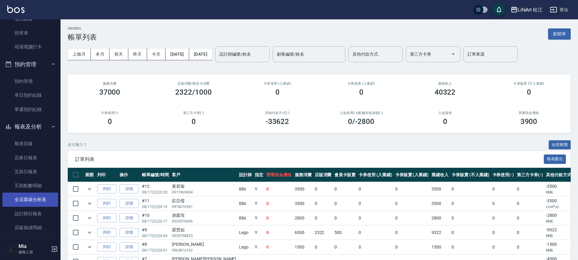
drag, startPoint x: 37, startPoint y: 198, endPoint x: 40, endPoint y: 194, distance: 5.3
click at [37, 198] on link "全店業績分析表" at bounding box center [30, 200] width 56 height 14
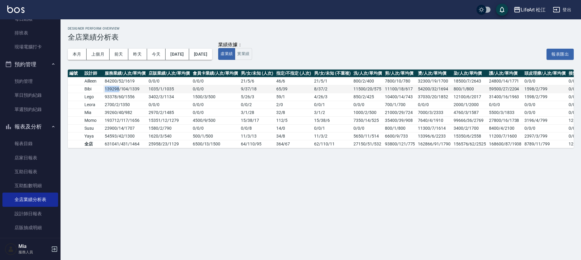
drag, startPoint x: 106, startPoint y: 90, endPoint x: 119, endPoint y: 92, distance: 13.4
click at [119, 92] on td "139298 / 104 / 1339" at bounding box center [125, 89] width 44 height 8
click at [128, 177] on div "Designer Perform Overview 全店業績分析表 本月 上個月 [DATE] [DATE] [DATE] [DATE] [DATE] 業績依…" at bounding box center [290, 130] width 581 height 260
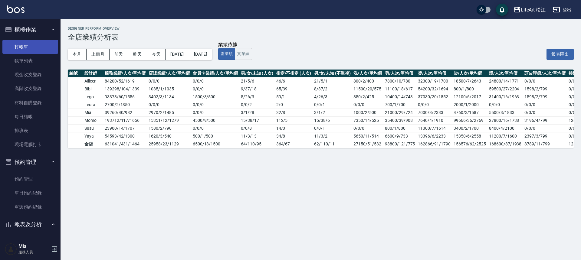
click at [28, 47] on link "打帳單" at bounding box center [30, 47] width 56 height 14
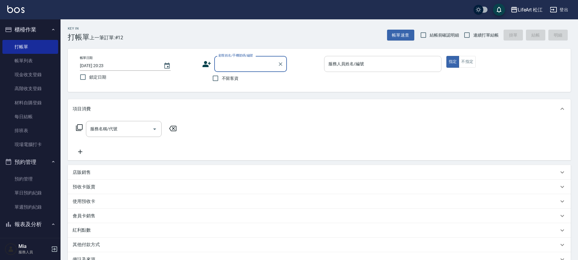
click at [362, 59] on input "服務人員姓名/編號" at bounding box center [383, 64] width 112 height 11
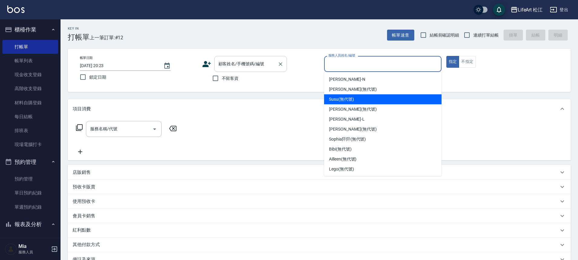
click at [254, 67] on input "顧客姓名/手機號碼/編號" at bounding box center [246, 64] width 58 height 11
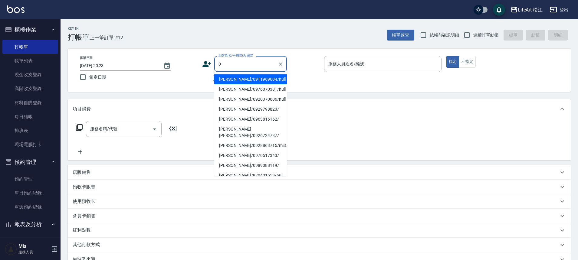
type input "09"
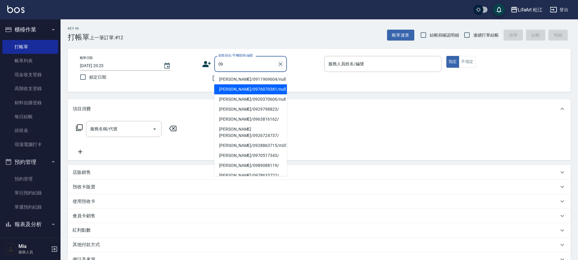
click at [279, 68] on div at bounding box center [280, 64] width 8 height 16
click at [281, 66] on icon "Clear" at bounding box center [280, 64] width 6 height 6
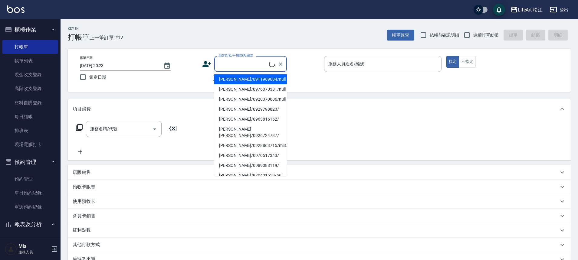
drag, startPoint x: 318, startPoint y: 102, endPoint x: 315, endPoint y: 99, distance: 4.1
click at [318, 101] on div "項目消費" at bounding box center [319, 108] width 503 height 19
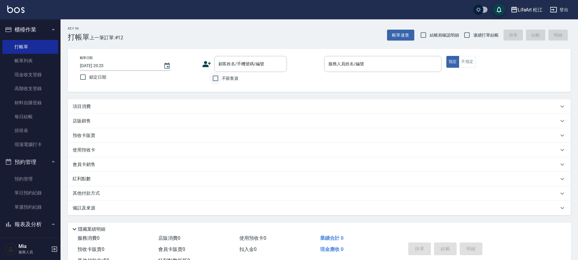
click at [211, 80] on input "不留客資" at bounding box center [215, 78] width 13 height 13
checkbox input "true"
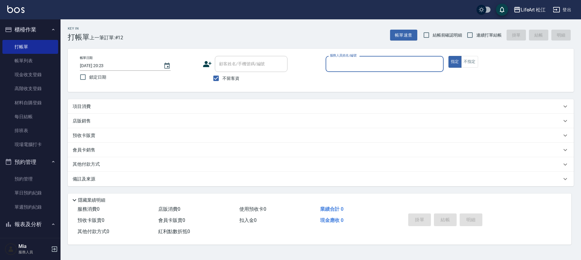
click at [399, 66] on input "服務人員姓名/編號" at bounding box center [384, 64] width 112 height 11
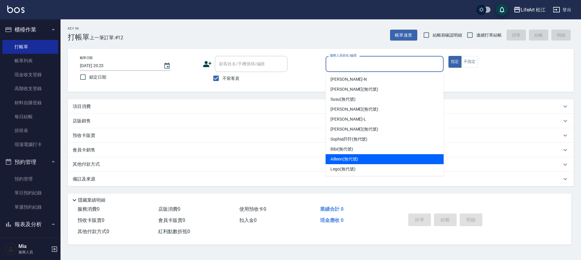
click at [350, 161] on span "Ailleen (無代號)" at bounding box center [344, 159] width 28 height 6
type input "Ailleen(無代號)"
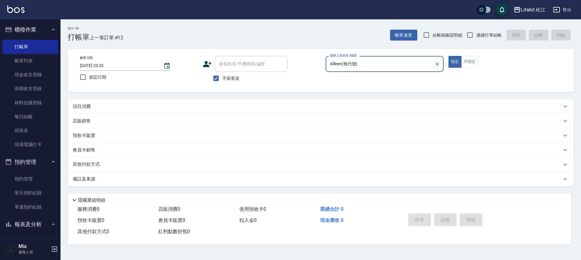
click at [108, 110] on div "項目消費" at bounding box center [321, 106] width 506 height 15
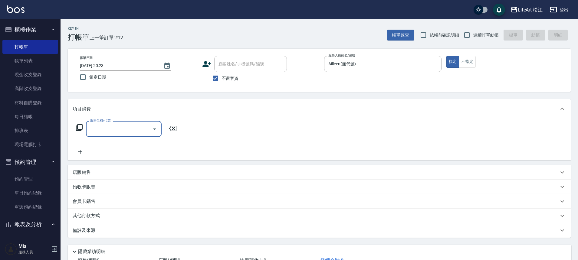
click at [112, 131] on input "服務名稱/代號" at bounding box center [119, 129] width 61 height 11
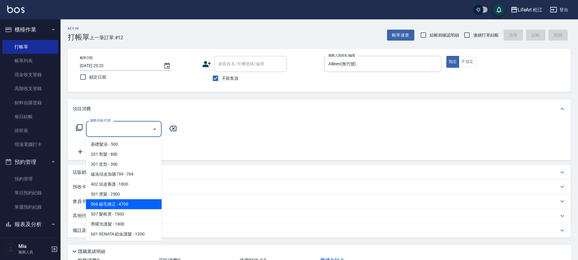
click at [121, 208] on span "506 縮毛矯正 - 4700" at bounding box center [124, 204] width 76 height 10
type input "506 縮毛矯正 (506)"
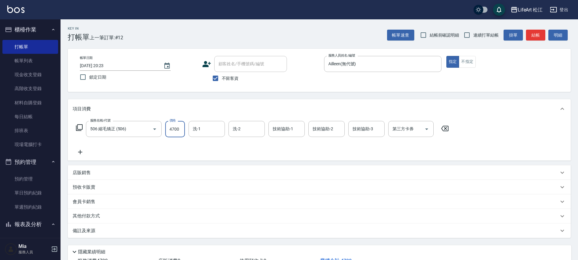
click at [174, 124] on input "4700" at bounding box center [175, 129] width 20 height 16
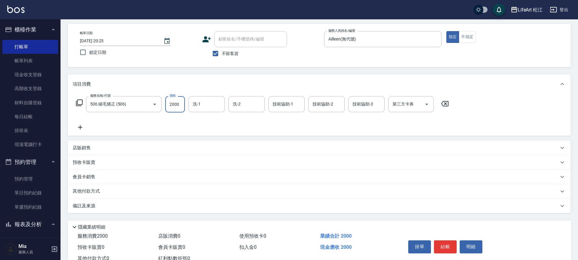
scroll to position [46, 0]
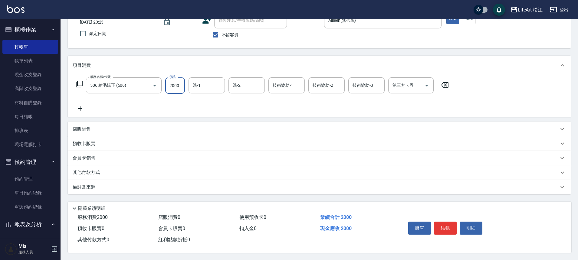
type input "2000"
click at [103, 187] on div "備註及來源" at bounding box center [316, 187] width 486 height 6
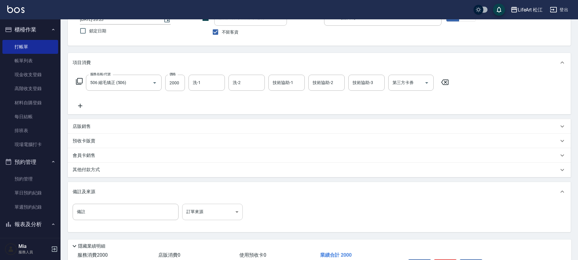
click at [207, 211] on body "LifeArt 松江 登出 櫃檯作業 打帳單 帳單列表 現金收支登錄 高階收支登錄 材料自購登錄 每日結帳 排班表 現場電腦打卡 預約管理 預約管理 單日預約…" at bounding box center [289, 126] width 578 height 344
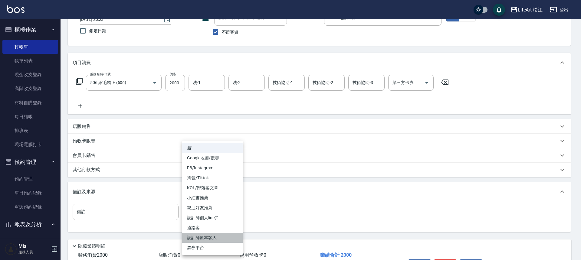
click at [211, 234] on li "設計師原本客人" at bounding box center [212, 238] width 60 height 10
type input "設計師原本客人"
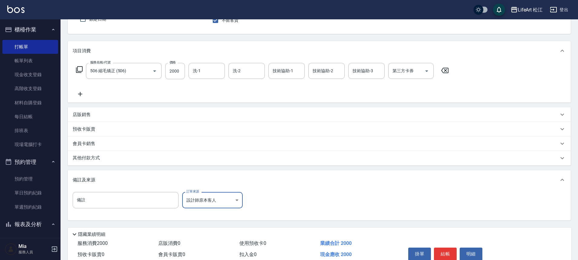
scroll to position [87, 0]
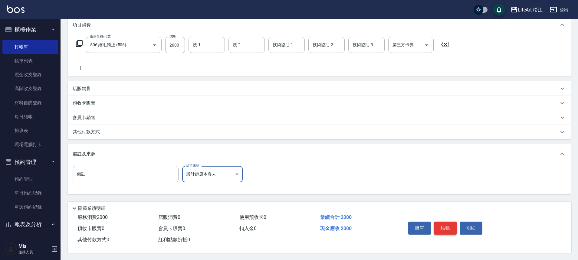
click at [447, 226] on button "結帳" at bounding box center [445, 228] width 23 height 13
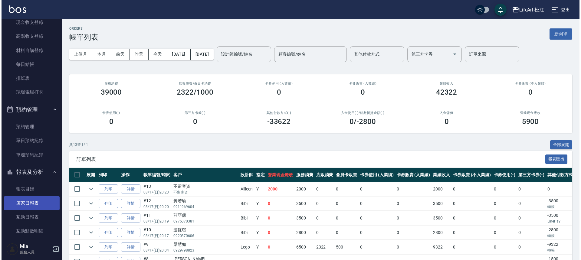
scroll to position [64, 0]
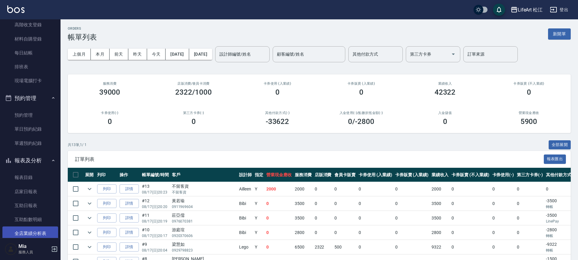
click at [38, 227] on link "全店業績分析表" at bounding box center [30, 233] width 56 height 14
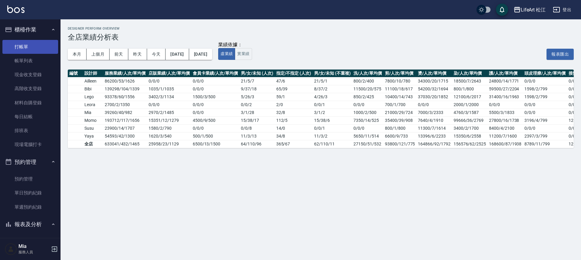
click at [39, 44] on link "打帳單" at bounding box center [30, 47] width 56 height 14
